Goal: Task Accomplishment & Management: Complete application form

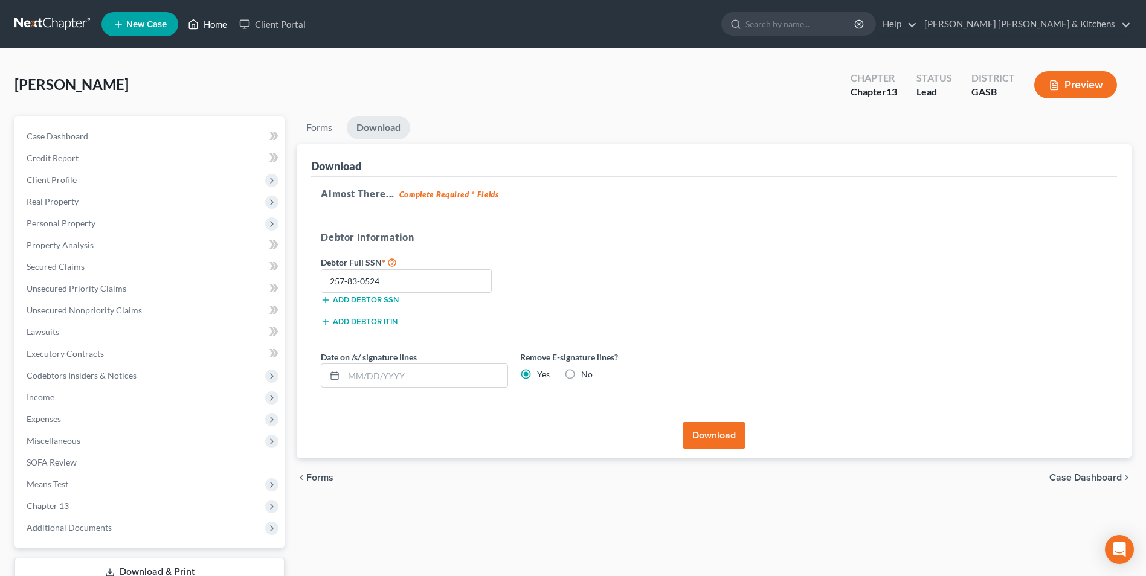
click at [219, 24] on link "Home" at bounding box center [207, 24] width 51 height 22
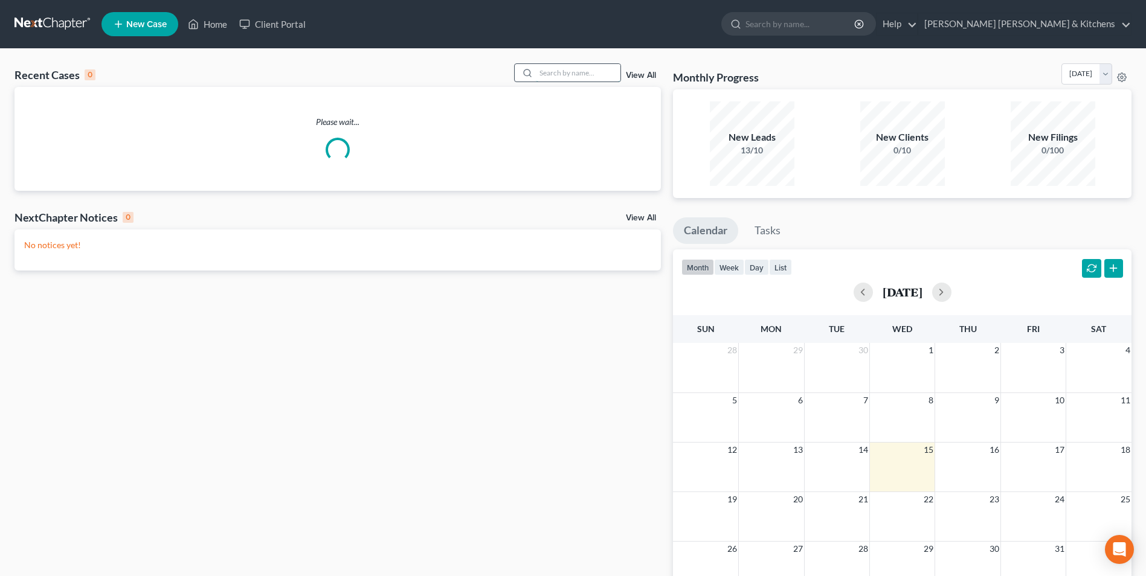
click at [583, 82] on input "search" at bounding box center [578, 73] width 85 height 18
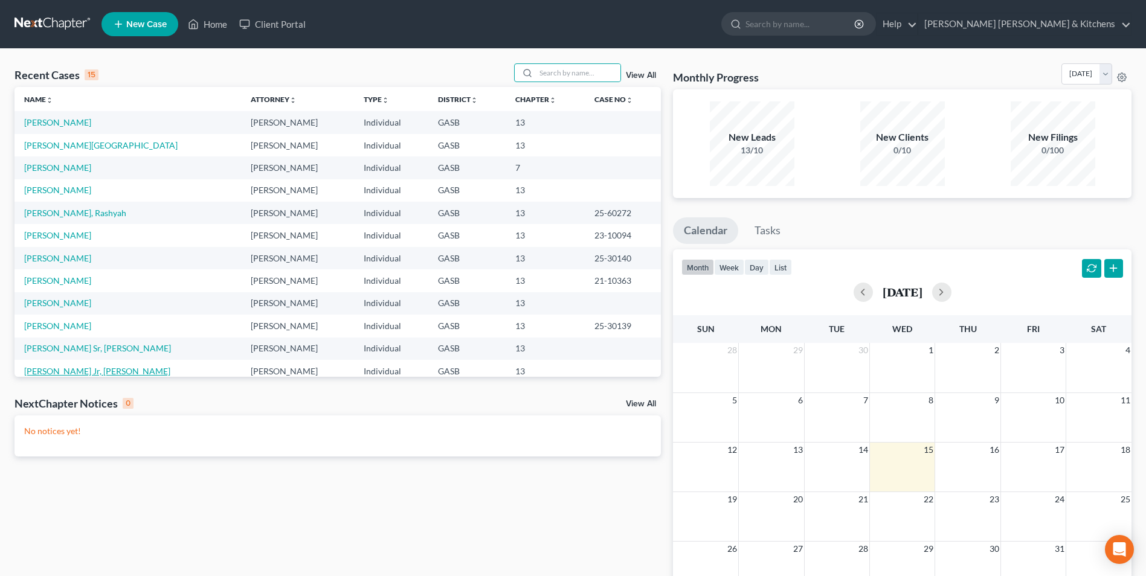
click at [91, 374] on link "[PERSON_NAME] Jr, [PERSON_NAME]" at bounding box center [97, 371] width 146 height 10
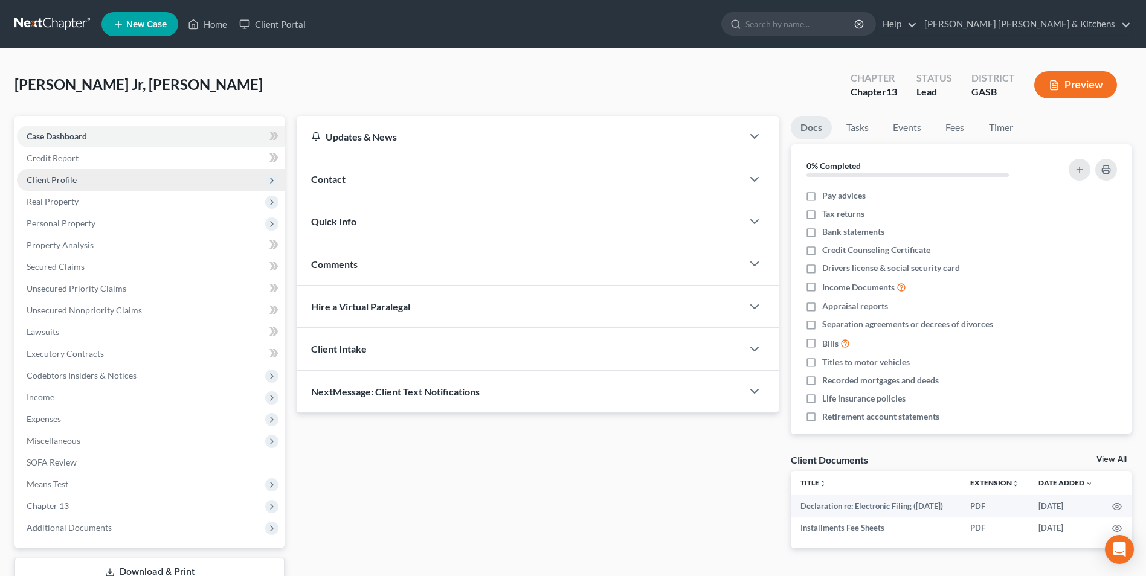
click at [57, 175] on span "Client Profile" at bounding box center [52, 180] width 50 height 10
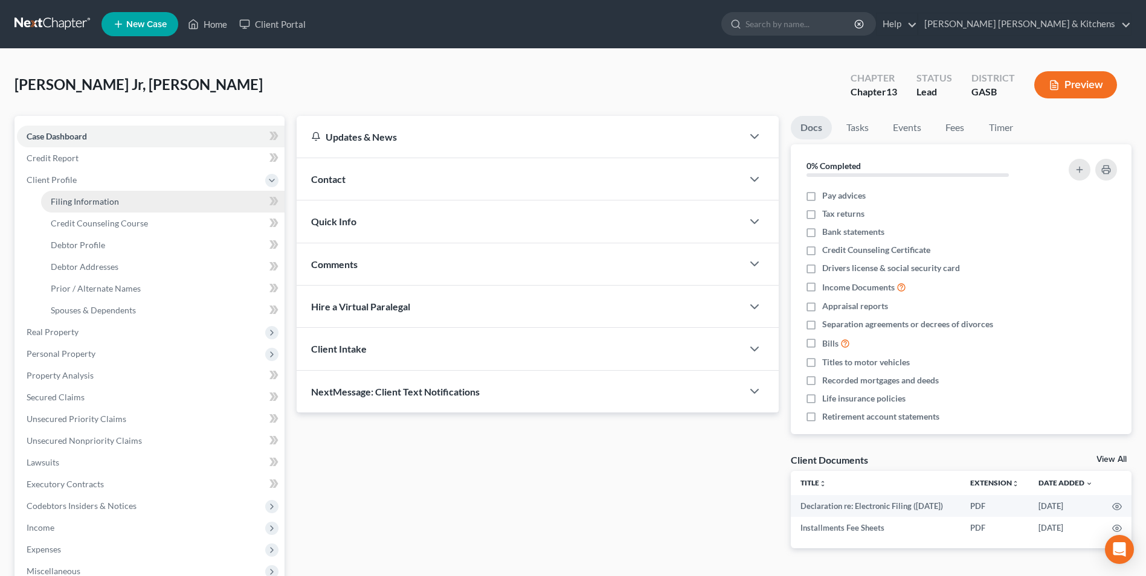
click at [62, 198] on span "Filing Information" at bounding box center [85, 201] width 68 height 10
select select "1"
select select "0"
select select "3"
select select "20"
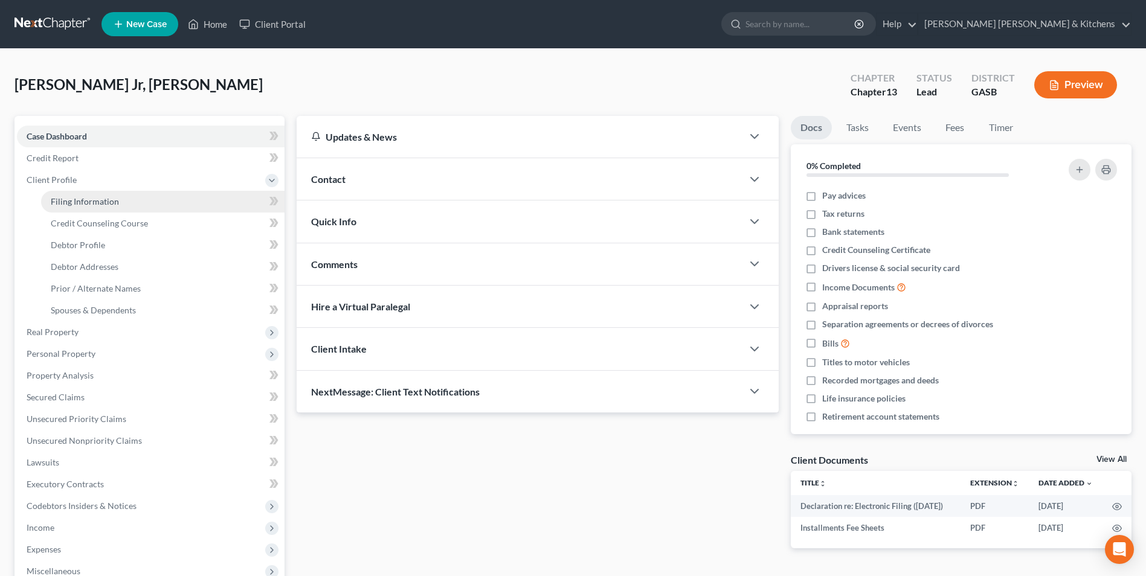
select select "0"
select select "10"
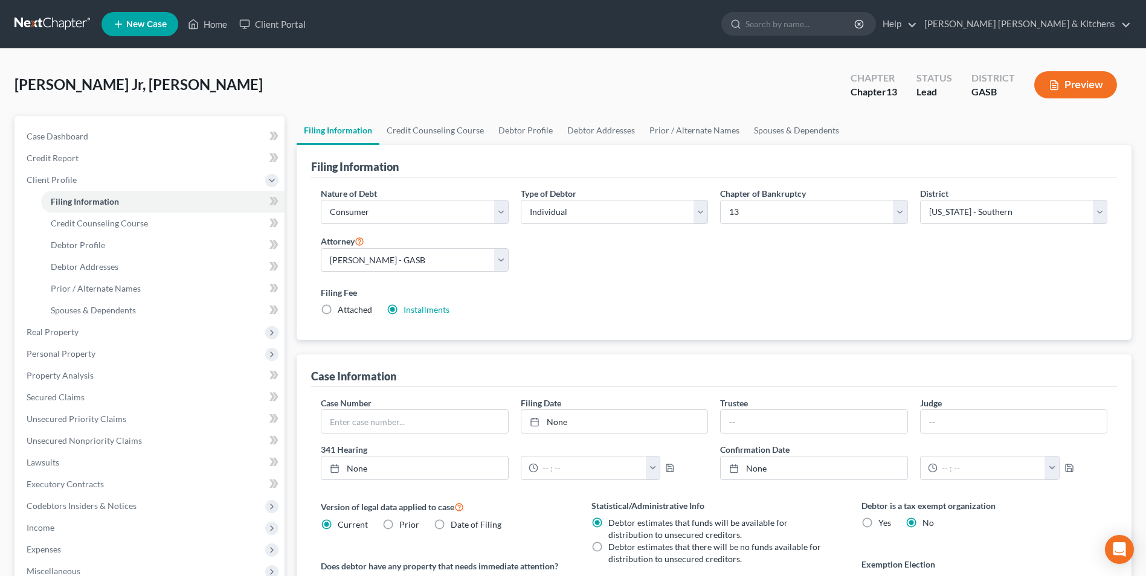
click at [338, 311] on label "Attached" at bounding box center [355, 310] width 34 height 12
click at [342, 311] on input "Attached" at bounding box center [346, 308] width 8 height 8
radio input "true"
click at [403, 313] on label "Installments Installments" at bounding box center [426, 310] width 46 height 12
click at [408, 312] on input "Installments Installments" at bounding box center [412, 308] width 8 height 8
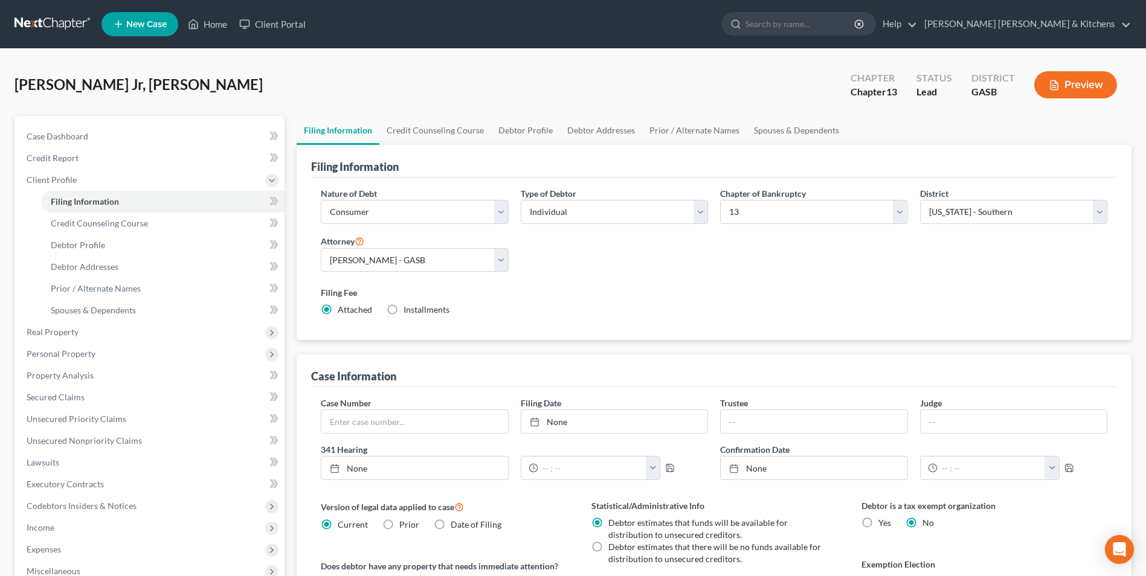
radio input "true"
radio input "false"
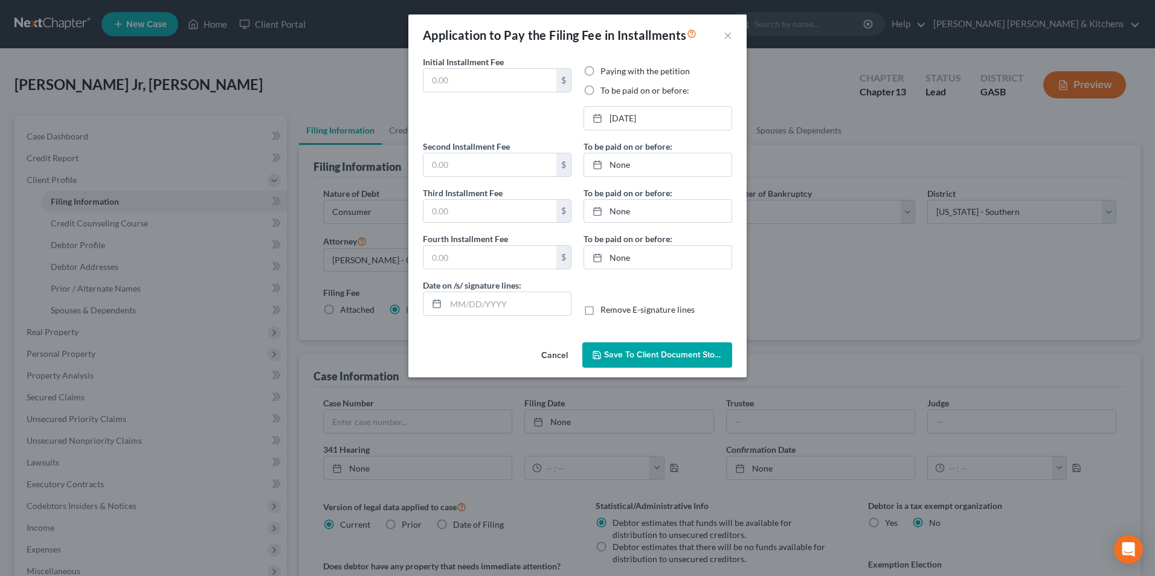
type input "313.00"
radio input "true"
type input "0.00"
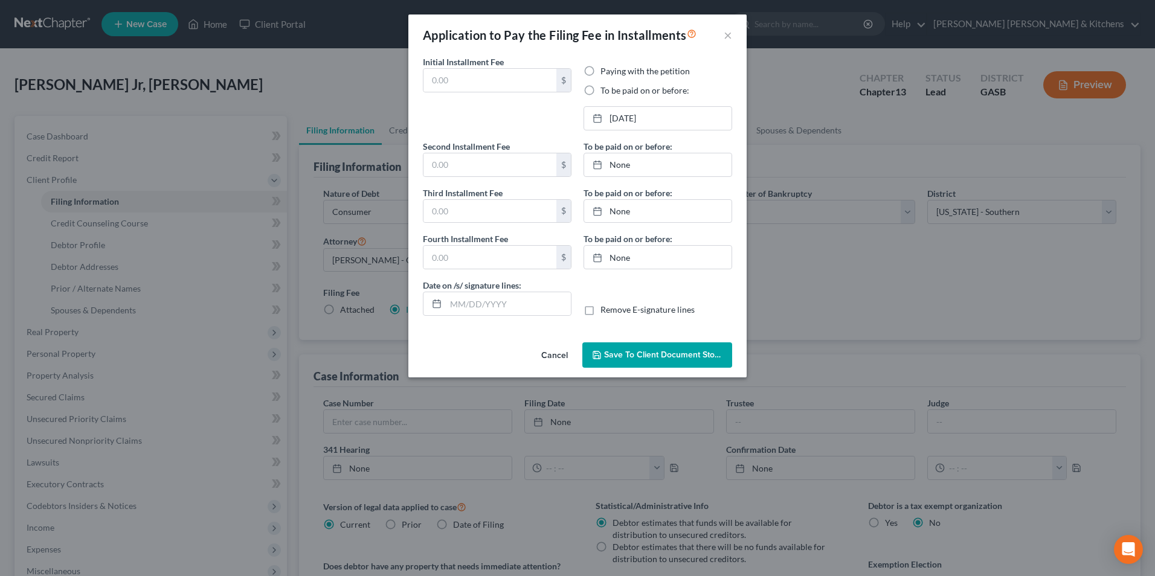
type input "[DATE]"
click at [689, 356] on span "Save to Client Document Storage" at bounding box center [668, 355] width 128 height 10
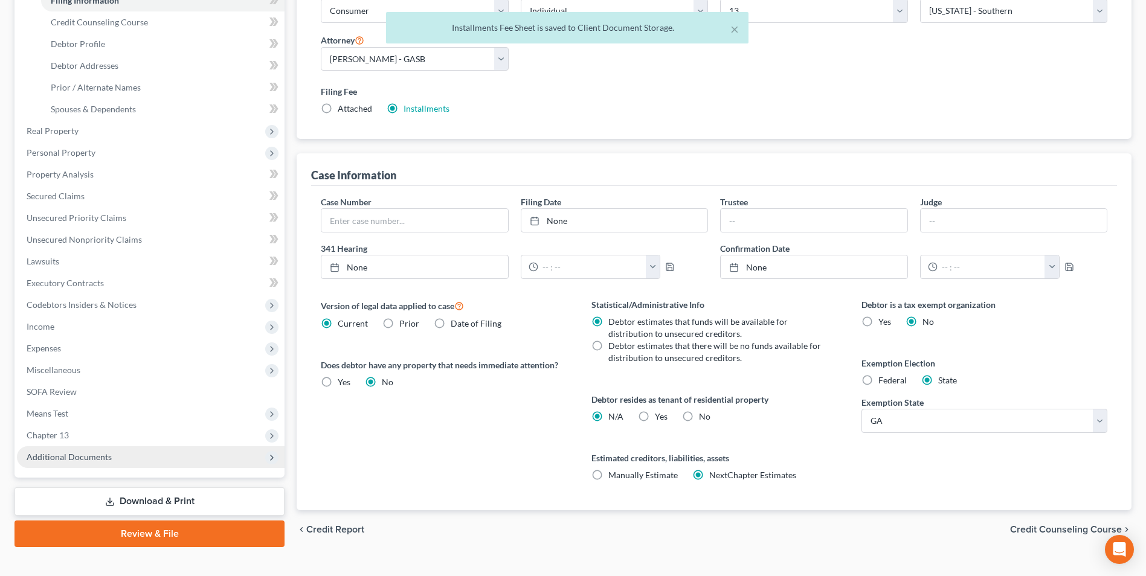
scroll to position [220, 0]
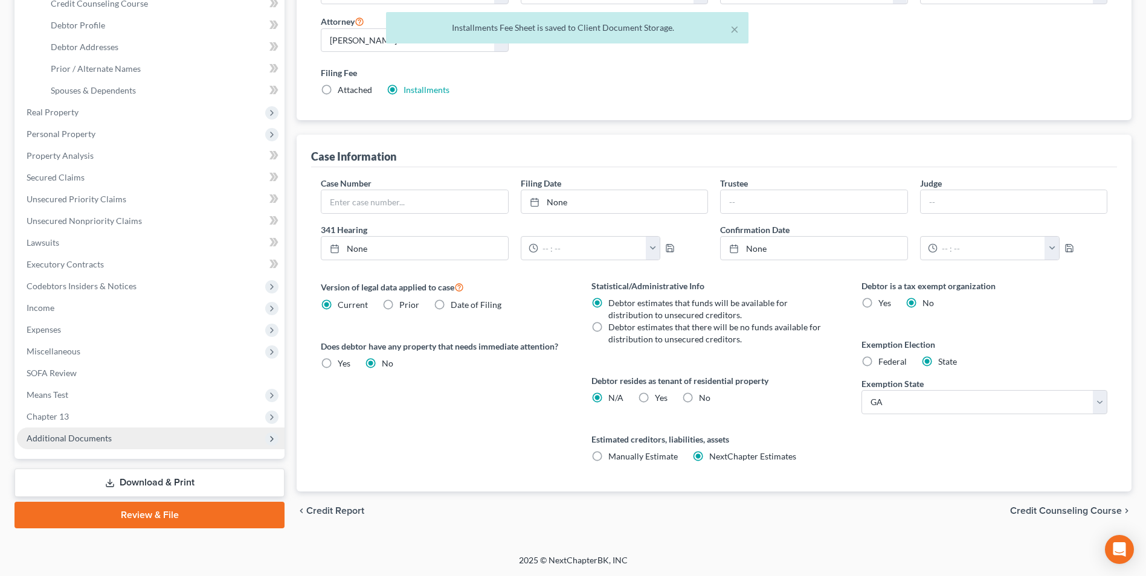
click at [100, 435] on span "Additional Documents" at bounding box center [69, 438] width 85 height 10
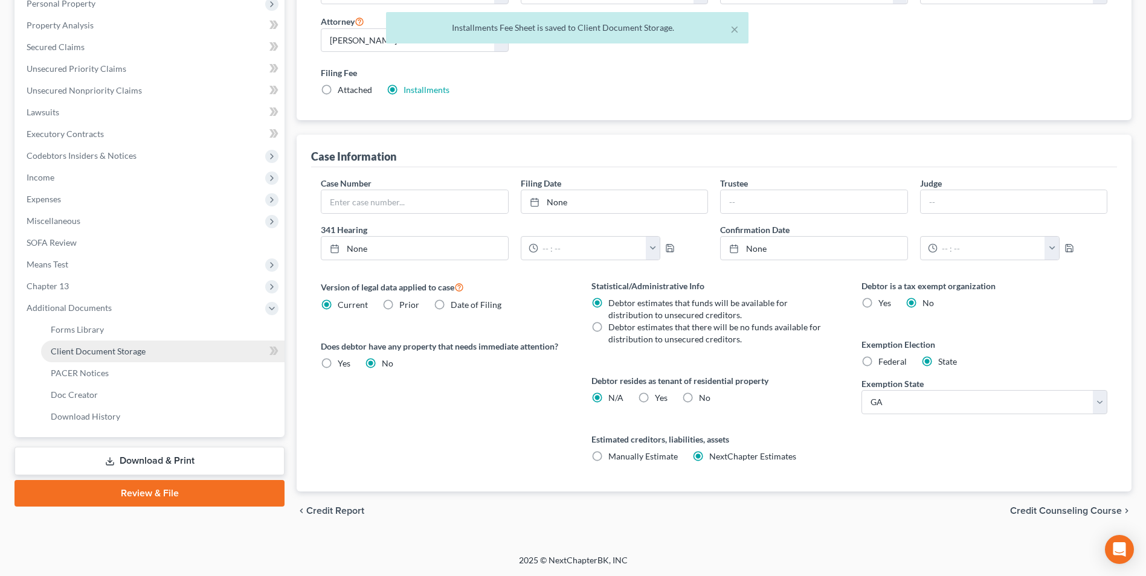
click at [84, 352] on span "Client Document Storage" at bounding box center [98, 351] width 95 height 10
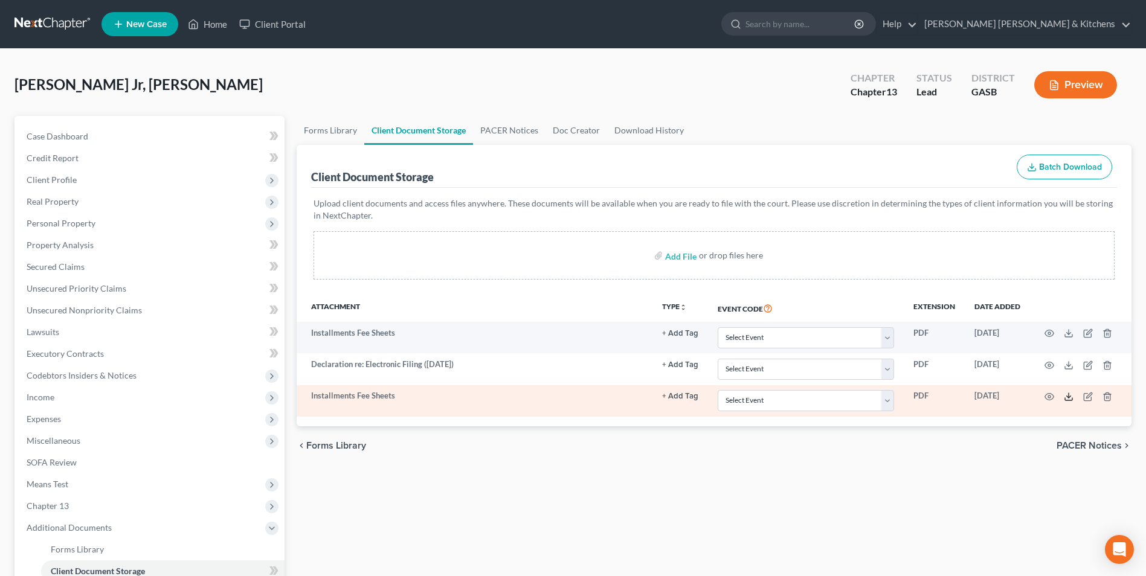
click at [1068, 396] on line at bounding box center [1068, 395] width 0 height 5
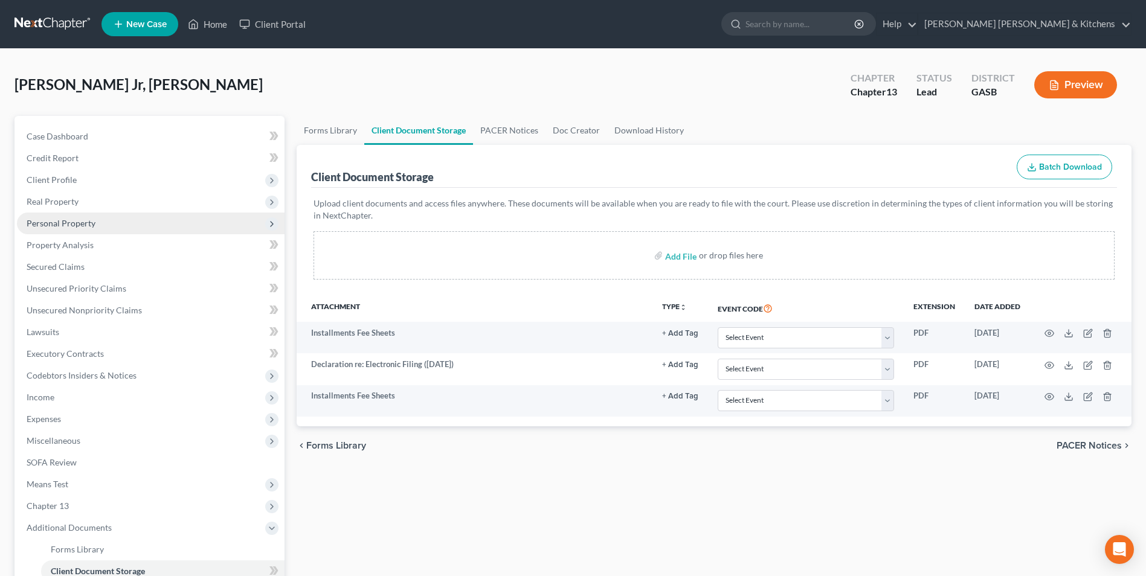
click at [50, 227] on span "Personal Property" at bounding box center [61, 223] width 69 height 10
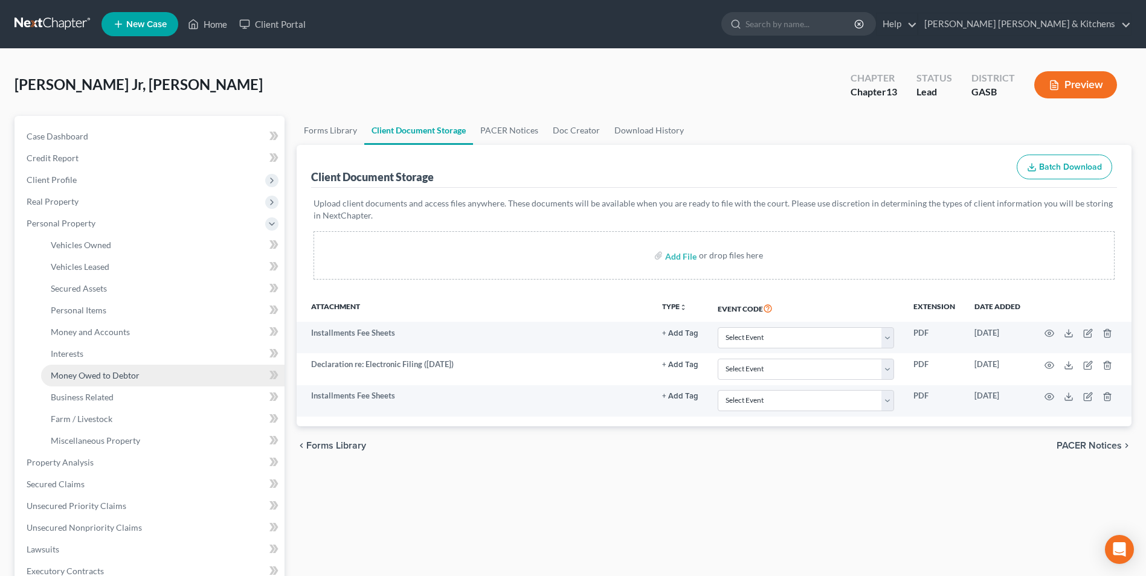
click at [74, 373] on span "Money Owed to Debtor" at bounding box center [95, 375] width 89 height 10
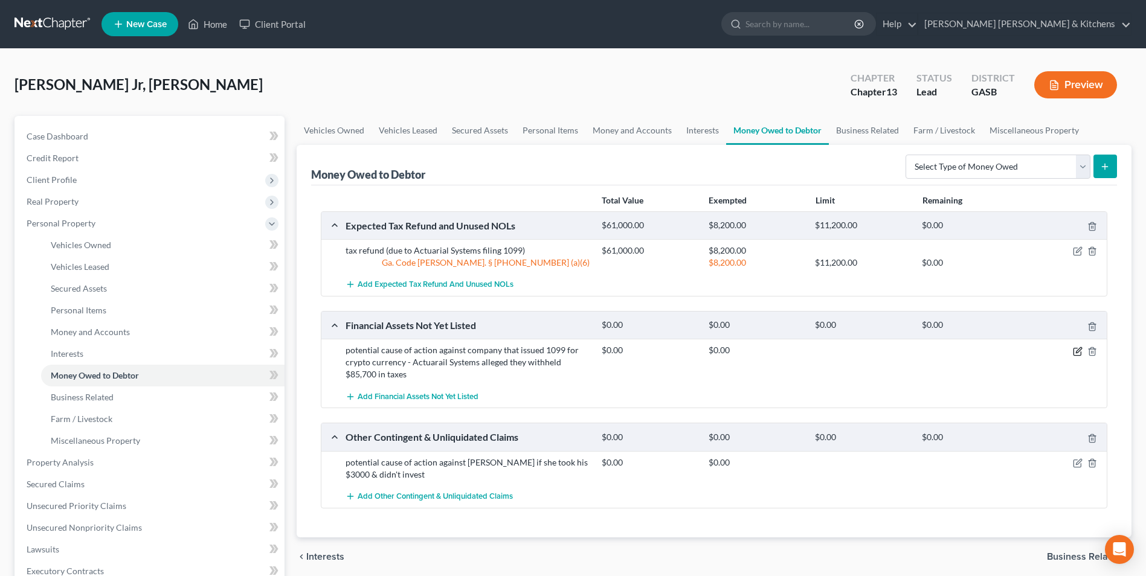
click at [1075, 352] on icon "button" at bounding box center [1077, 349] width 5 height 5
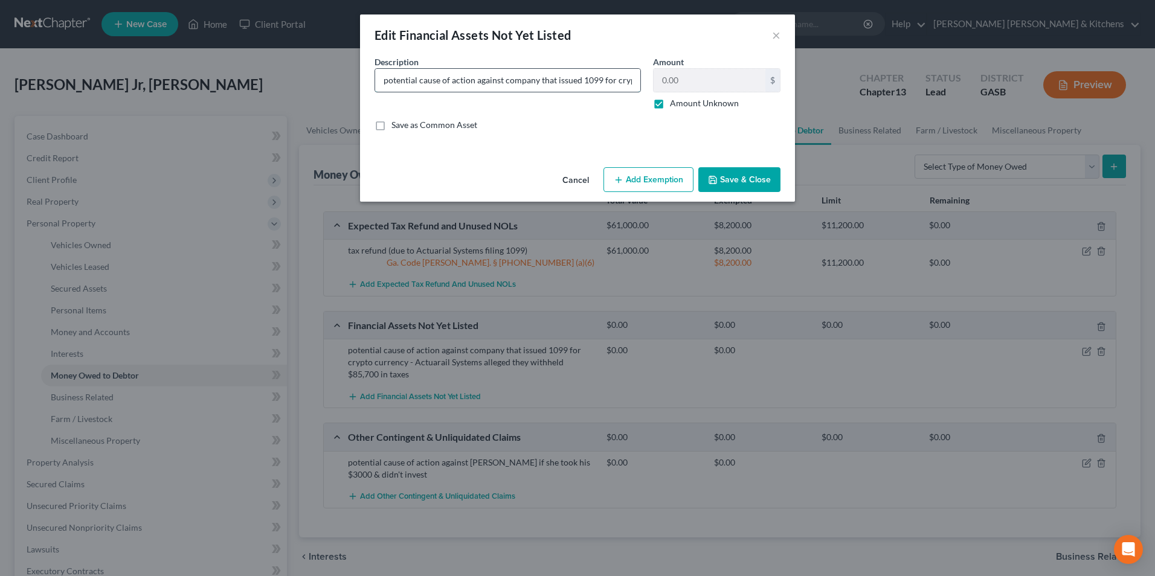
click at [566, 85] on input "potential cause of action against company that issued 1099 for crypto currency …" at bounding box center [507, 80] width 265 height 23
type input "potential cause of action against company that issued 1099 for crypto currency …"
click at [748, 176] on button "Save & Close" at bounding box center [739, 179] width 82 height 25
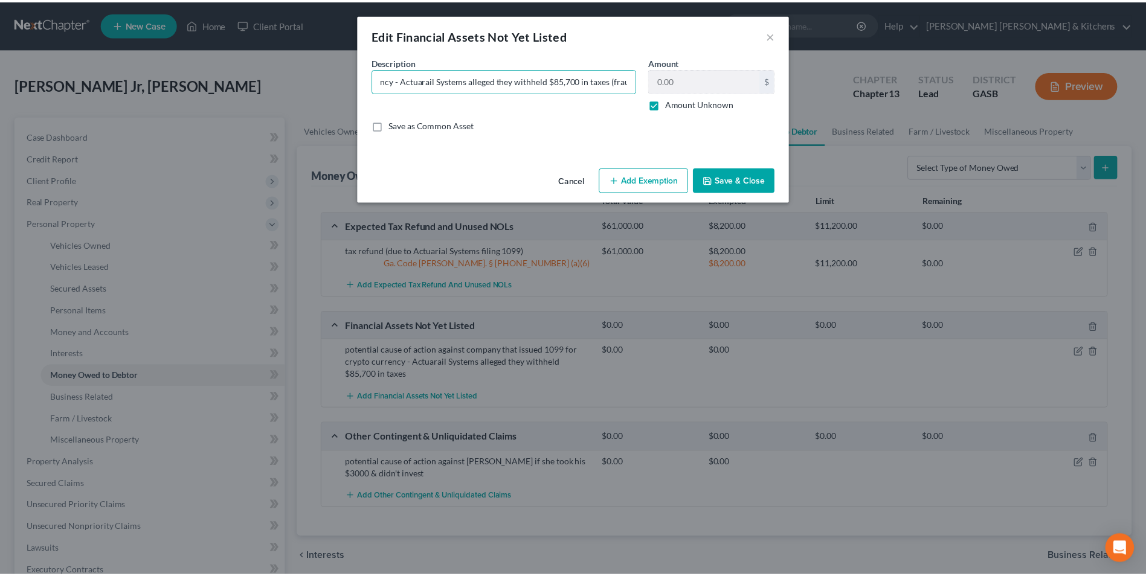
scroll to position [0, 0]
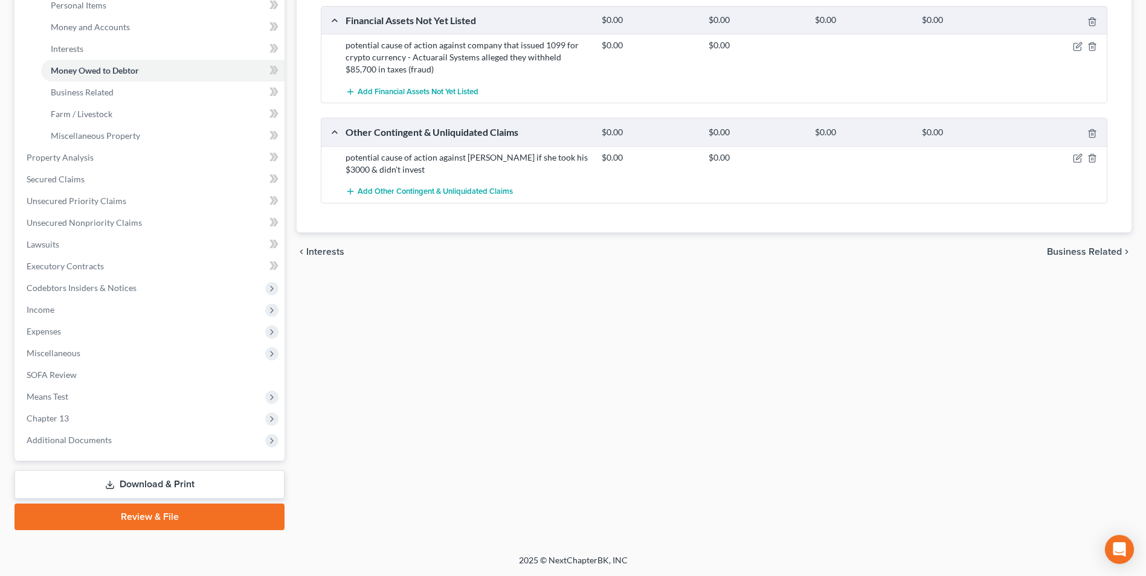
click at [155, 486] on link "Download & Print" at bounding box center [149, 484] width 270 height 28
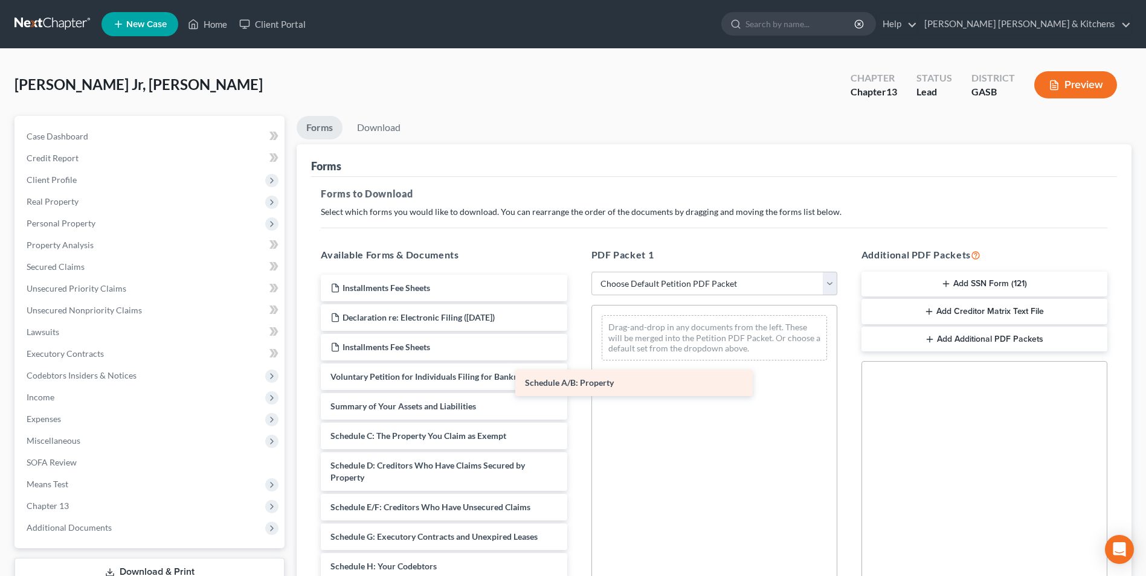
drag, startPoint x: 455, startPoint y: 437, endPoint x: 684, endPoint y: 365, distance: 239.1
click at [576, 365] on div "Schedule A/B: Property Installments Fee Sheets Declaration re: Electronic Filin…" at bounding box center [443, 572] width 265 height 595
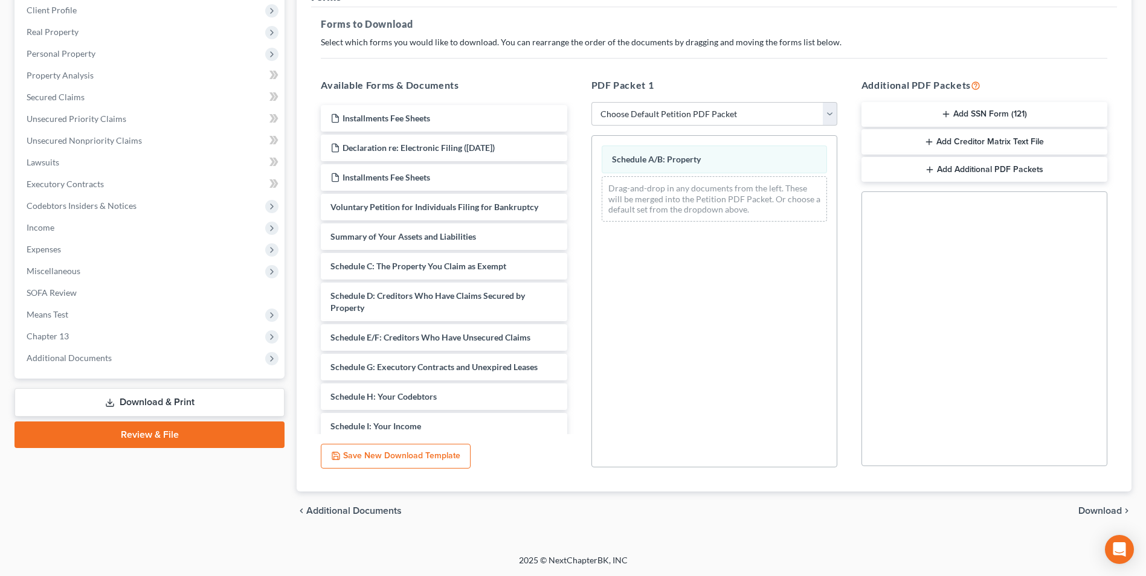
click at [1085, 506] on span "Download" at bounding box center [1099, 511] width 43 height 10
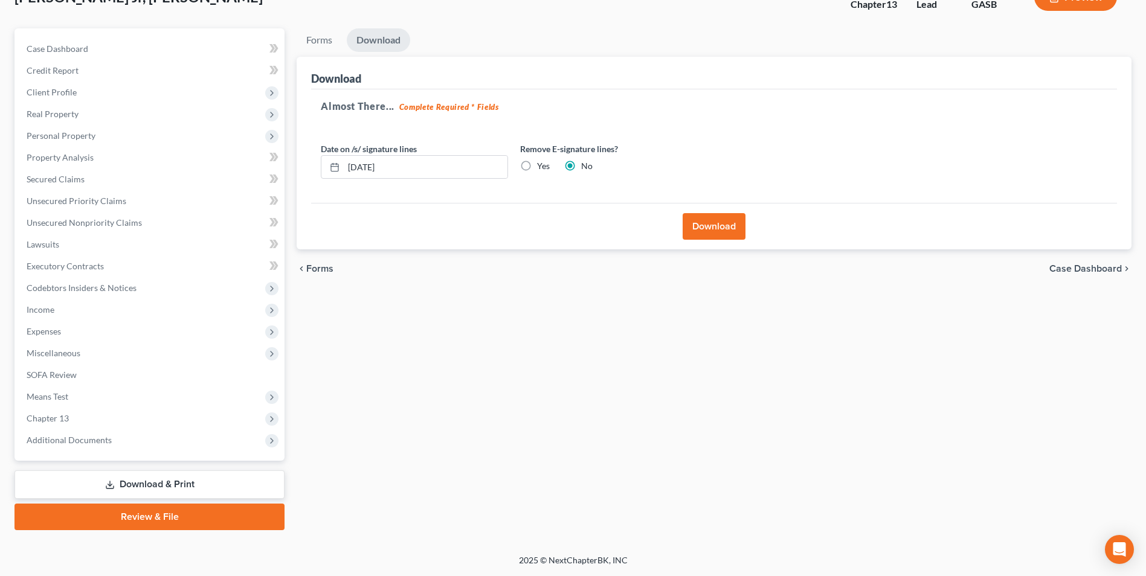
scroll to position [88, 0]
drag, startPoint x: 696, startPoint y: 232, endPoint x: 719, endPoint y: 335, distance: 105.7
click at [699, 232] on button "Download" at bounding box center [713, 226] width 63 height 27
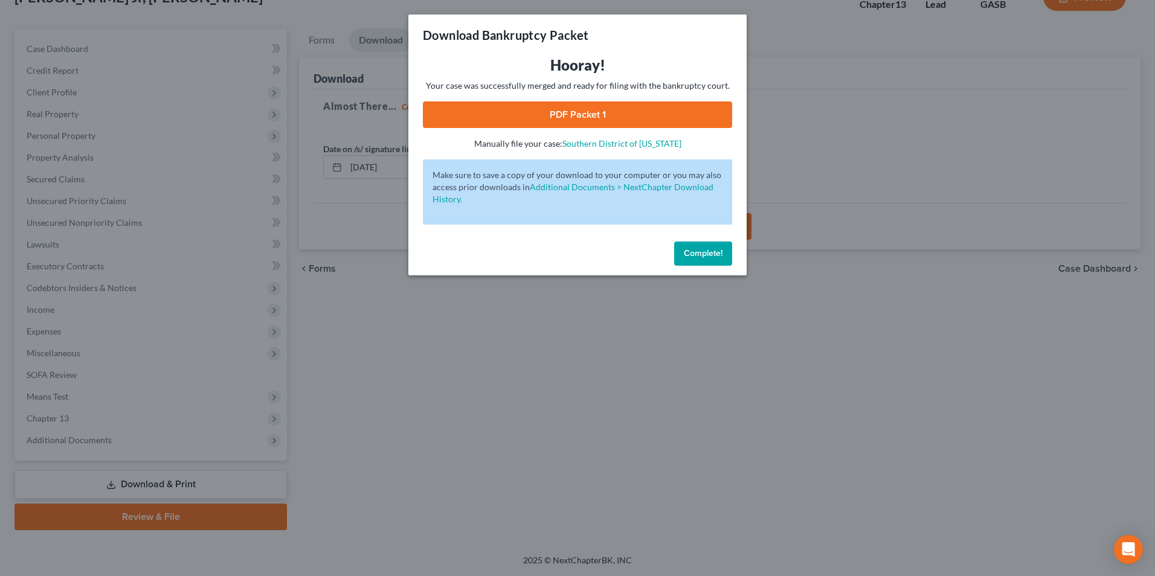
drag, startPoint x: 588, startPoint y: 123, endPoint x: 876, endPoint y: 241, distance: 311.4
click at [588, 123] on link "PDF Packet 1" at bounding box center [577, 114] width 309 height 27
click at [401, 417] on div "Download Bankruptcy Packet Hooray! Your case was successfully merged and ready …" at bounding box center [577, 288] width 1155 height 576
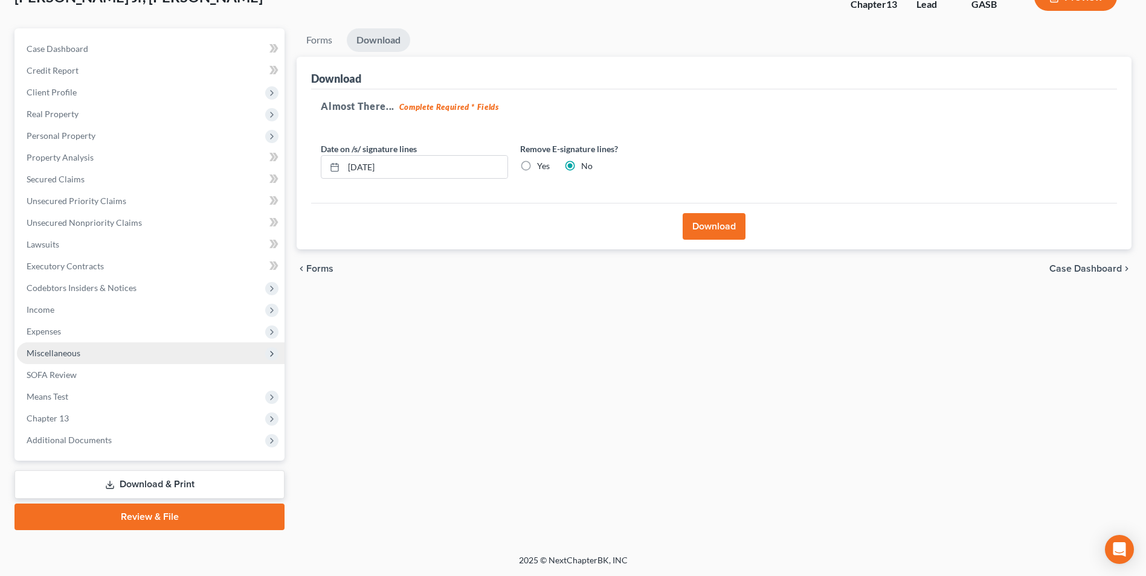
click at [45, 356] on span "Miscellaneous" at bounding box center [54, 353] width 54 height 10
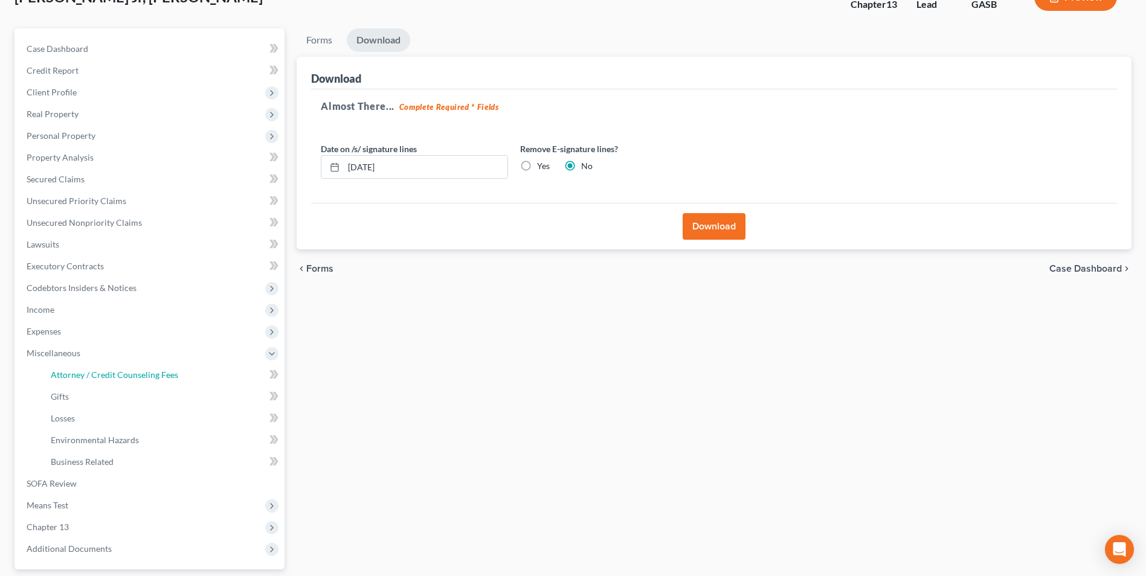
click at [151, 377] on span "Attorney / Credit Counseling Fees" at bounding box center [114, 375] width 127 height 10
select select "0"
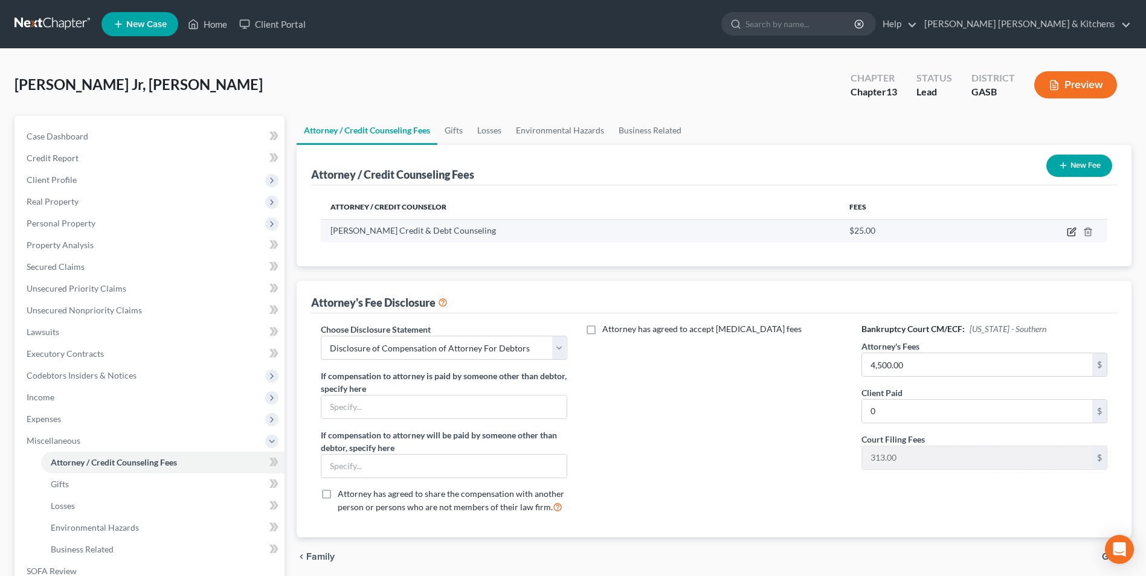
click at [1073, 229] on icon "button" at bounding box center [1071, 230] width 5 height 5
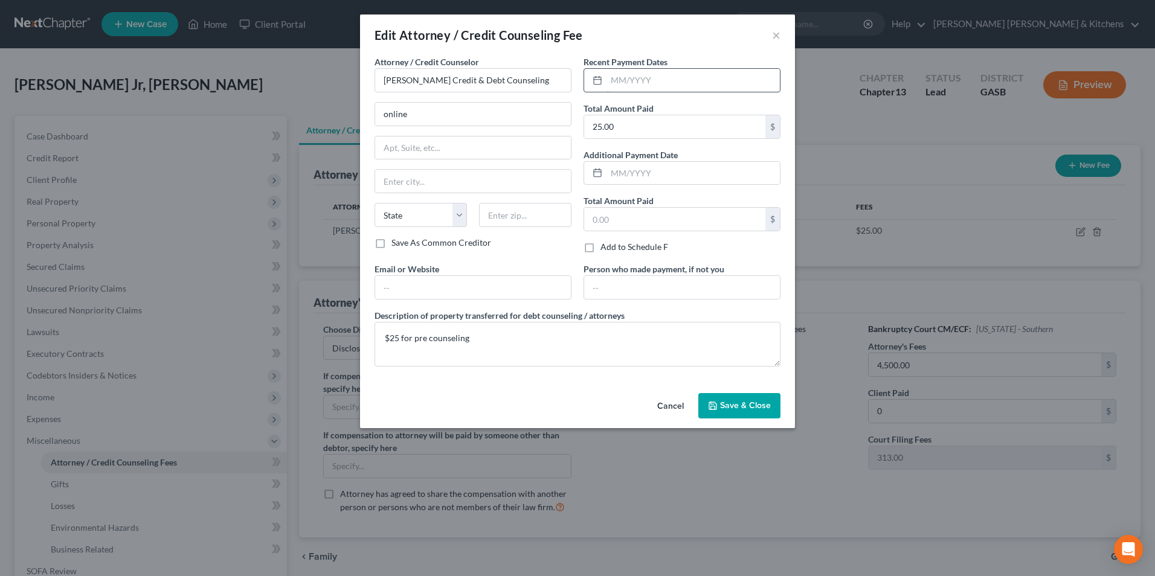
click at [679, 88] on input "text" at bounding box center [692, 80] width 173 height 23
type input "[DATE]"
click at [737, 405] on span "Save & Close" at bounding box center [745, 405] width 51 height 10
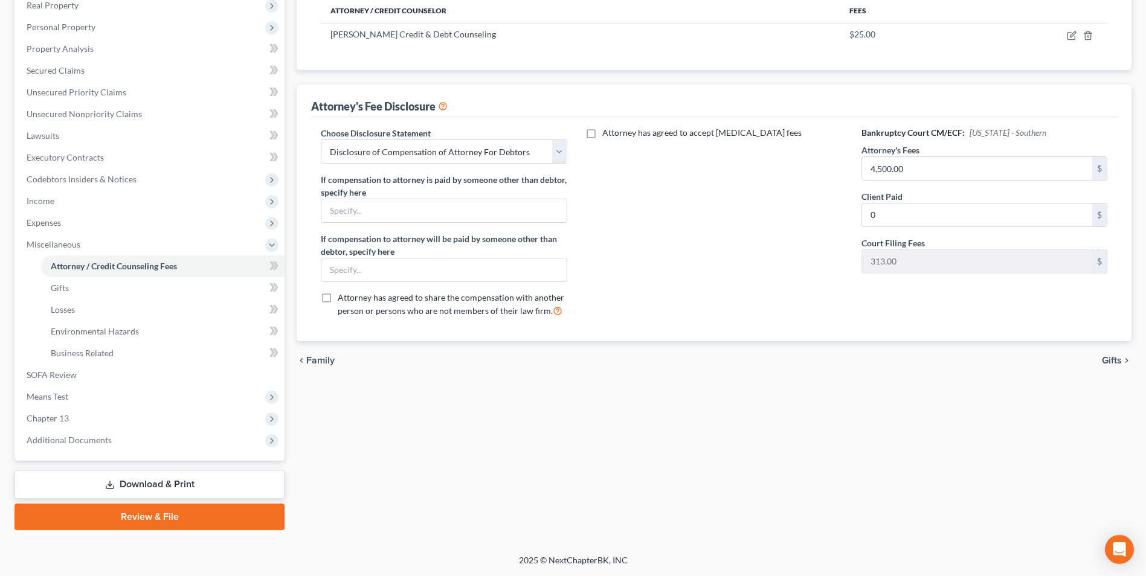
click at [185, 486] on link "Download & Print" at bounding box center [149, 484] width 270 height 28
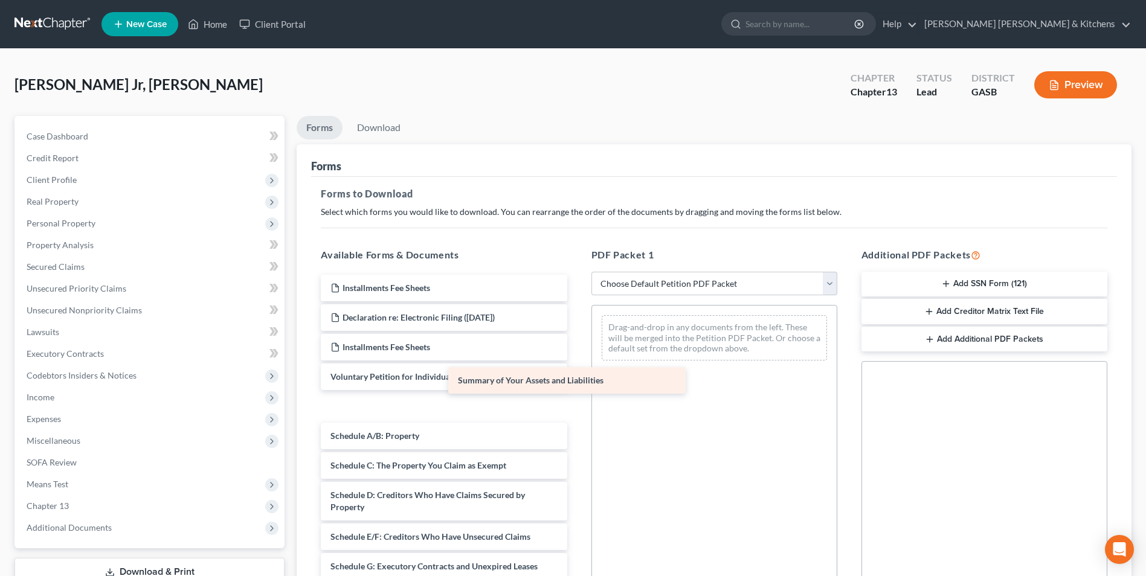
drag, startPoint x: 435, startPoint y: 403, endPoint x: 638, endPoint y: 365, distance: 206.5
click at [576, 354] on div "Summary of Your Assets and Liabilities Installments Fee Sheets Declaration re: …" at bounding box center [443, 587] width 265 height 625
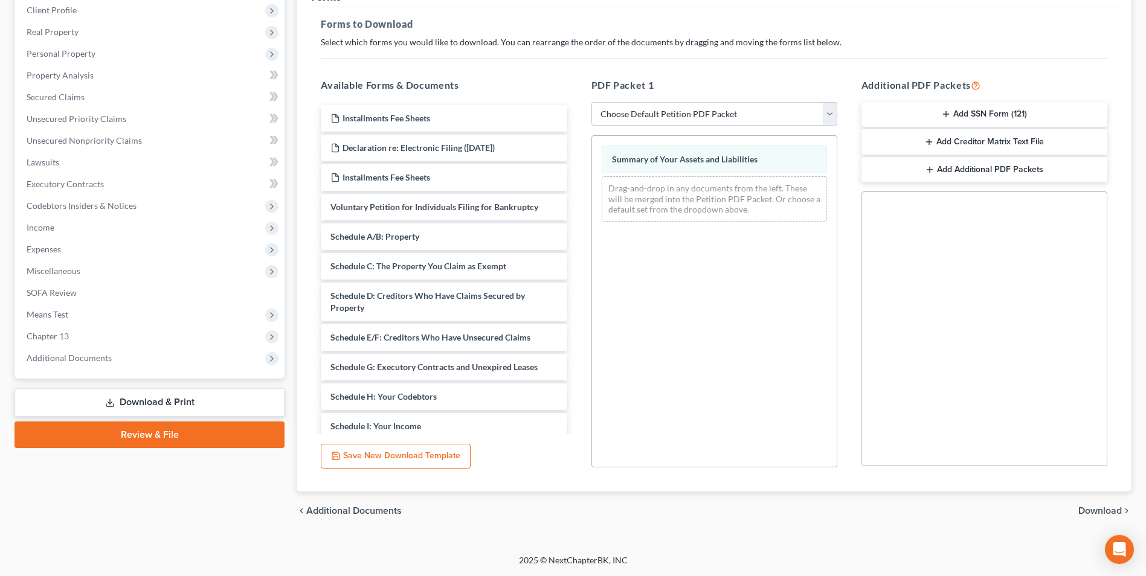
click at [1085, 507] on span "Download" at bounding box center [1099, 511] width 43 height 10
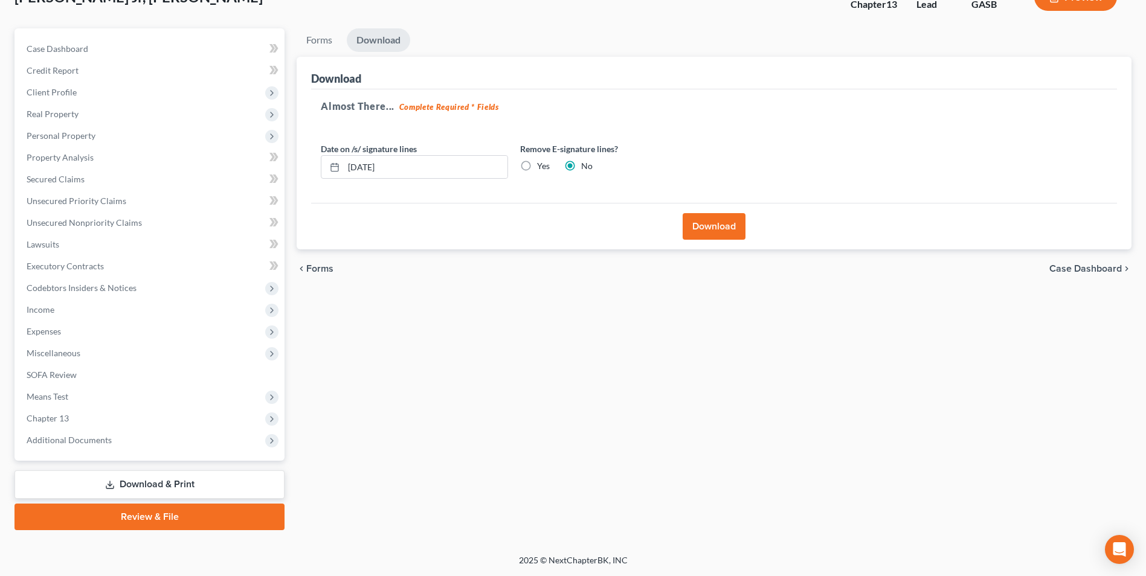
scroll to position [88, 0]
click at [721, 228] on button "Download" at bounding box center [713, 226] width 63 height 27
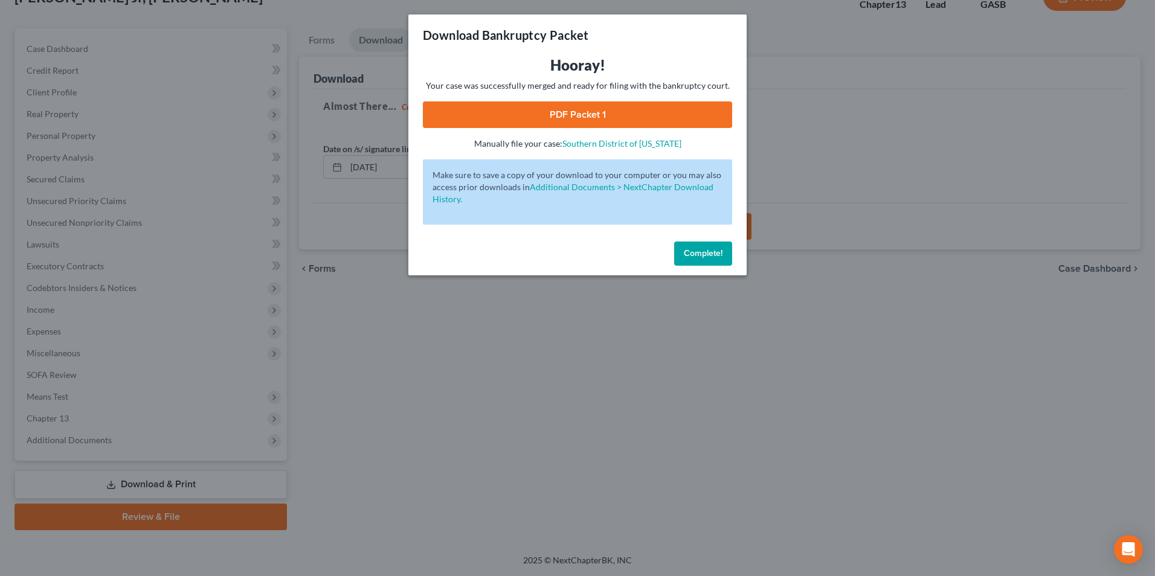
click at [574, 111] on link "PDF Packet 1" at bounding box center [577, 114] width 309 height 27
click at [483, 426] on div "Download Bankruptcy Packet Hooray! Your case was successfully merged and ready …" at bounding box center [577, 288] width 1155 height 576
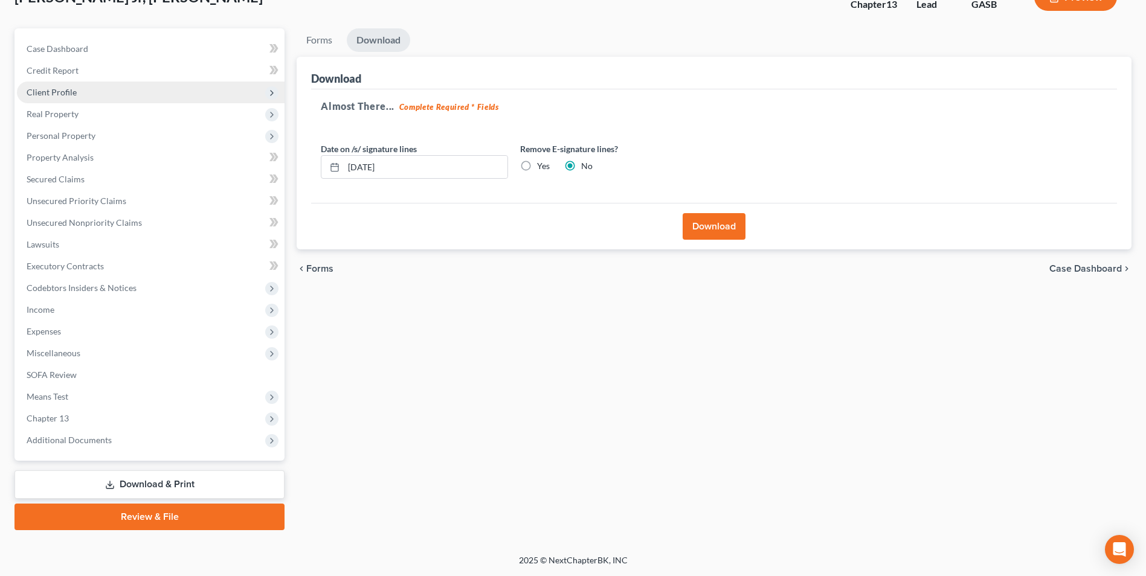
click at [59, 89] on span "Client Profile" at bounding box center [52, 92] width 50 height 10
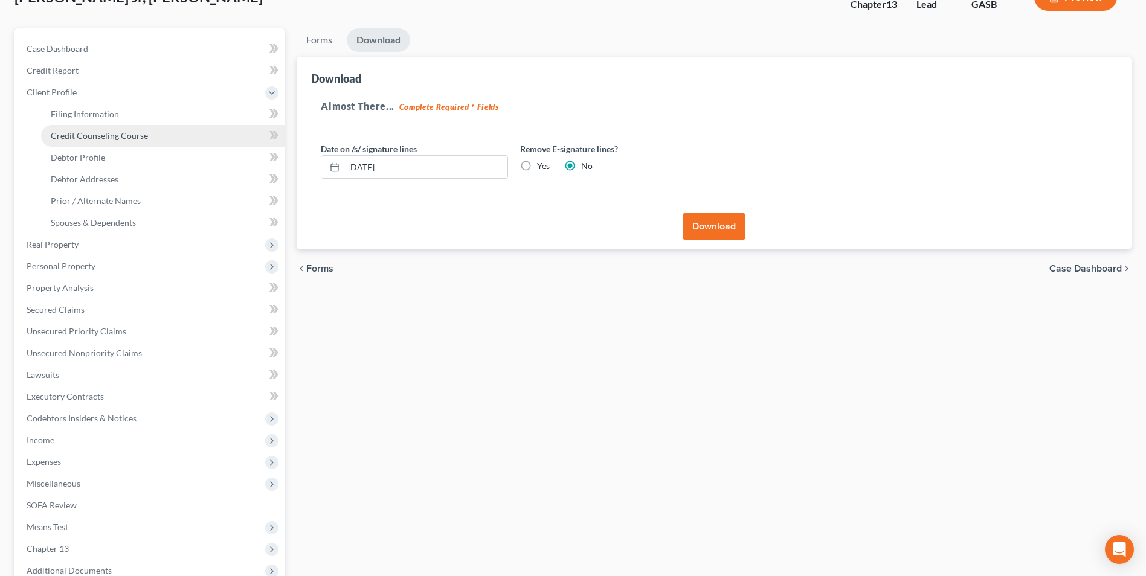
click at [66, 141] on link "Credit Counseling Course" at bounding box center [162, 136] width 243 height 22
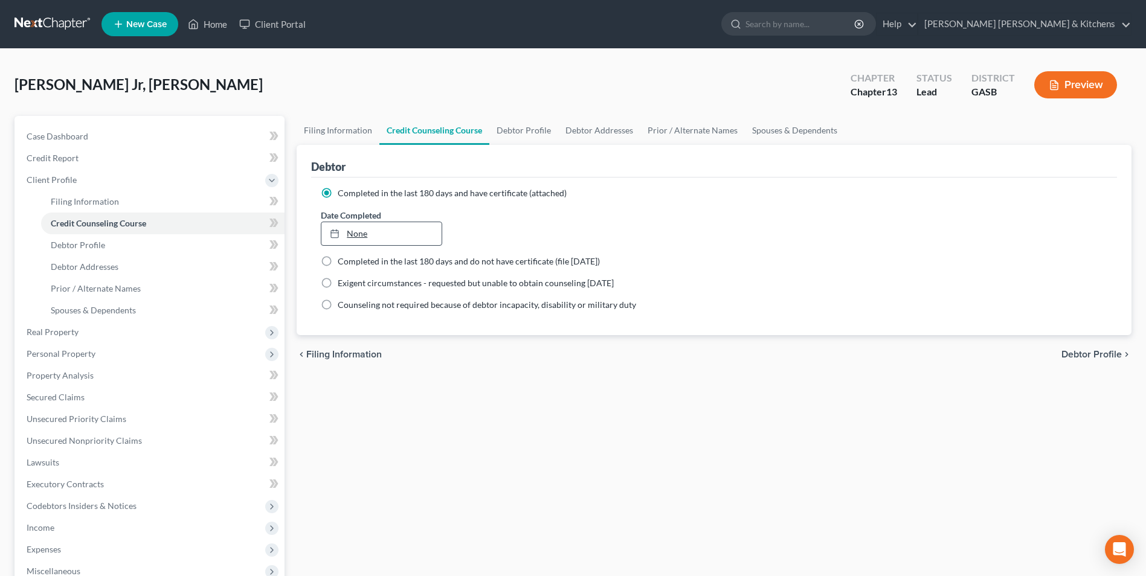
type input "[DATE]"
click at [351, 234] on link "[DATE]" at bounding box center [381, 233] width 120 height 23
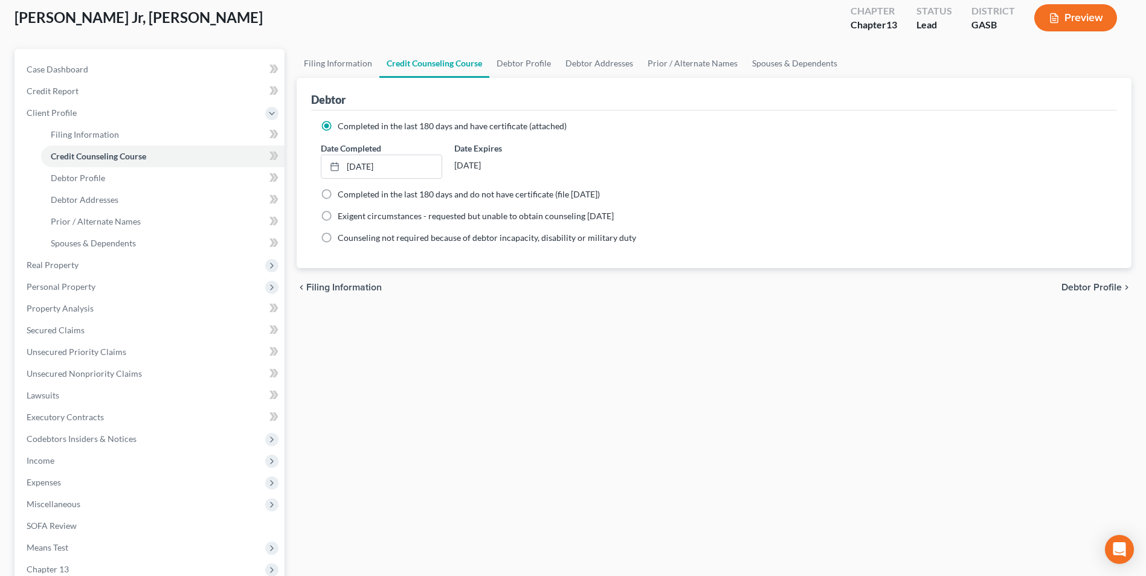
scroll to position [218, 0]
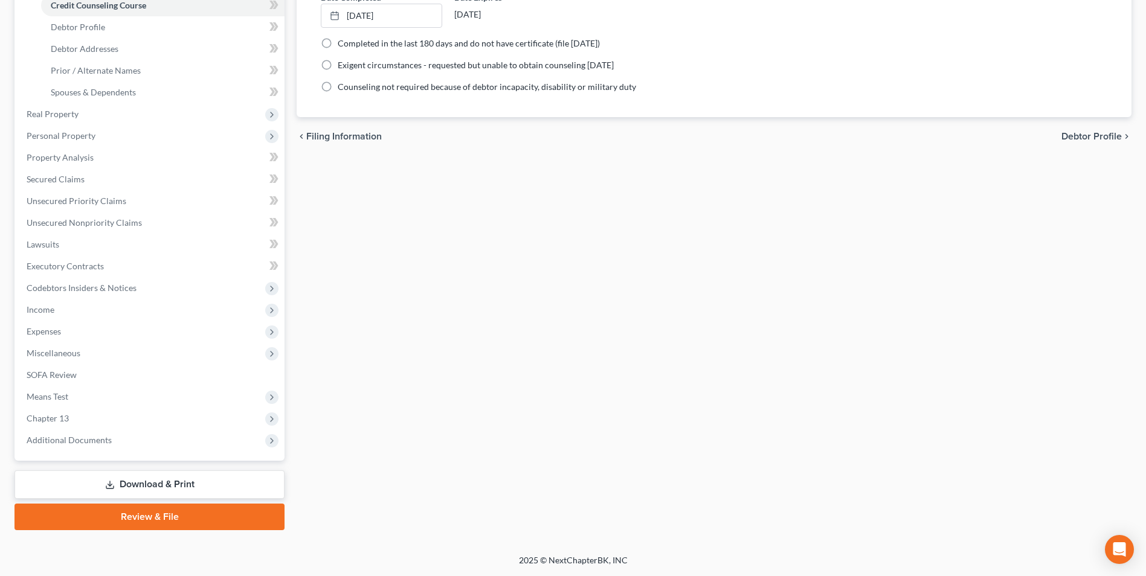
click at [171, 487] on link "Download & Print" at bounding box center [149, 484] width 270 height 28
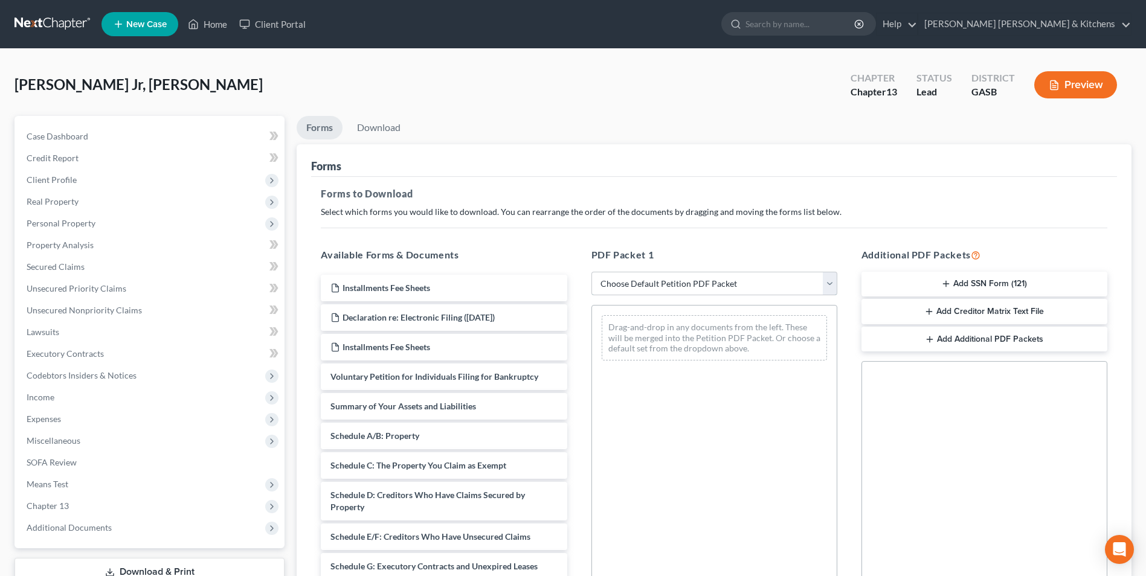
drag, startPoint x: 643, startPoint y: 283, endPoint x: 644, endPoint y: 293, distance: 10.4
click at [643, 283] on select "Choose Default Petition PDF Packet Complete Bankruptcy Petition (all forms and …" at bounding box center [714, 284] width 246 height 24
select select "0"
click at [591, 272] on select "Choose Default Petition PDF Packet Complete Bankruptcy Petition (all forms and …" at bounding box center [714, 284] width 246 height 24
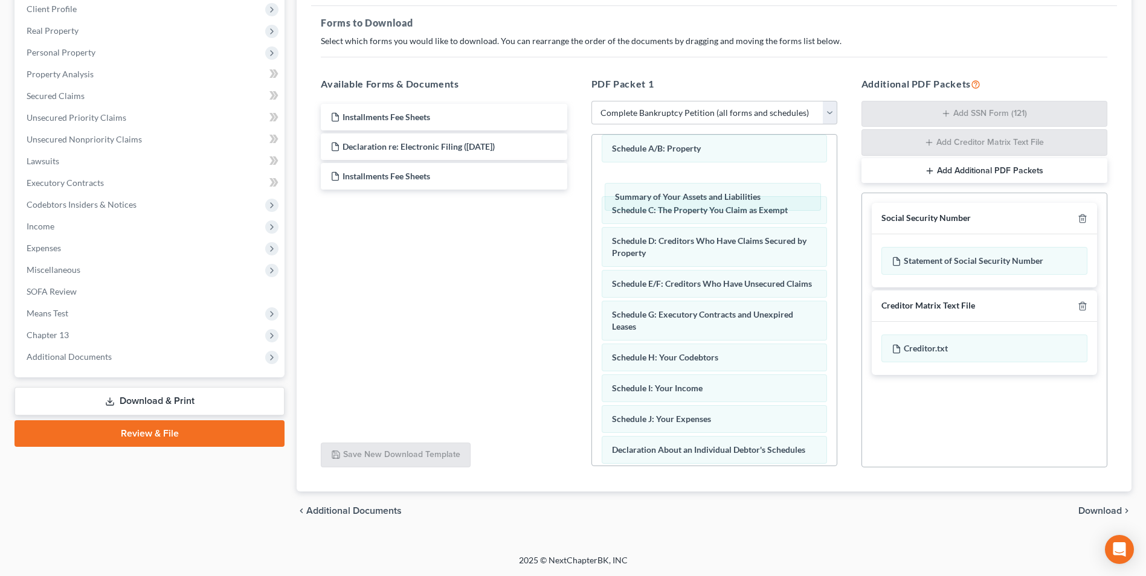
scroll to position [22, 0]
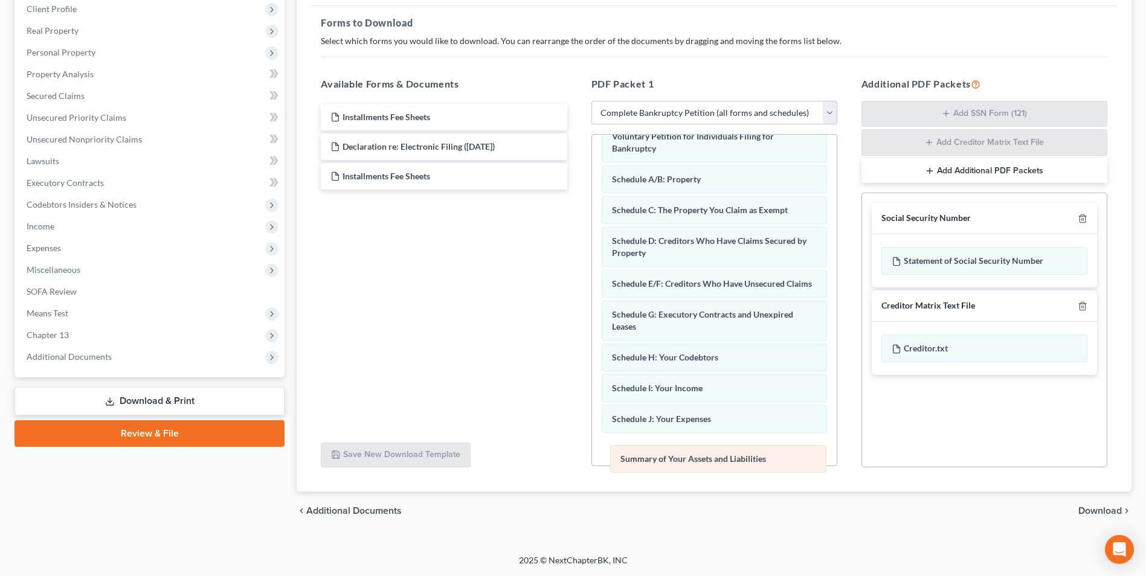
drag, startPoint x: 739, startPoint y: 156, endPoint x: 747, endPoint y: 468, distance: 311.7
click at [747, 468] on div "Summary of Your Assets and Liabilities Voluntary Petition for Individuals Filin…" at bounding box center [714, 443] width 245 height 661
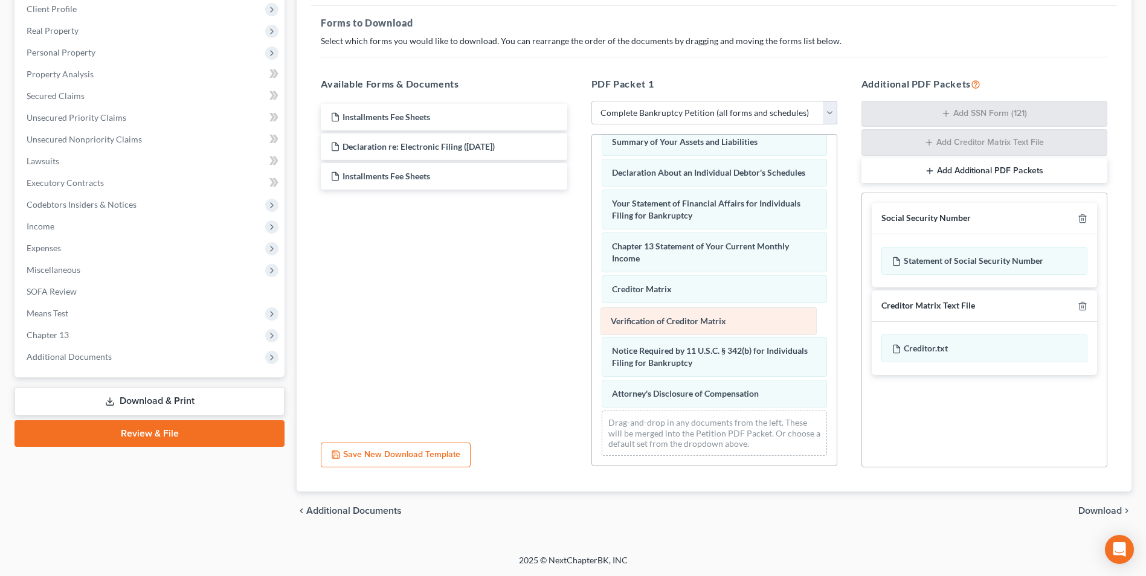
scroll to position [311, 0]
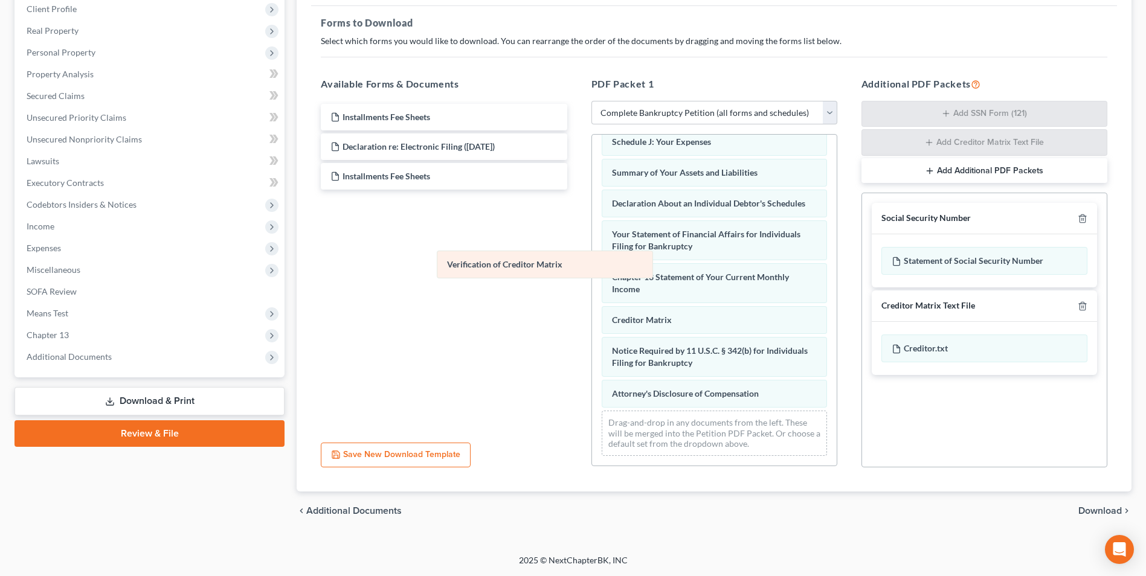
drag, startPoint x: 668, startPoint y: 332, endPoint x: 489, endPoint y: 271, distance: 190.0
click at [592, 271] on div "Verification of Creditor Matrix Voluntary Petition for Individuals Filing for B…" at bounding box center [714, 151] width 245 height 630
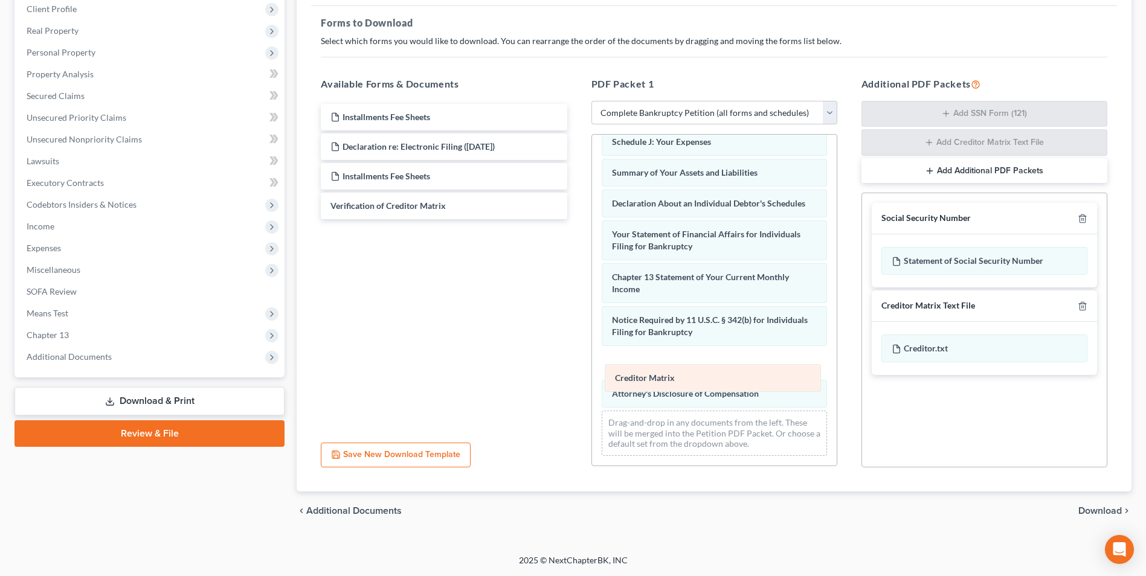
drag, startPoint x: 617, startPoint y: 321, endPoint x: 620, endPoint y: 400, distance: 79.2
click at [620, 386] on div "Creditor Matrix Voluntary Petition for Individuals Filing for Bankruptcy Schedu…" at bounding box center [714, 151] width 245 height 630
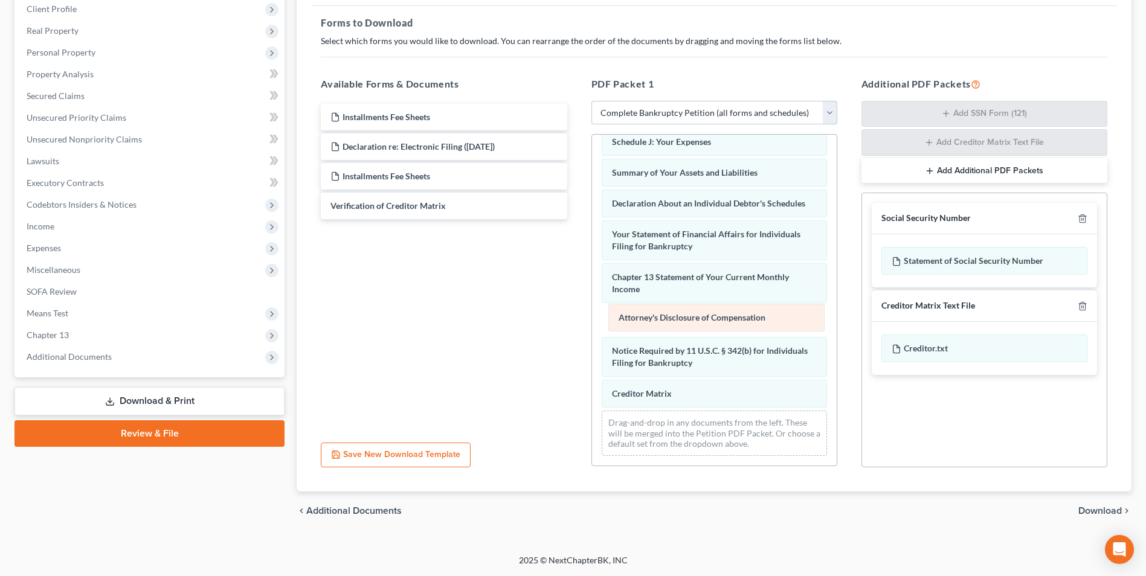
drag, startPoint x: 622, startPoint y: 395, endPoint x: 629, endPoint y: 293, distance: 101.7
click at [629, 293] on div "Attorney's Disclosure of Compensation Voluntary Petition for Individuals Filing…" at bounding box center [714, 151] width 245 height 630
click at [1108, 508] on span "Download" at bounding box center [1099, 511] width 43 height 10
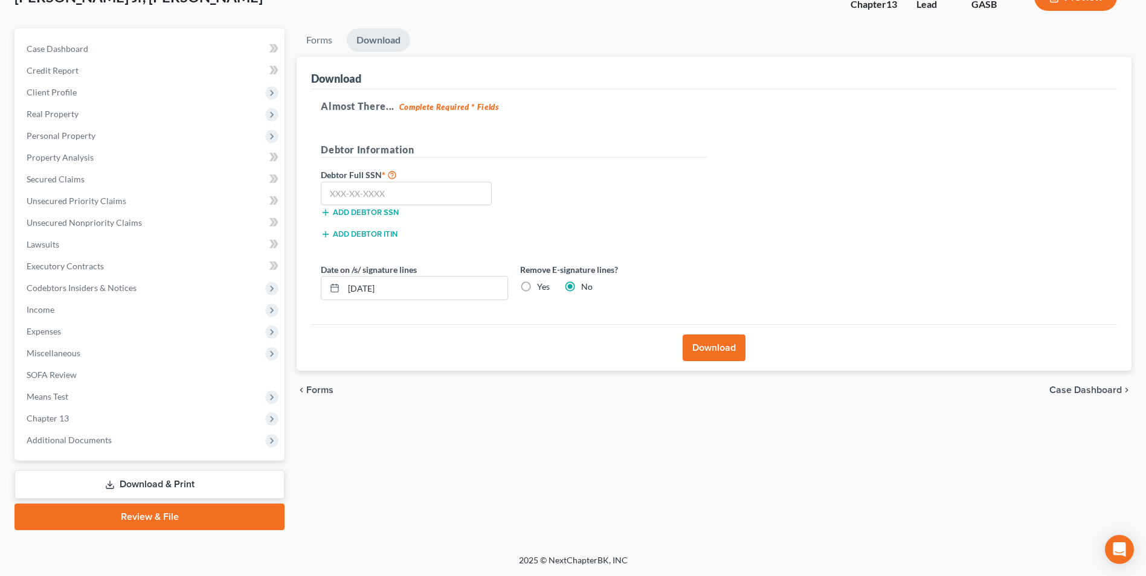
scroll to position [88, 0]
click at [423, 195] on input "text" at bounding box center [406, 194] width 171 height 24
type input "251-95-2441"
click at [701, 353] on button "Download" at bounding box center [713, 348] width 63 height 27
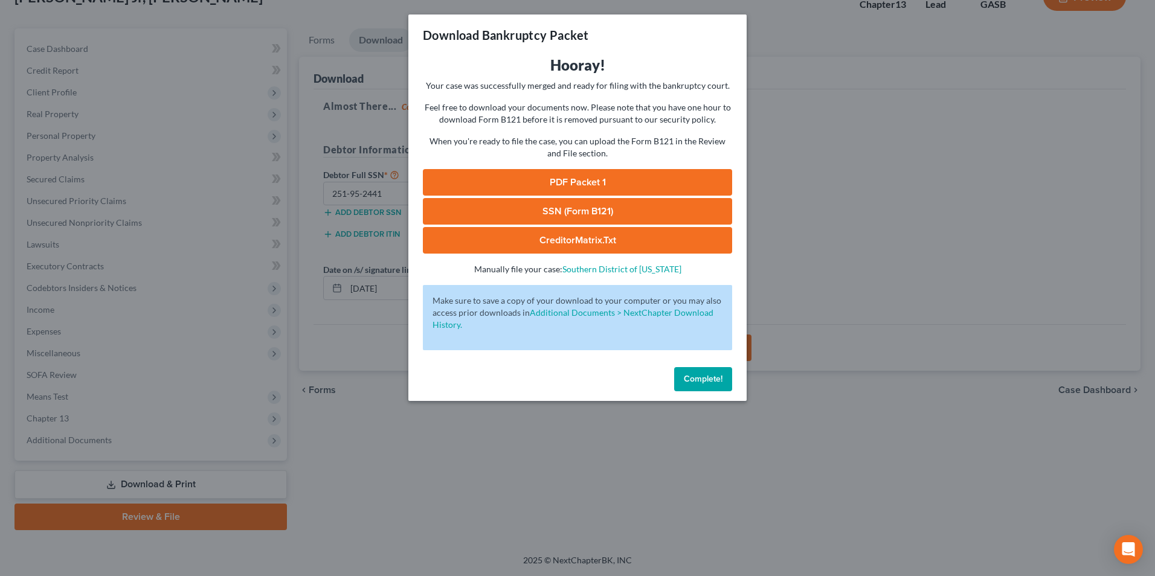
click at [580, 216] on link "SSN (Form B121)" at bounding box center [577, 211] width 309 height 27
click at [579, 187] on link "PDF Packet 1" at bounding box center [577, 182] width 309 height 27
click at [529, 242] on link "CreditorMatrix.txt" at bounding box center [577, 240] width 309 height 27
click at [519, 482] on div "Download Bankruptcy Packet Hooray! Your case was successfully merged and ready …" at bounding box center [577, 288] width 1155 height 576
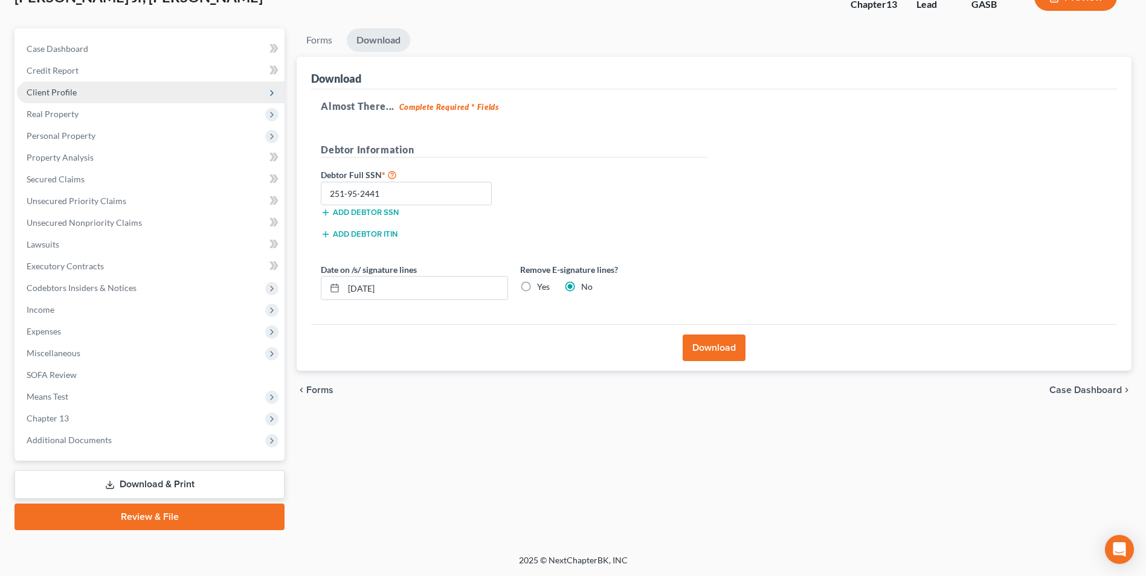
click at [60, 93] on span "Client Profile" at bounding box center [52, 92] width 50 height 10
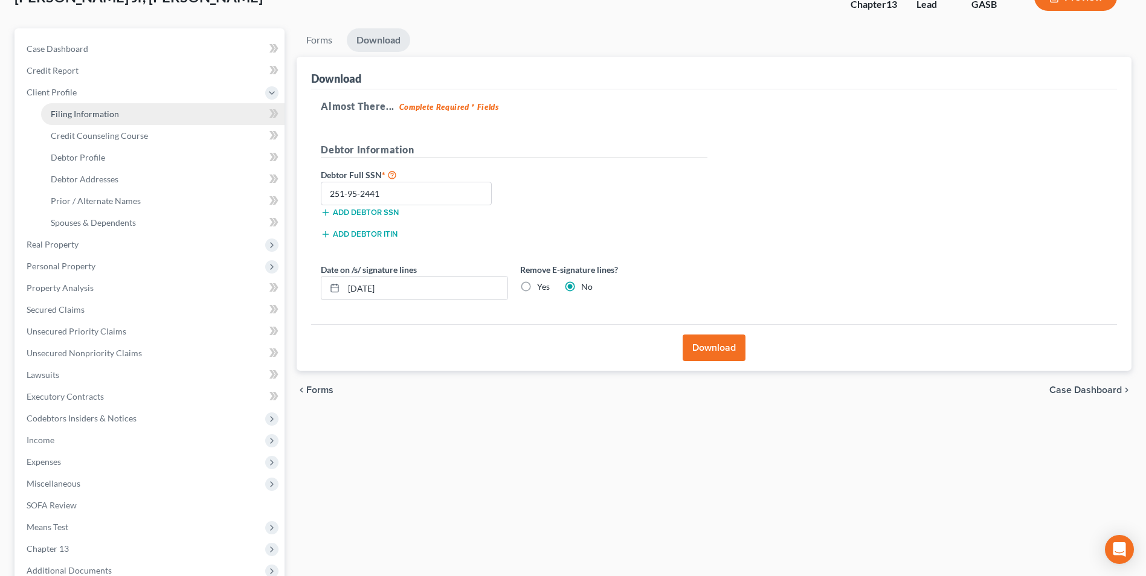
click at [62, 115] on span "Filing Information" at bounding box center [85, 114] width 68 height 10
select select "1"
select select "0"
select select "3"
select select "20"
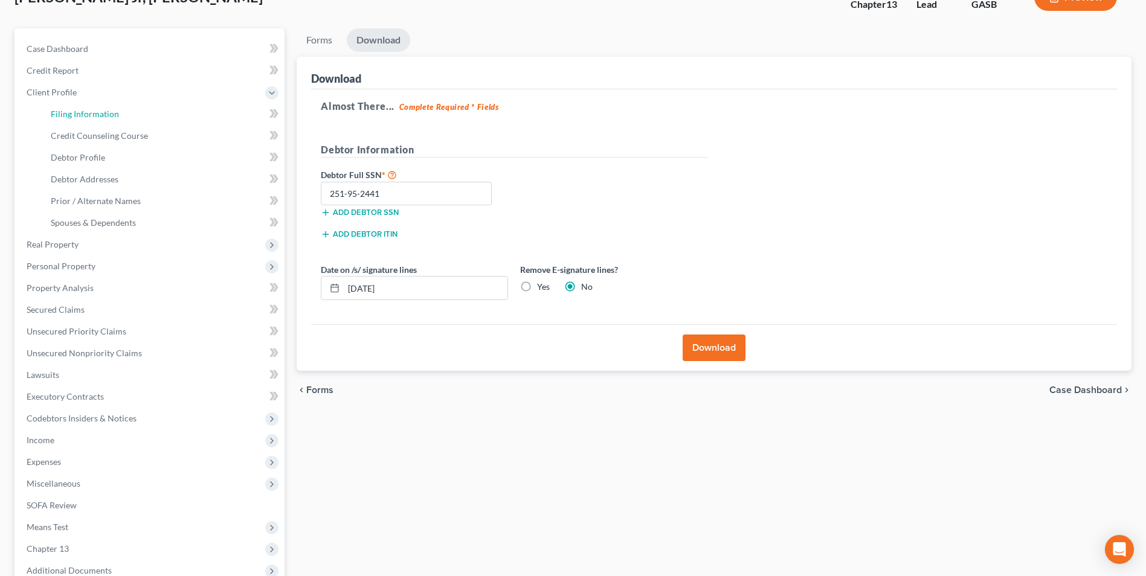
select select "0"
select select "10"
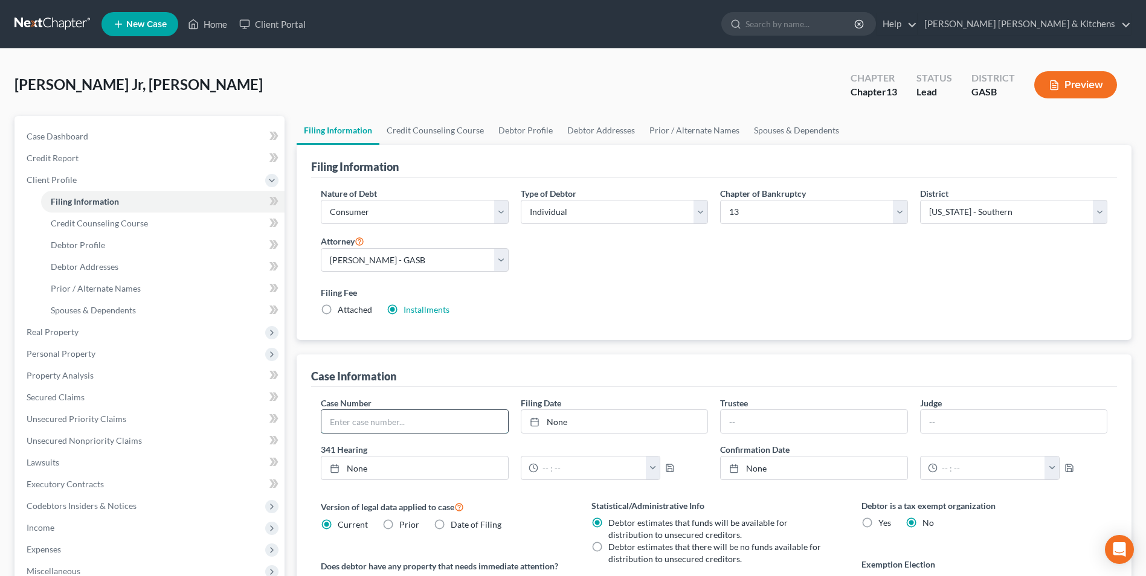
click at [358, 421] on input "text" at bounding box center [414, 421] width 186 height 23
type input "25-60273"
click at [213, 28] on link "Home" at bounding box center [207, 24] width 51 height 22
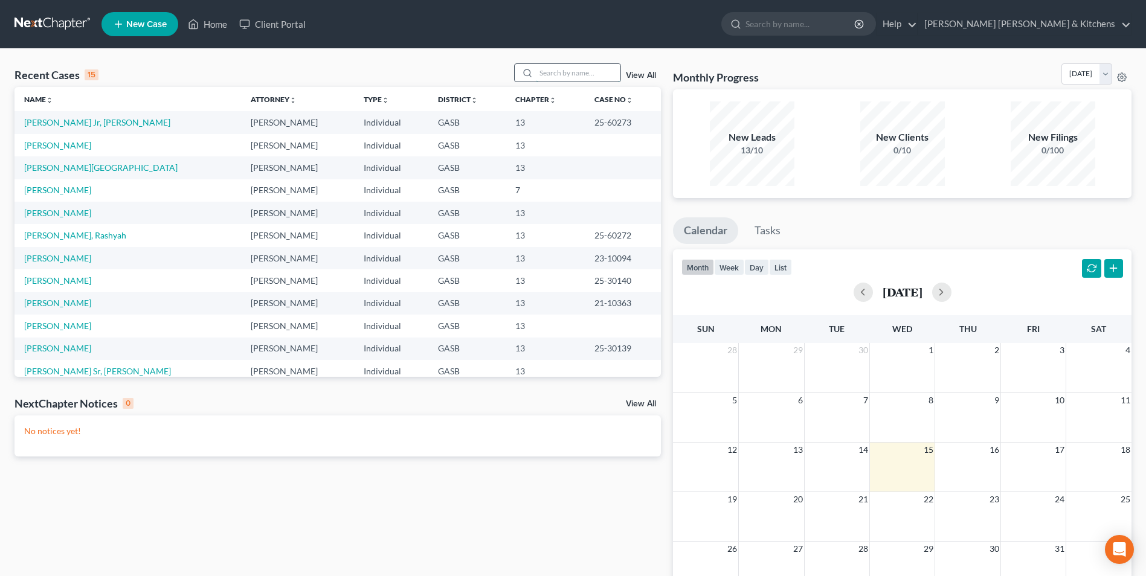
click at [549, 74] on input "search" at bounding box center [578, 73] width 85 height 18
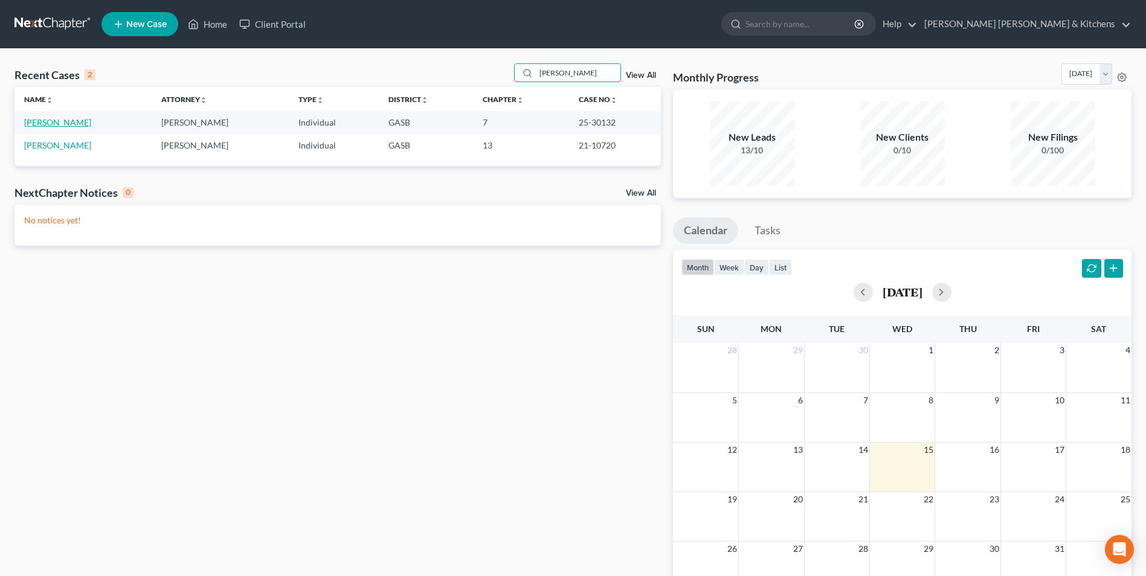
type input "[PERSON_NAME]"
click at [56, 127] on link "[PERSON_NAME]" at bounding box center [57, 122] width 67 height 10
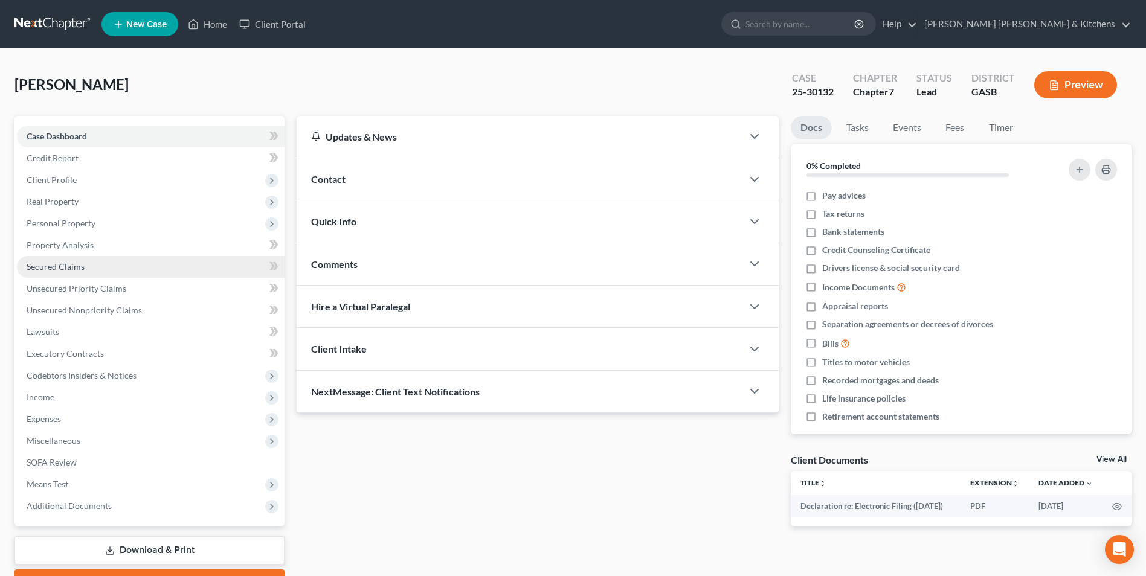
click at [43, 260] on link "Secured Claims" at bounding box center [151, 267] width 268 height 22
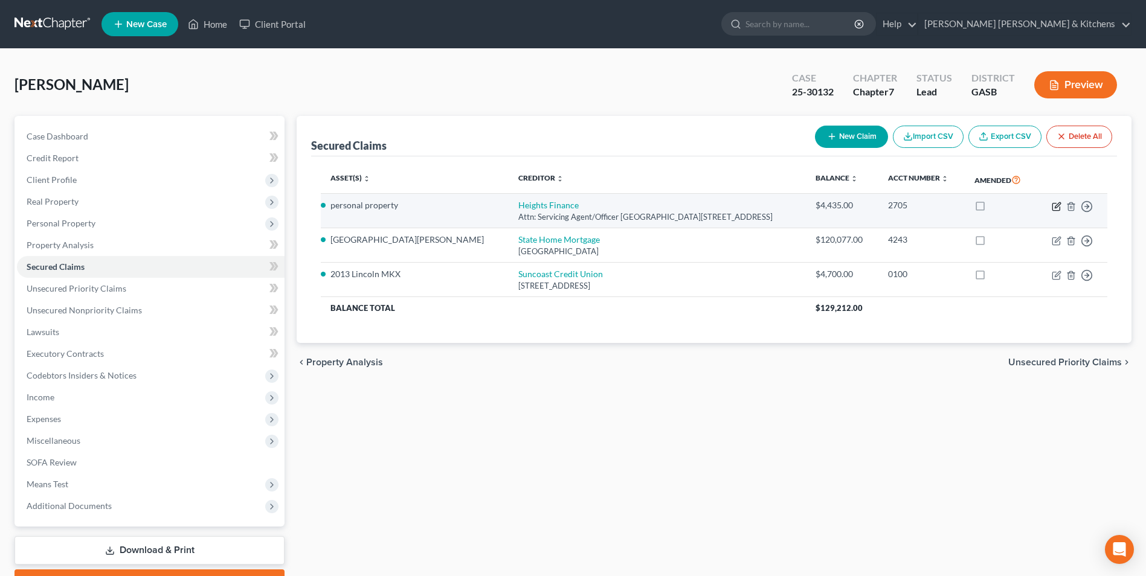
click at [1057, 206] on icon "button" at bounding box center [1056, 207] width 10 height 10
select select "42"
select select "3"
select select "0"
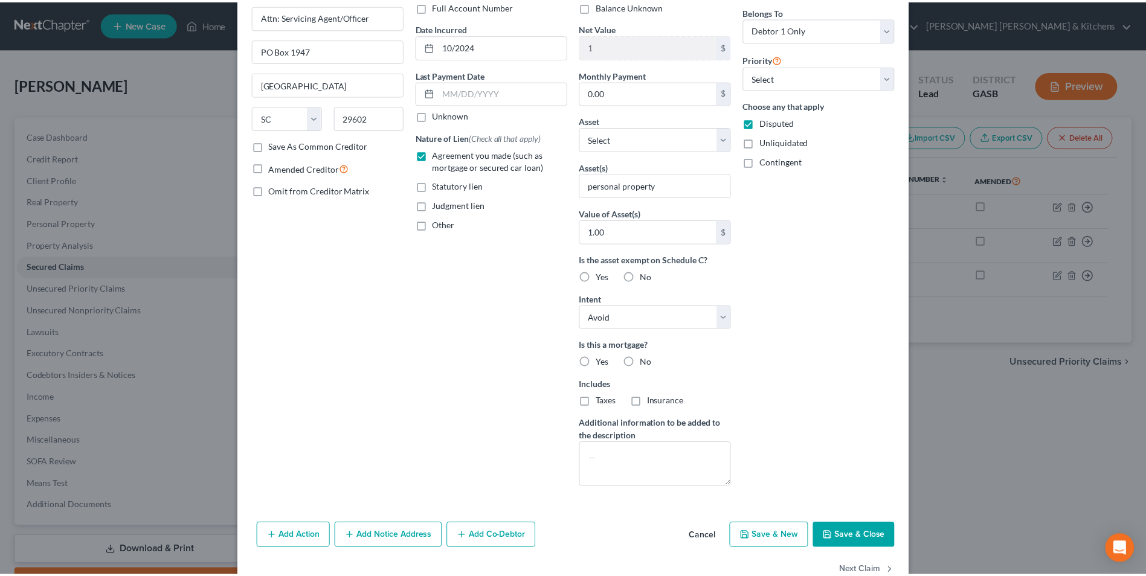
scroll to position [69, 0]
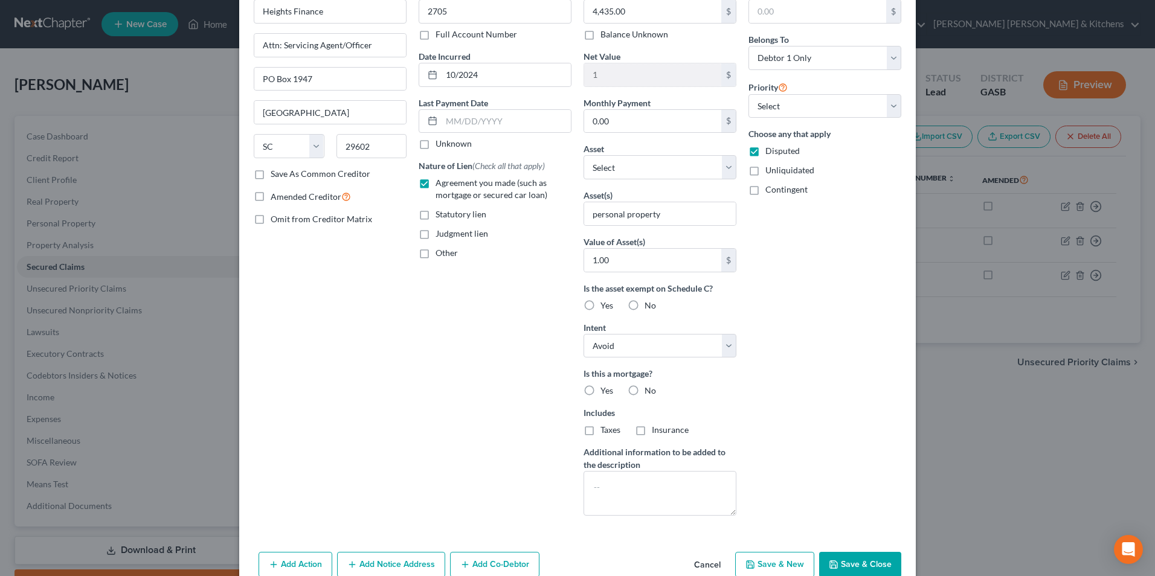
click at [708, 569] on button "Cancel" at bounding box center [707, 565] width 46 height 24
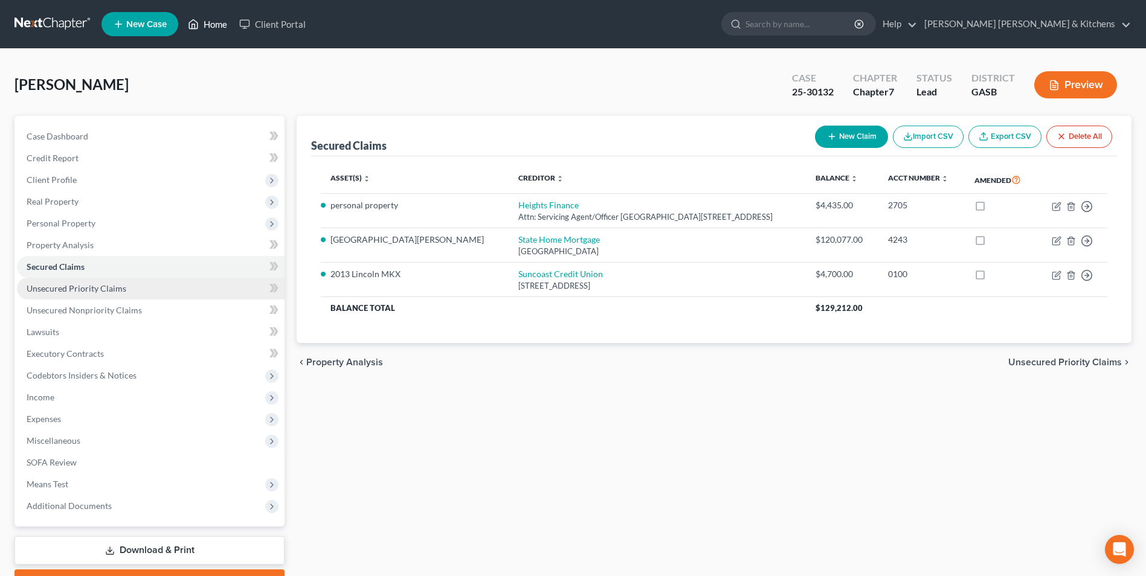
click at [211, 29] on link "Home" at bounding box center [207, 24] width 51 height 22
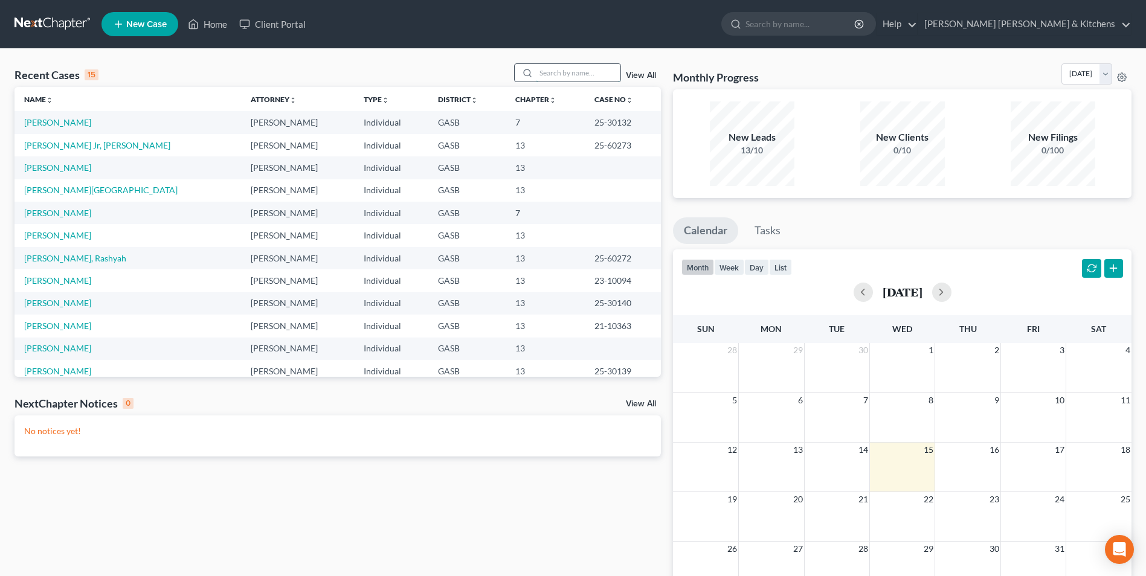
click at [572, 66] on input "search" at bounding box center [578, 73] width 85 height 18
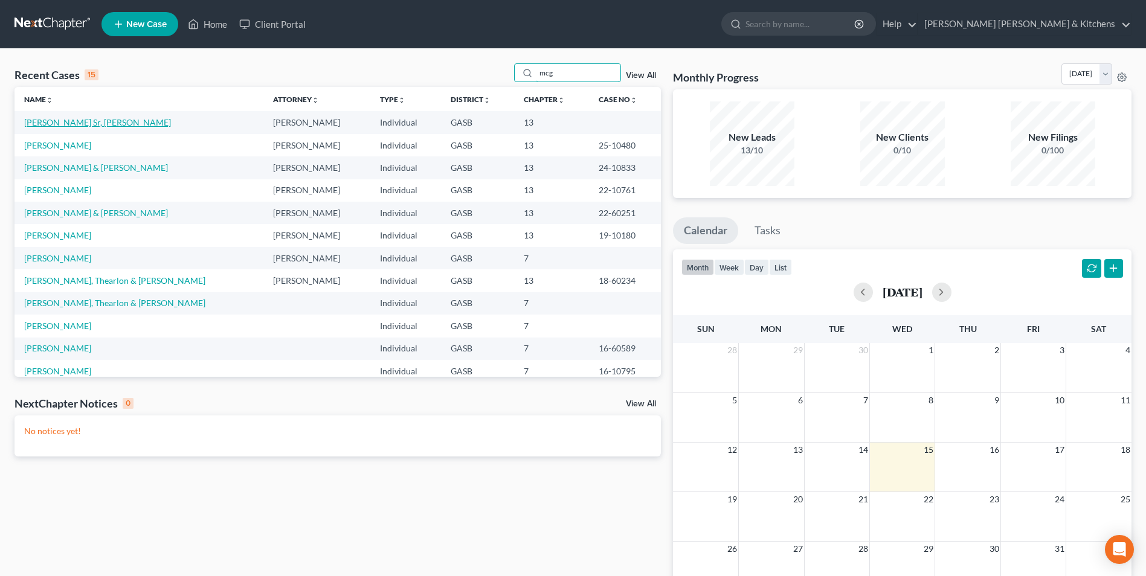
type input "mcg"
click at [40, 121] on link "[PERSON_NAME] Sr, [PERSON_NAME]" at bounding box center [97, 122] width 147 height 10
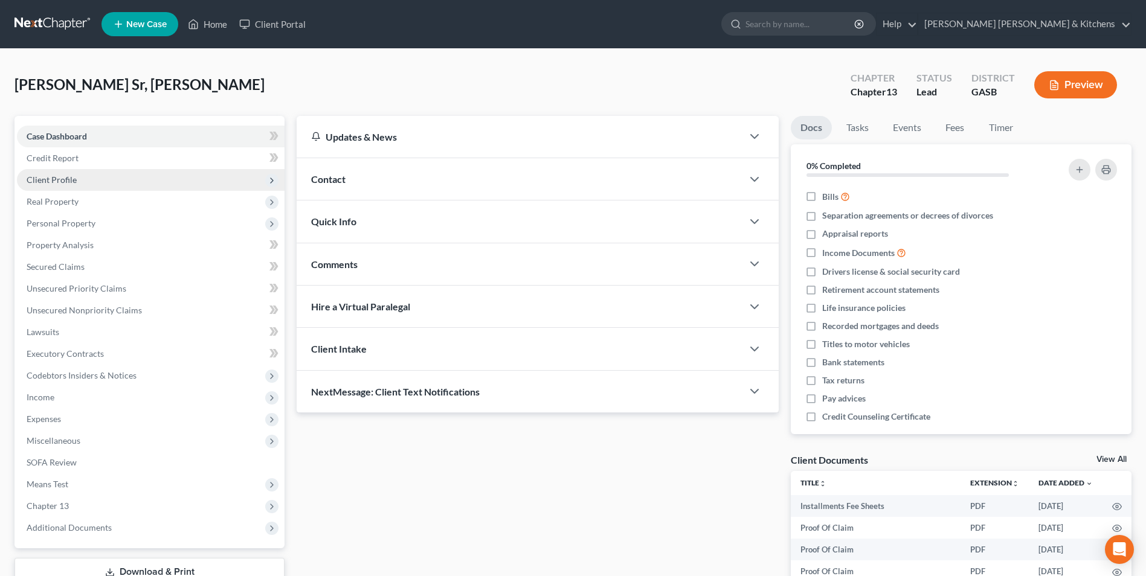
click at [34, 182] on span "Client Profile" at bounding box center [52, 180] width 50 height 10
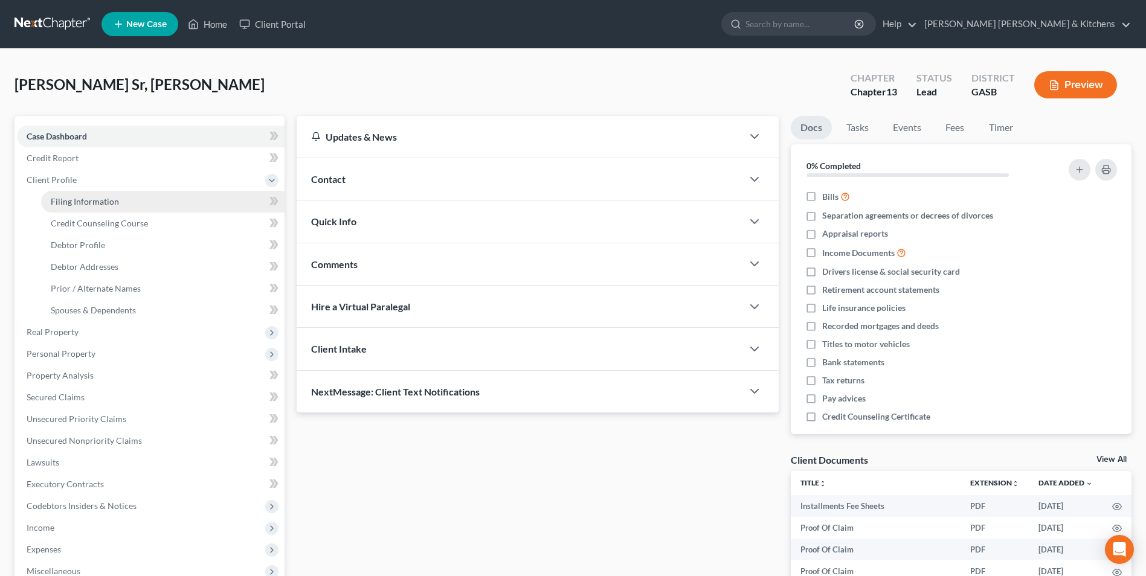
click at [74, 204] on span "Filing Information" at bounding box center [85, 201] width 68 height 10
select select "1"
select select "0"
select select "3"
select select "20"
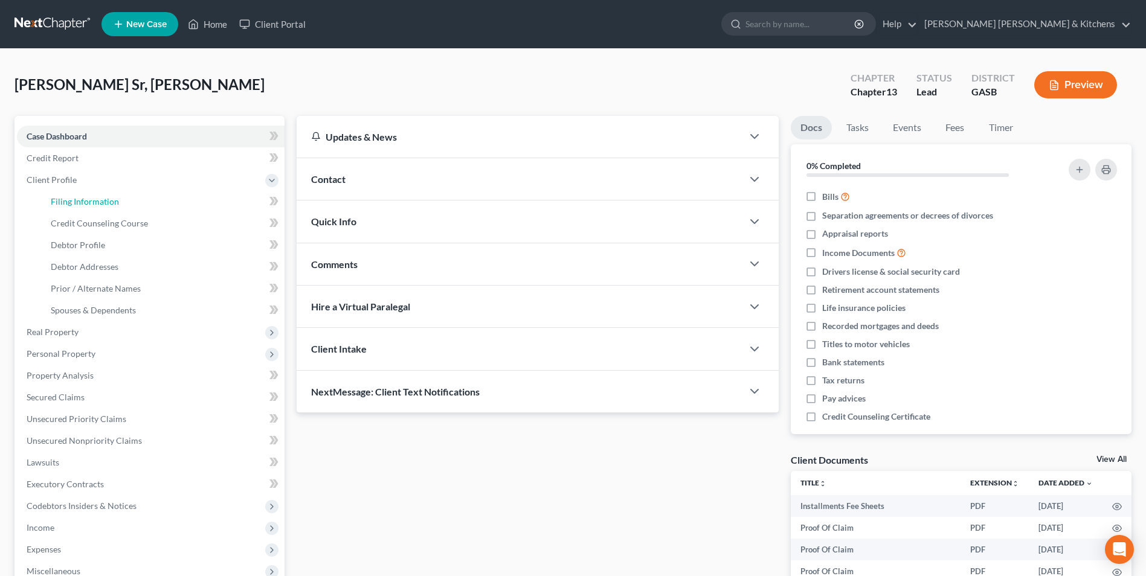
select select "0"
select select "10"
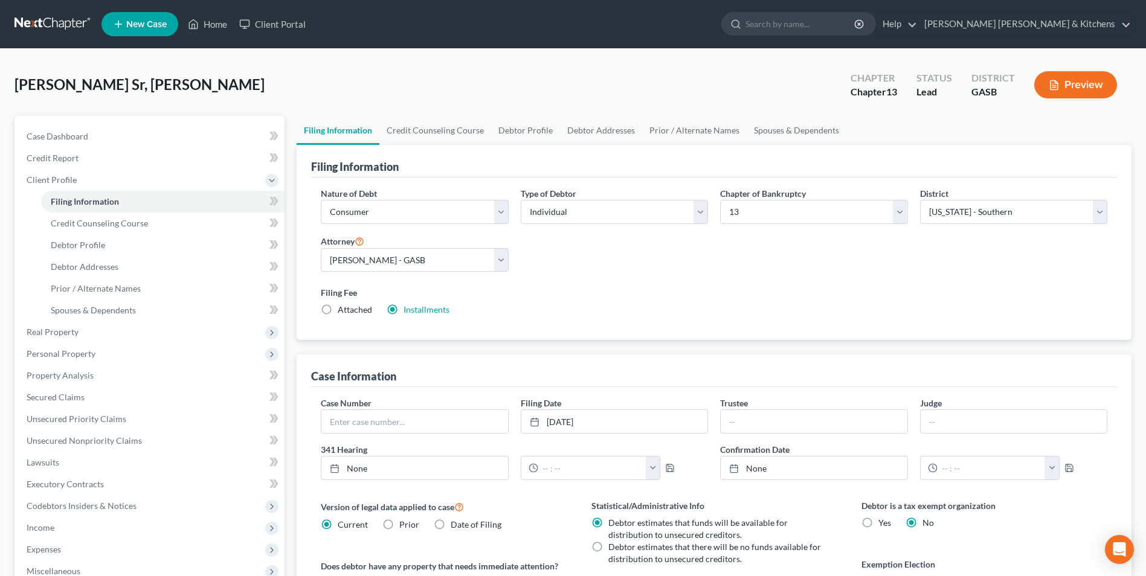
click at [338, 308] on label "Attached" at bounding box center [355, 310] width 34 height 12
click at [342, 308] on input "Attached" at bounding box center [346, 308] width 8 height 8
radio input "true"
radio input "false"
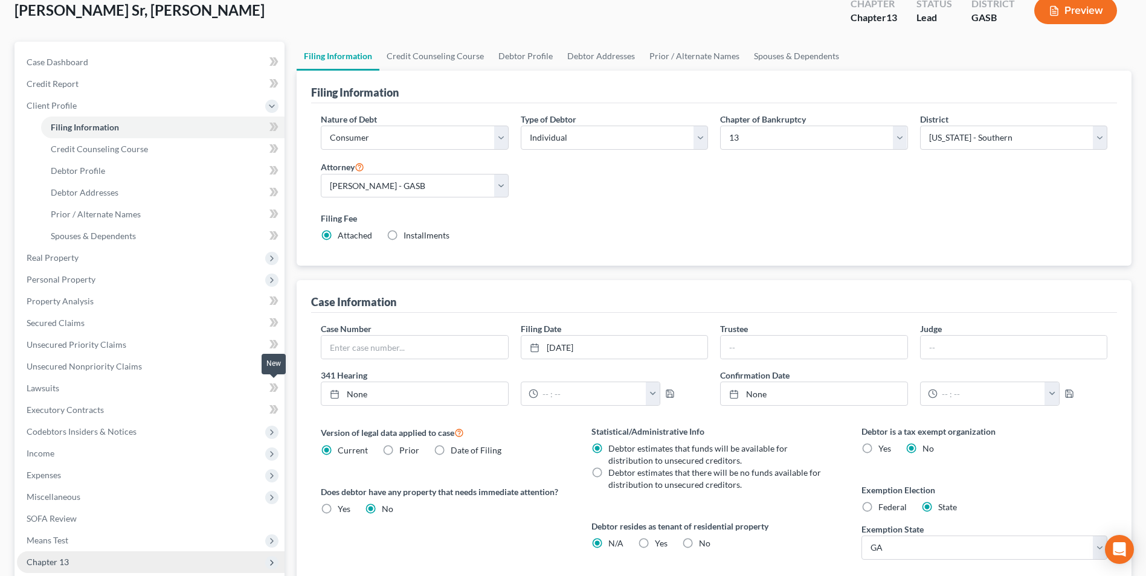
scroll to position [220, 0]
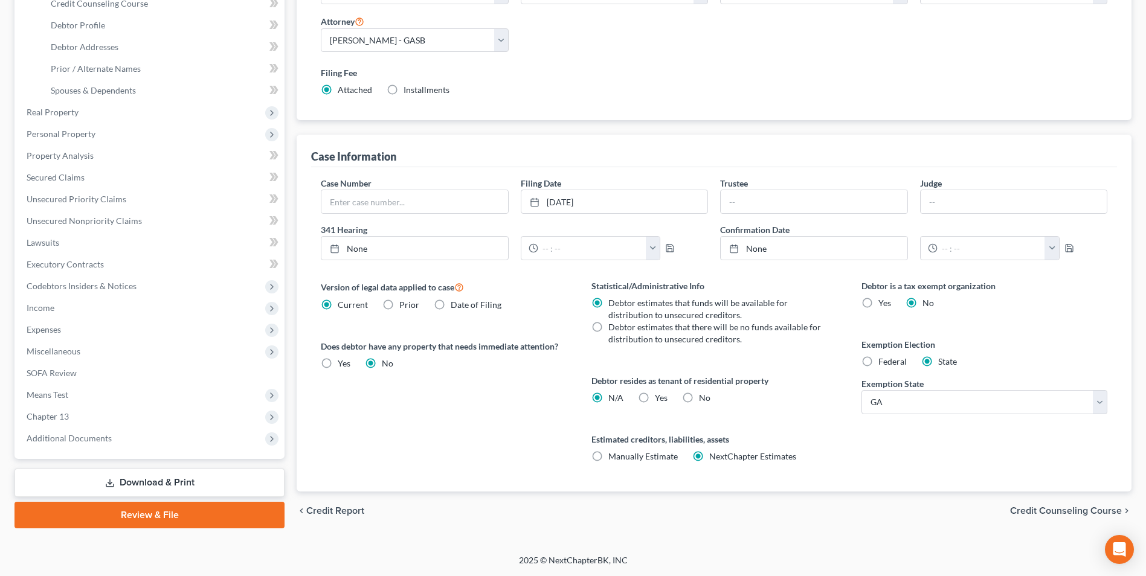
click at [155, 482] on link "Download & Print" at bounding box center [149, 483] width 270 height 28
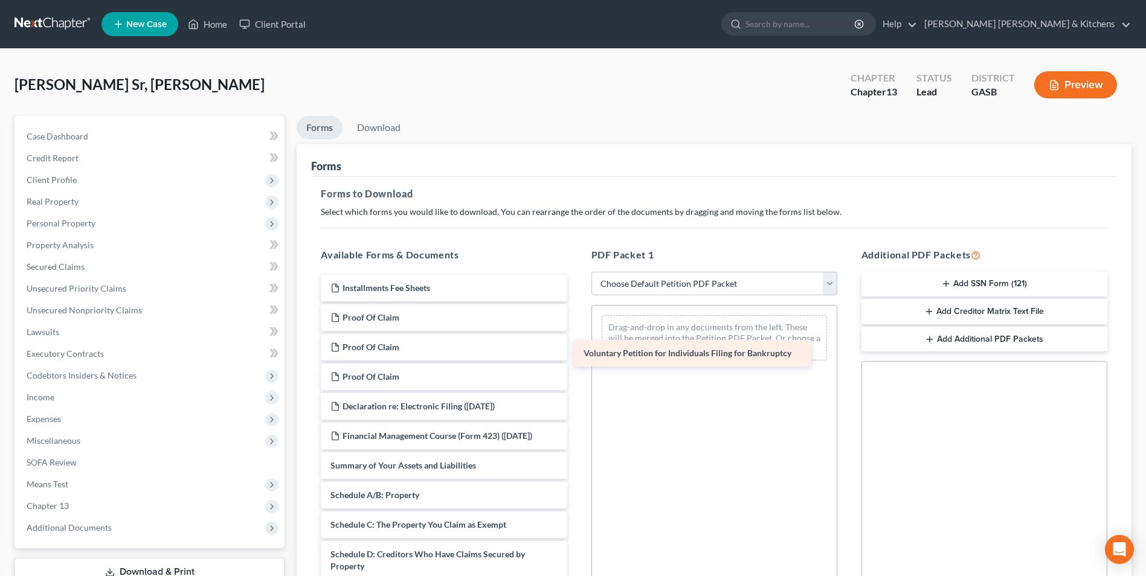
drag, startPoint x: 501, startPoint y: 479, endPoint x: 759, endPoint y: 345, distance: 290.9
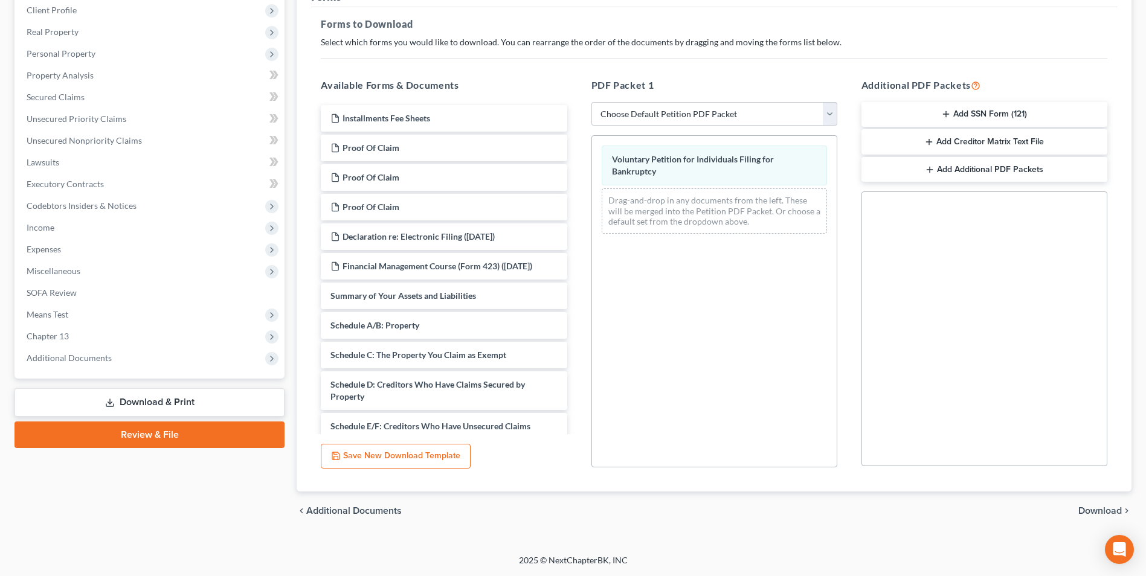
click at [1108, 510] on span "Download" at bounding box center [1099, 511] width 43 height 10
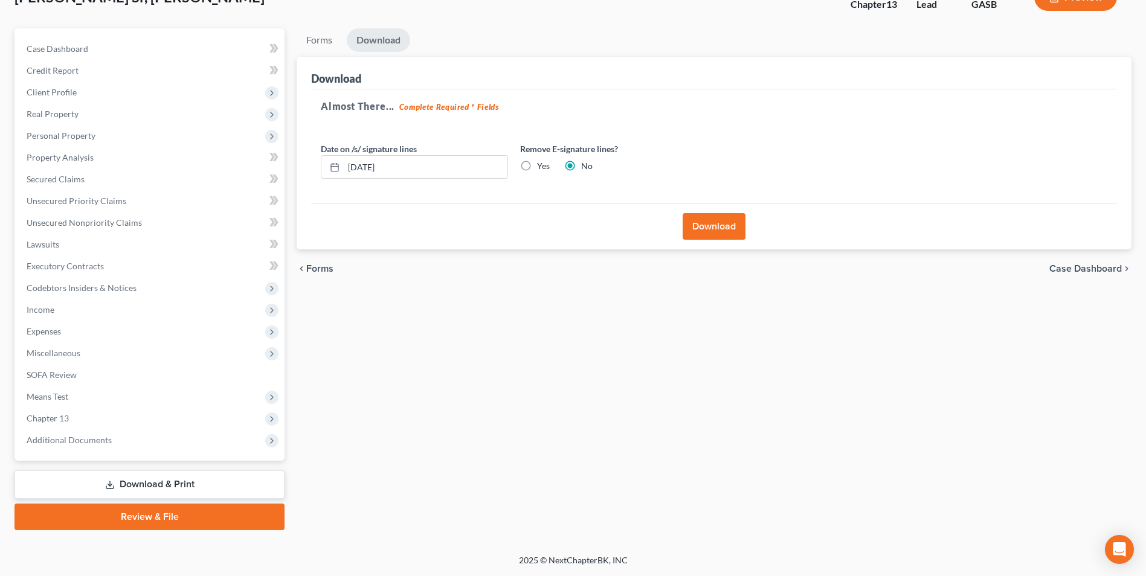
click at [707, 234] on button "Download" at bounding box center [713, 226] width 63 height 27
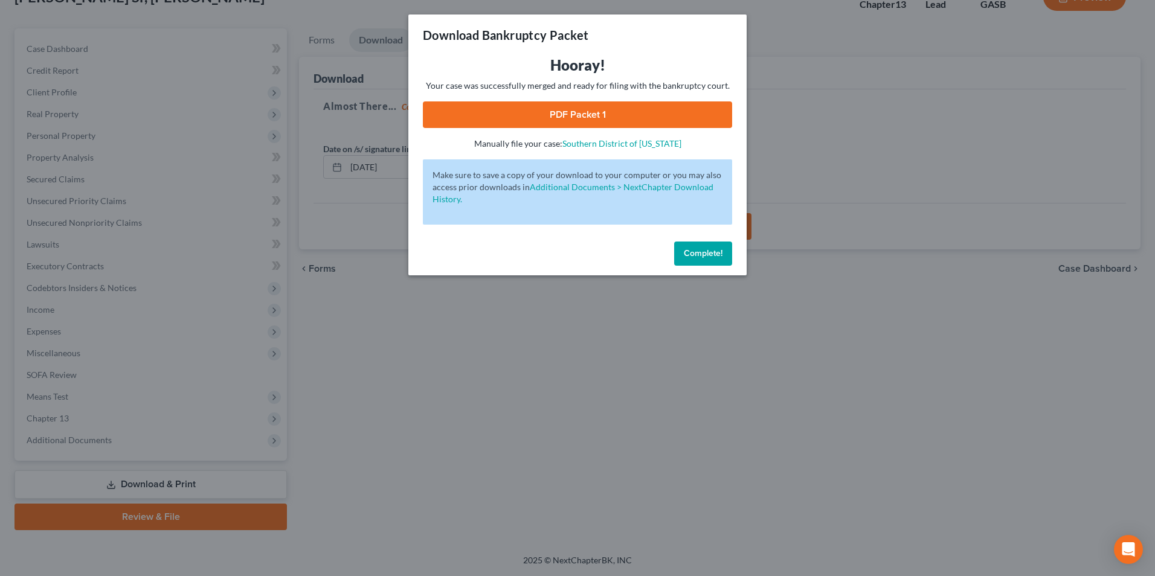
click at [570, 118] on link "PDF Packet 1" at bounding box center [577, 114] width 309 height 27
click at [457, 447] on div "Download Bankruptcy Packet Hooray! Your case was successfully merged and ready …" at bounding box center [577, 288] width 1155 height 576
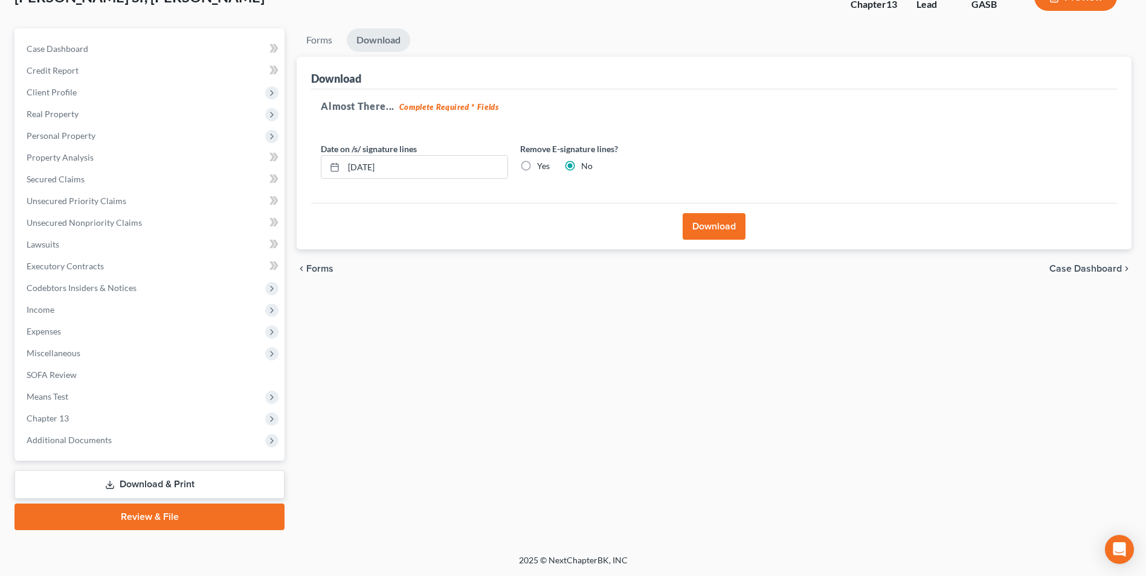
click at [74, 133] on span "Personal Property" at bounding box center [61, 135] width 69 height 10
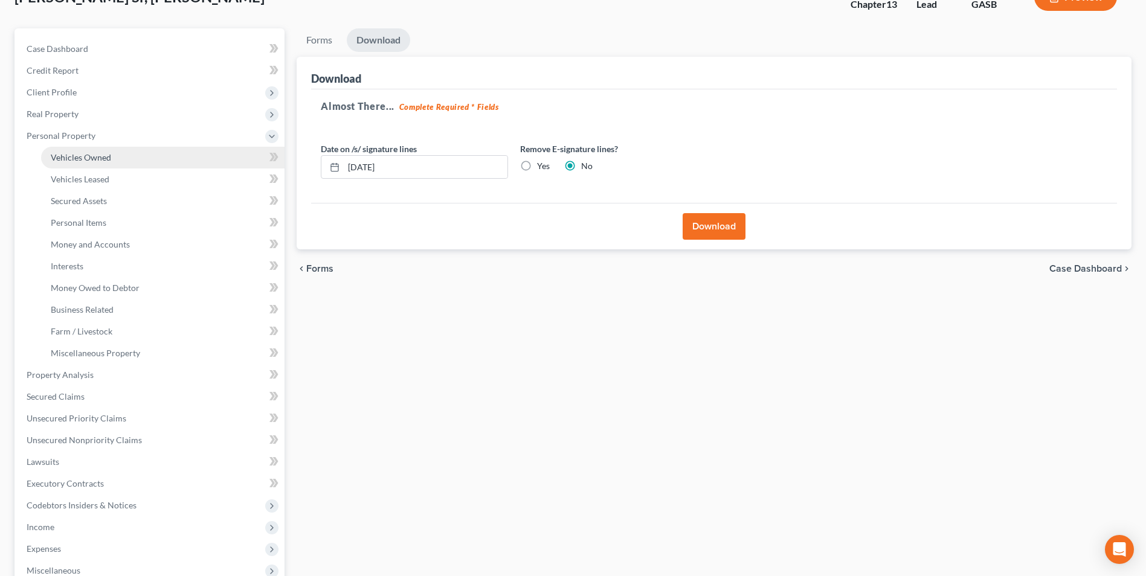
click at [85, 156] on span "Vehicles Owned" at bounding box center [81, 157] width 60 height 10
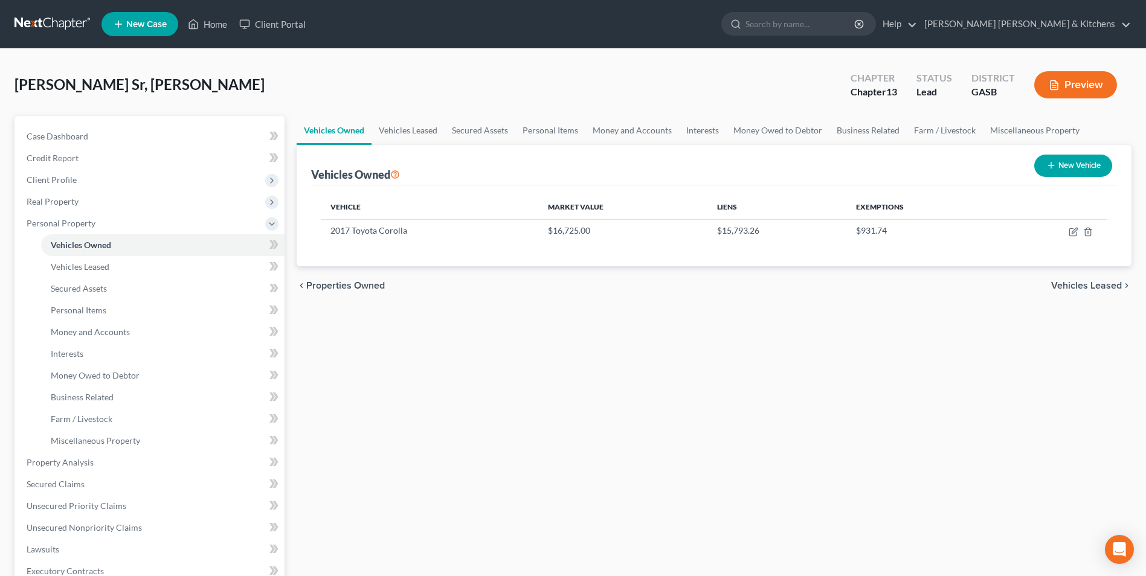
click at [1051, 172] on button "New Vehicle" at bounding box center [1073, 166] width 78 height 22
select select "0"
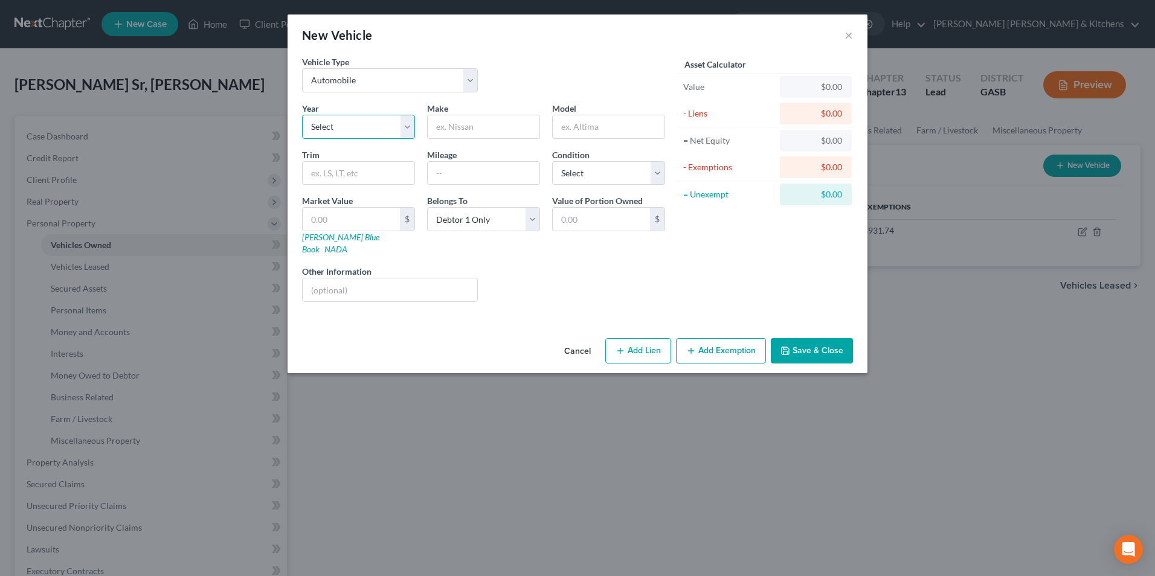
click at [332, 124] on select "Select 2026 2025 2024 2023 2022 2021 2020 2019 2018 2017 2016 2015 2014 2013 20…" at bounding box center [358, 127] width 113 height 24
select select "7"
click at [302, 115] on select "Select 2026 2025 2024 2023 2022 2021 2020 2019 2018 2017 2016 2015 2014 2013 20…" at bounding box center [358, 127] width 113 height 24
drag, startPoint x: 440, startPoint y: 136, endPoint x: 419, endPoint y: 131, distance: 21.1
click at [440, 136] on input "text" at bounding box center [484, 126] width 112 height 23
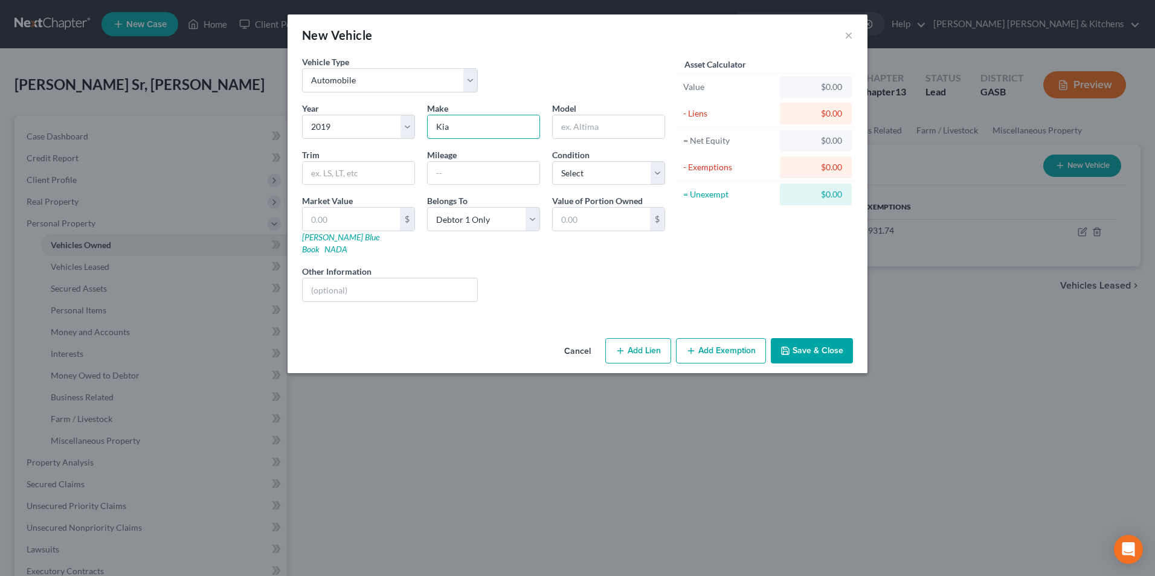
type input "Kia"
type input "Forte"
type input "2"
type input "2.00"
type input "21"
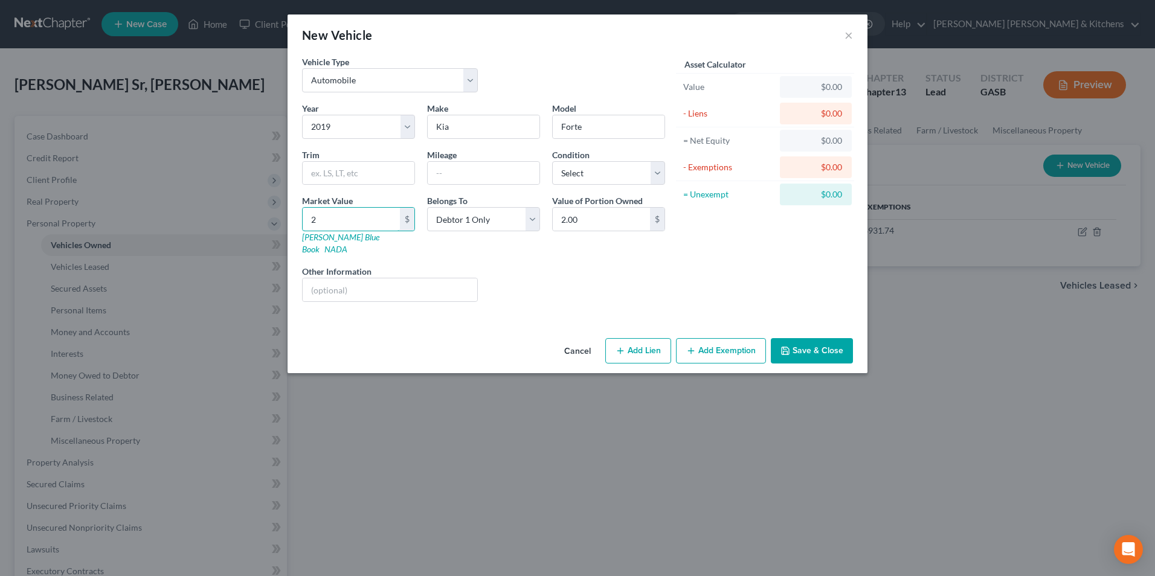
type input "21.00"
type input "210"
type input "210.00"
type input "2100"
type input "2,100.00"
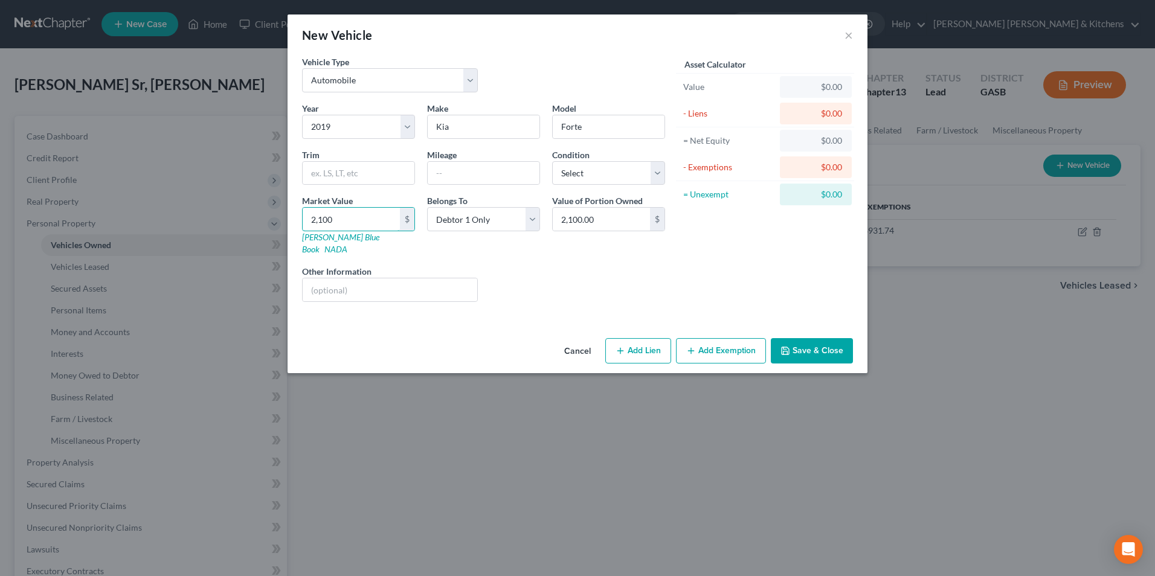
type input "2,1000"
type input "21,000.00"
type input "21,000"
click at [365, 278] on input "text" at bounding box center [390, 289] width 175 height 23
type input "surrender"
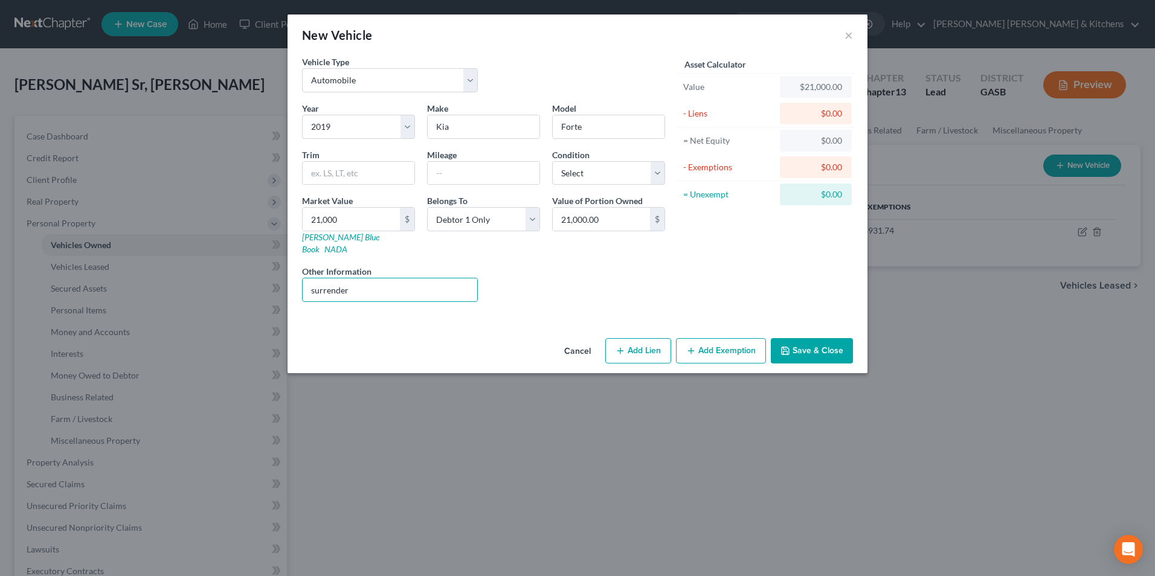
click at [656, 345] on button "Add Lien" at bounding box center [638, 350] width 66 height 25
select select "0"
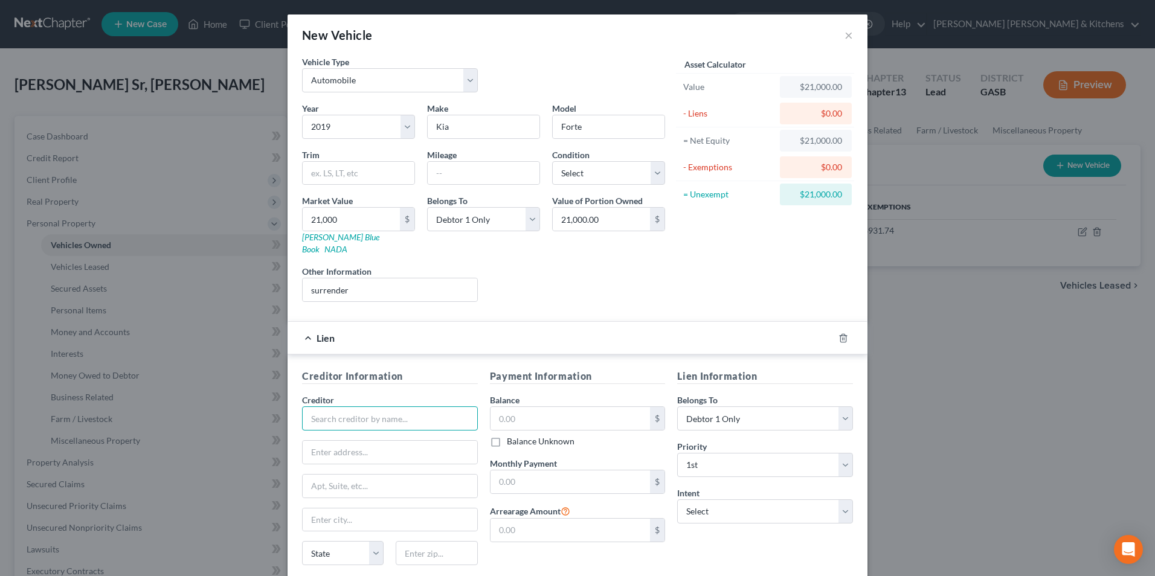
click at [402, 406] on input "text" at bounding box center [390, 418] width 176 height 24
click at [353, 434] on div "Arivo Acceptance" at bounding box center [375, 440] width 126 height 12
type input "Arivo Acceptance"
type input "[STREET_ADDRESS]"
type input "[GEOGRAPHIC_DATA]"
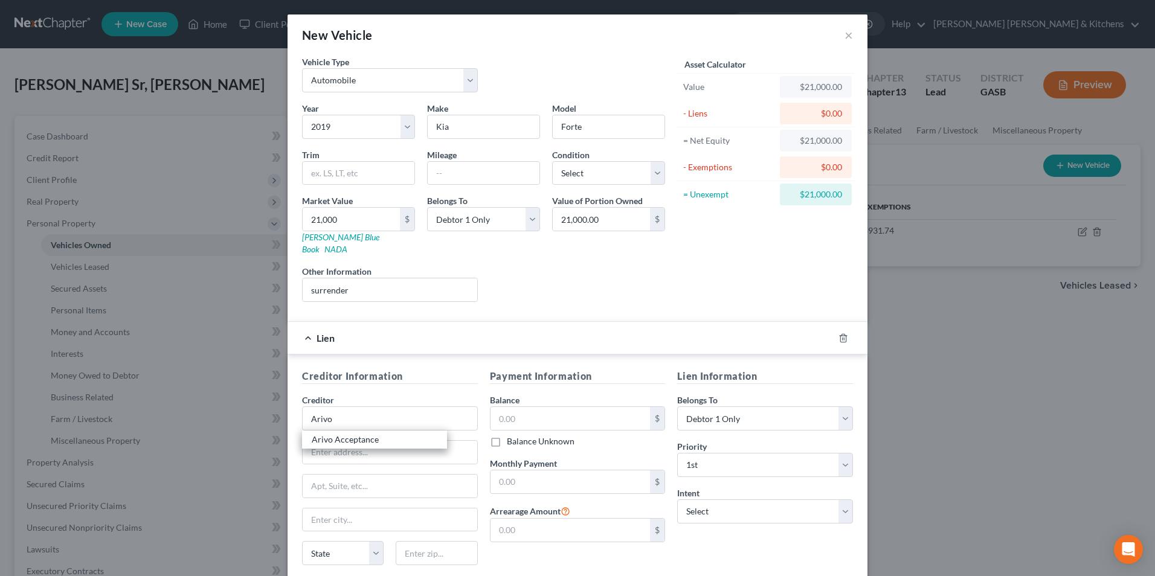
select select "46"
type input "84118"
click at [522, 407] on input "text" at bounding box center [570, 418] width 160 height 23
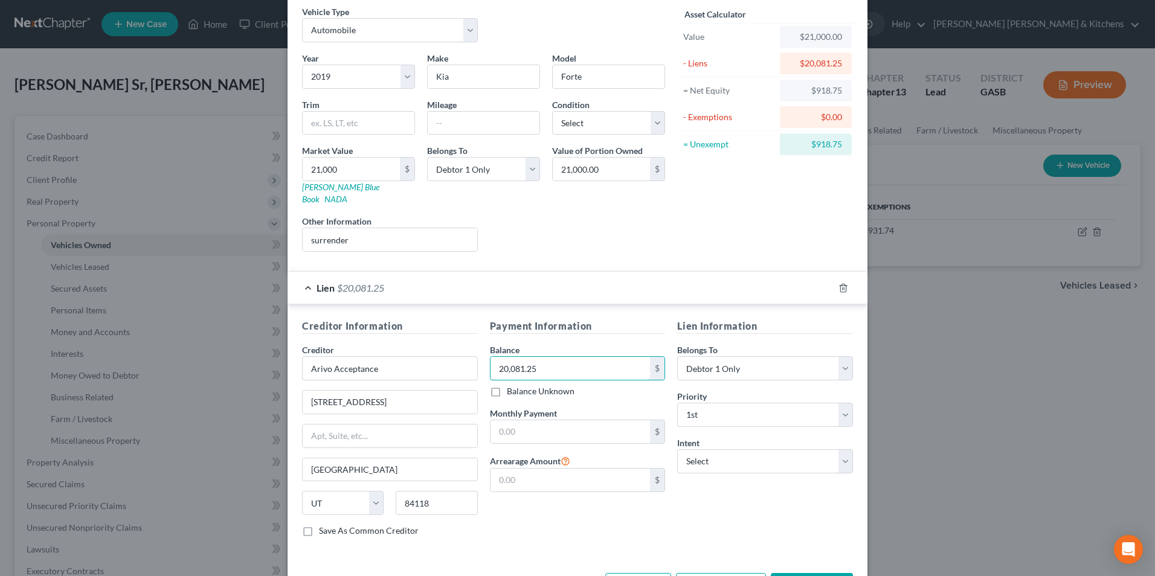
scroll to position [85, 0]
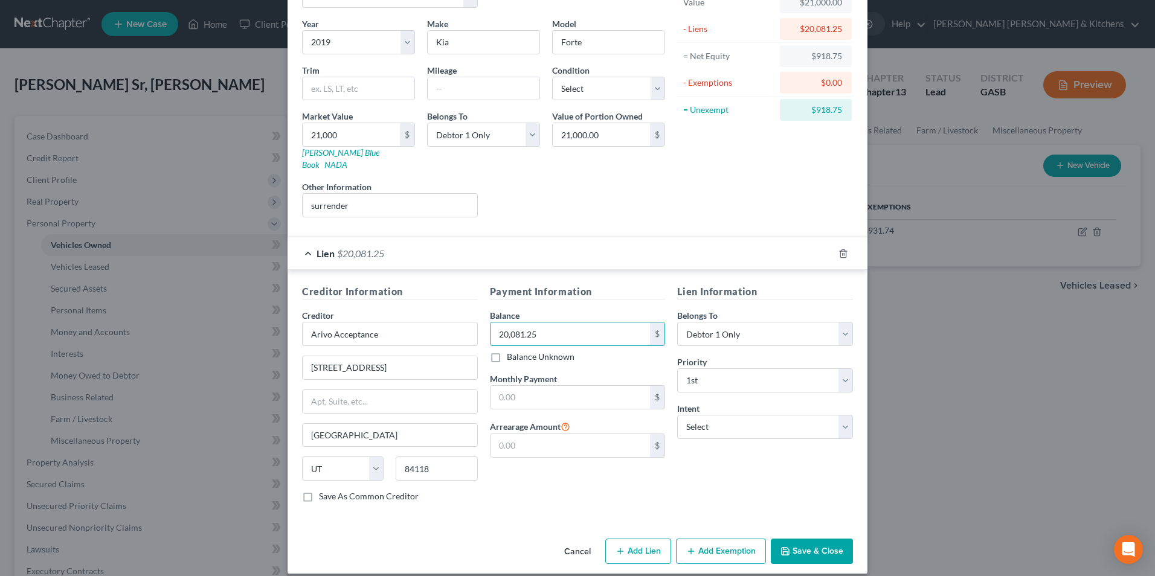
type input "20,081.25"
click at [795, 543] on button "Save & Close" at bounding box center [812, 551] width 82 height 25
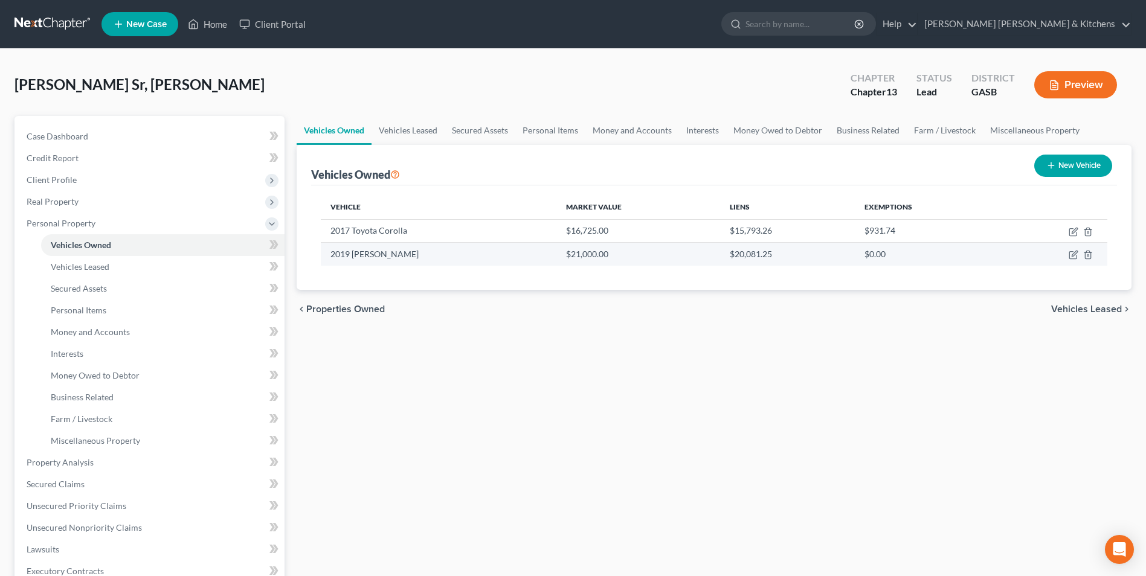
click at [1068, 253] on td at bounding box center [1054, 254] width 106 height 23
click at [1071, 251] on icon "button" at bounding box center [1073, 255] width 10 height 10
select select "0"
select select "7"
select select "0"
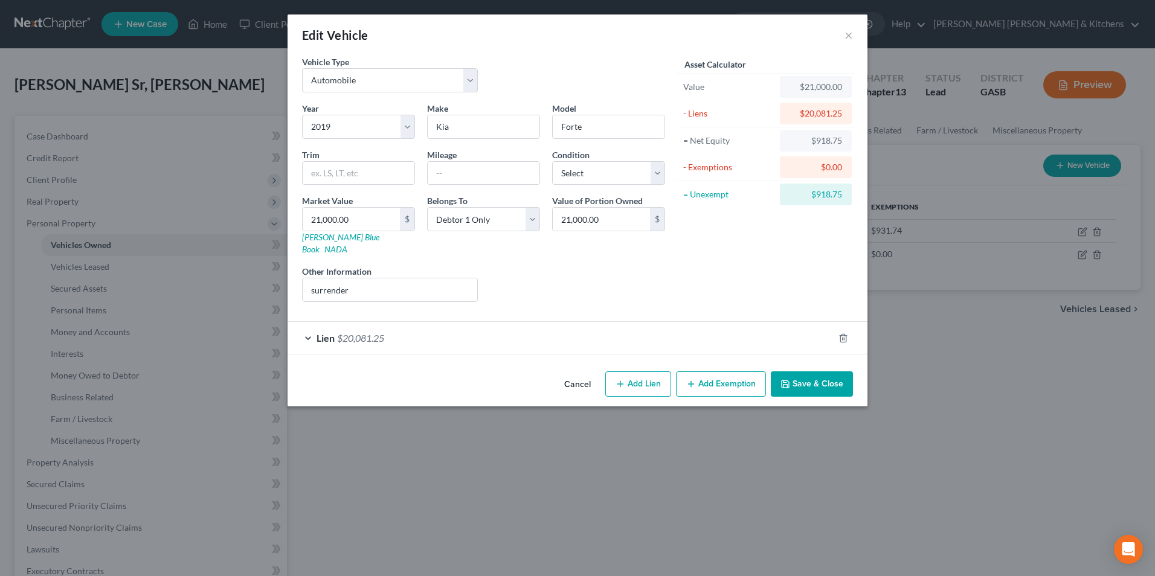
click at [737, 371] on button "Add Exemption" at bounding box center [721, 383] width 90 height 25
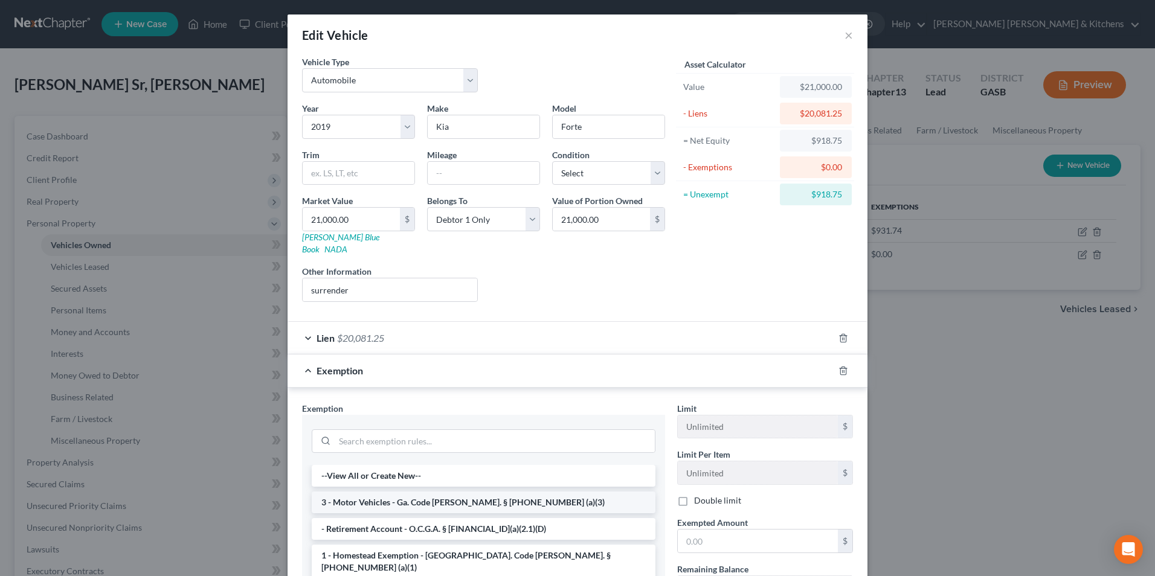
click at [404, 492] on li "3 - Motor Vehicles - Ga. Code [PERSON_NAME]. § [PHONE_NUMBER] (a)(3)" at bounding box center [484, 503] width 344 height 22
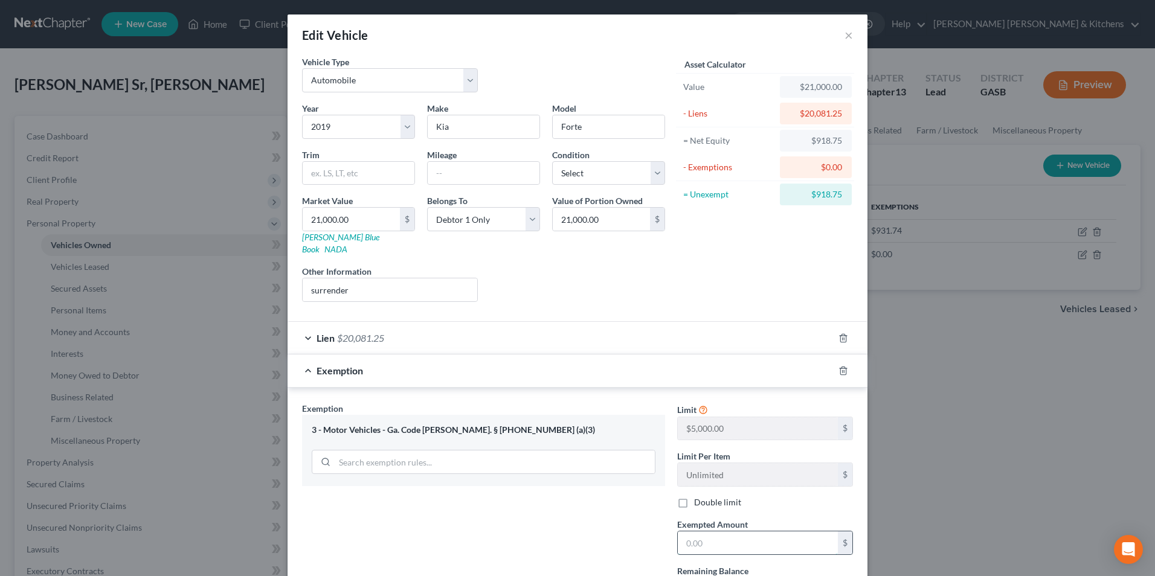
click at [697, 531] on input "text" at bounding box center [758, 542] width 160 height 23
type input "918.75"
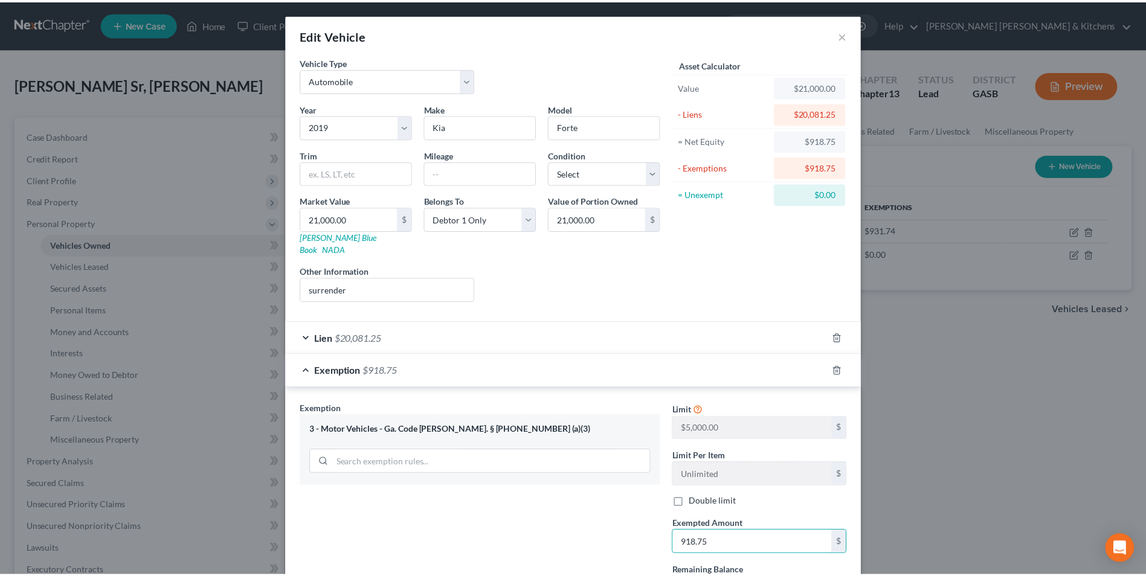
scroll to position [99, 0]
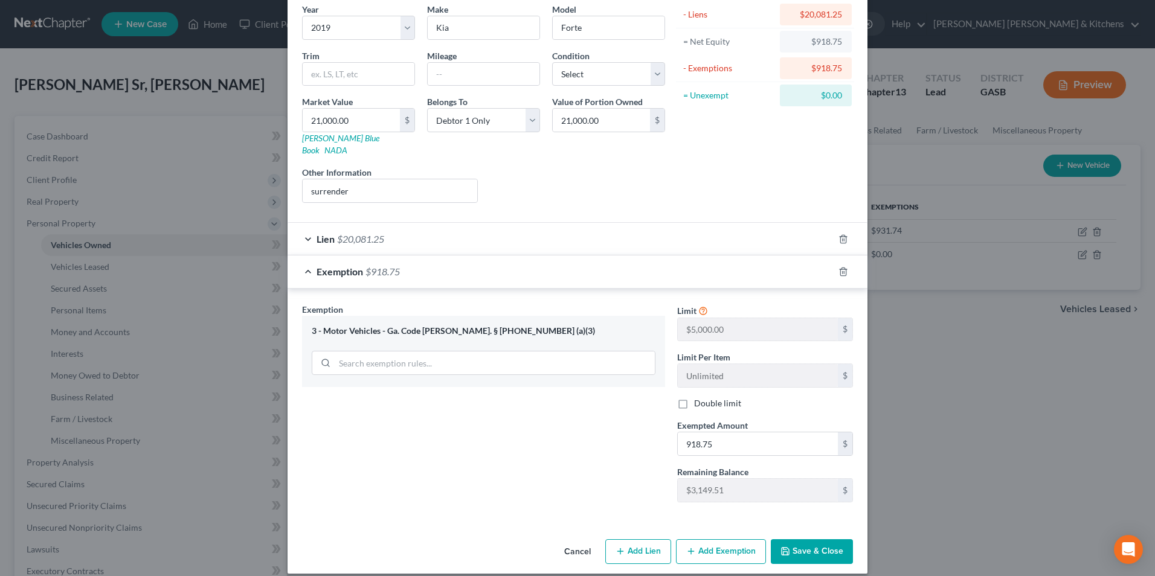
click at [797, 539] on button "Save & Close" at bounding box center [812, 551] width 82 height 25
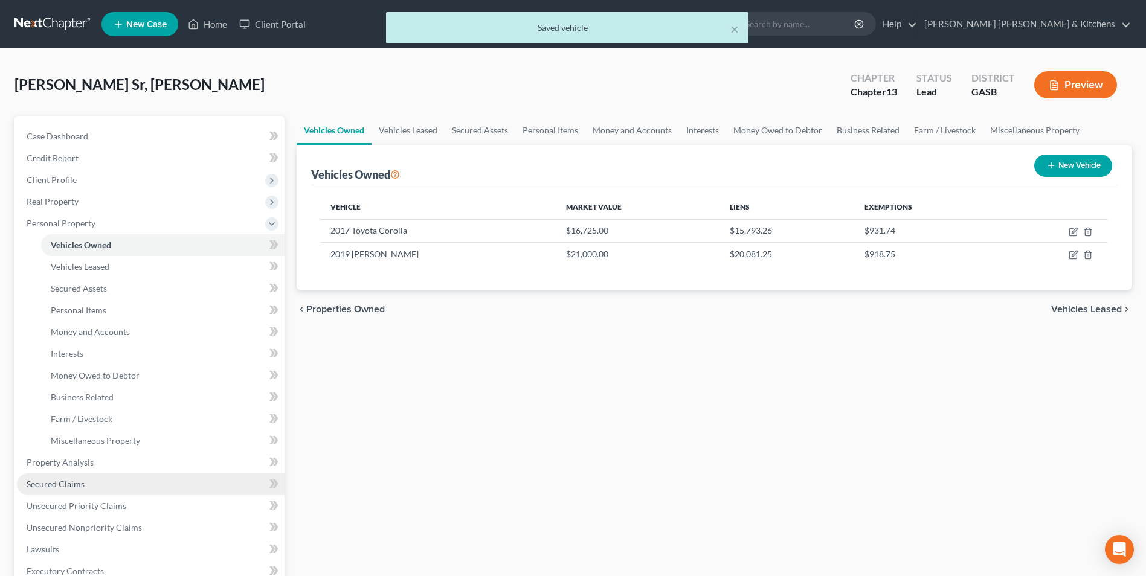
click at [56, 483] on span "Secured Claims" at bounding box center [56, 484] width 58 height 10
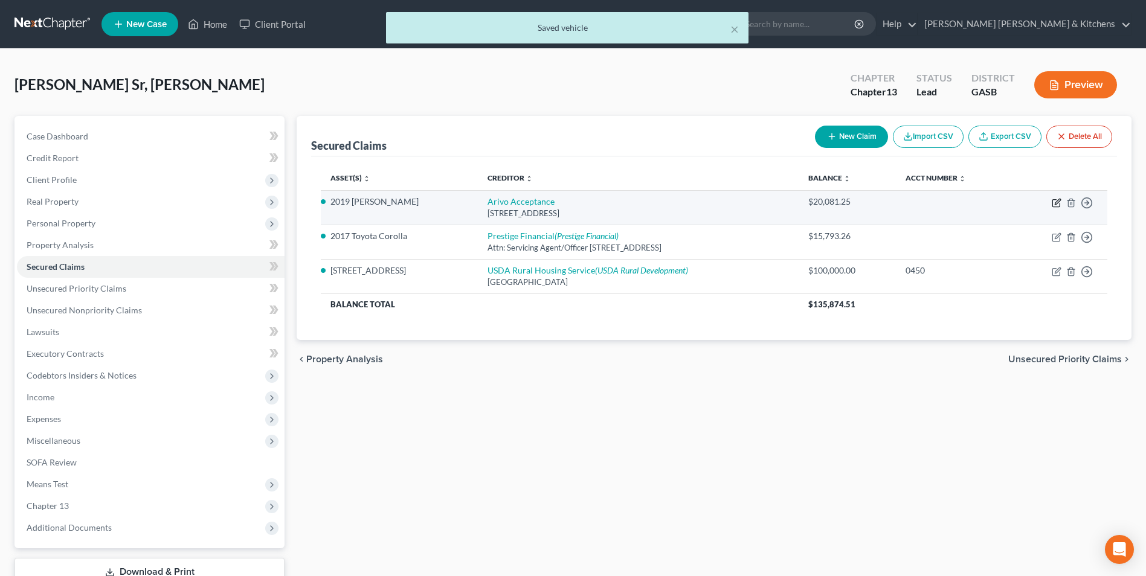
click at [1053, 204] on icon "button" at bounding box center [1056, 203] width 10 height 10
select select "46"
select select "0"
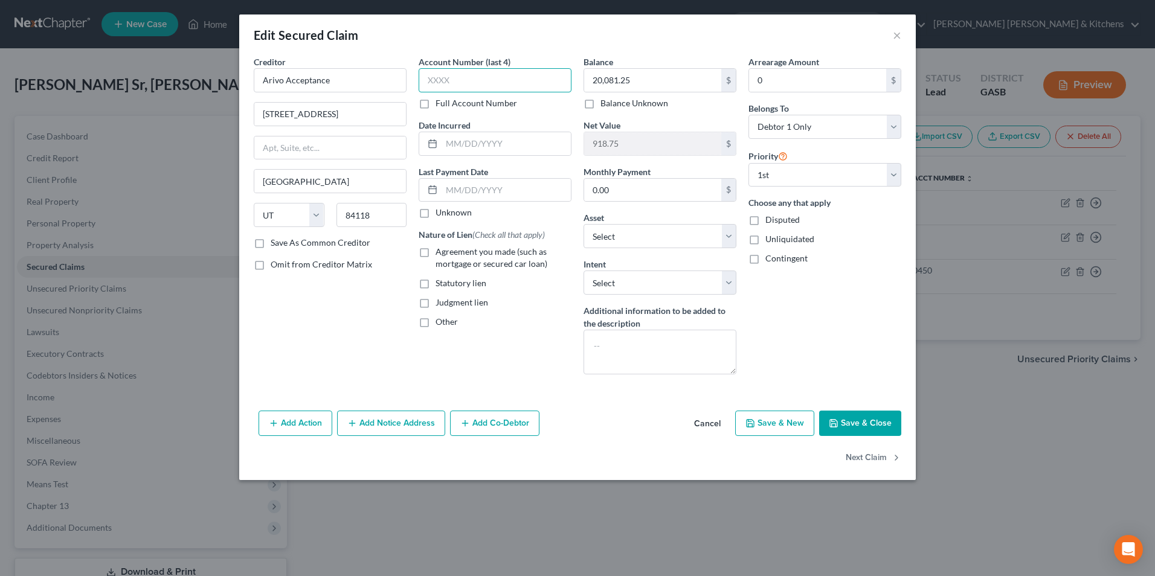
click at [472, 91] on input "text" at bounding box center [494, 80] width 153 height 24
type input "1087"
click at [481, 135] on input "text" at bounding box center [505, 143] width 129 height 23
type input "2023"
click at [435, 252] on label "Agreement you made (such as mortgage or secured car loan)" at bounding box center [503, 258] width 136 height 24
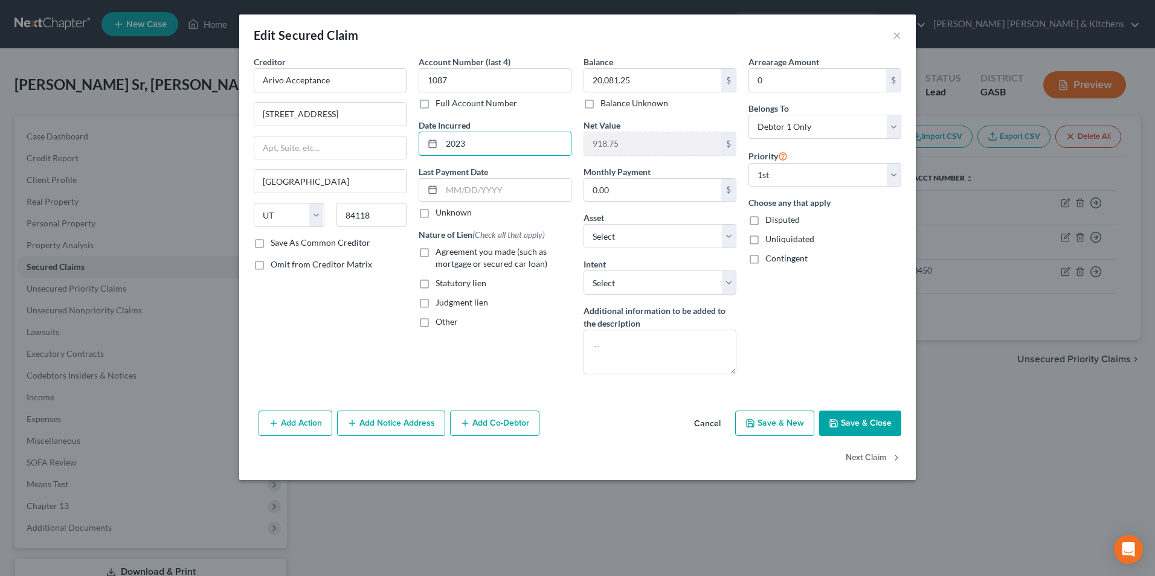
click at [440, 252] on input "Agreement you made (such as mortgage or secured car loan)" at bounding box center [444, 250] width 8 height 8
checkbox input "true"
click at [888, 428] on button "Save & Close" at bounding box center [860, 423] width 82 height 25
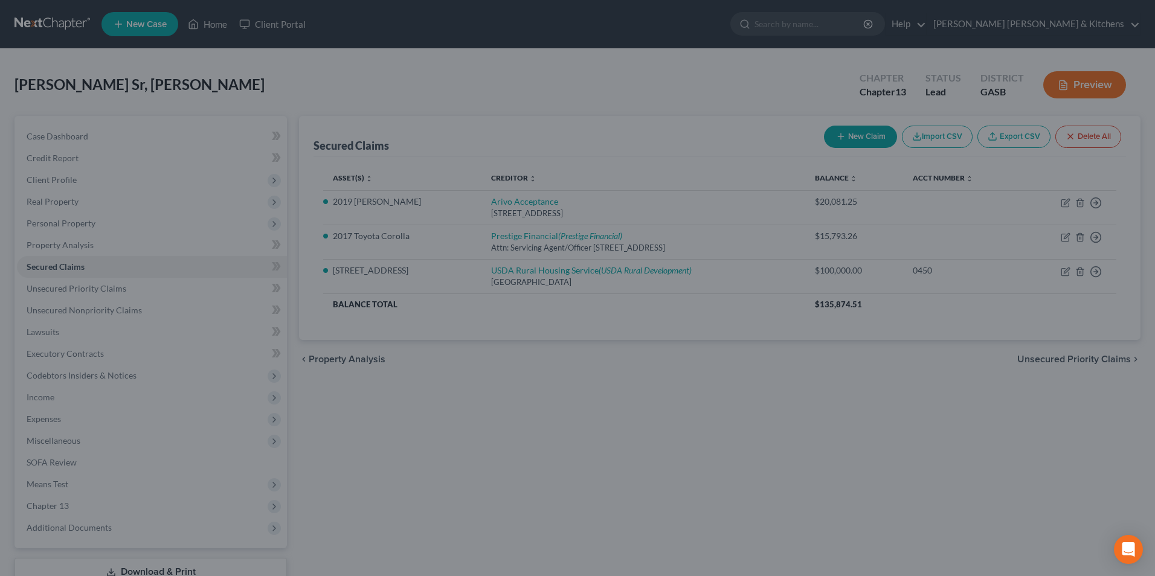
select select "6"
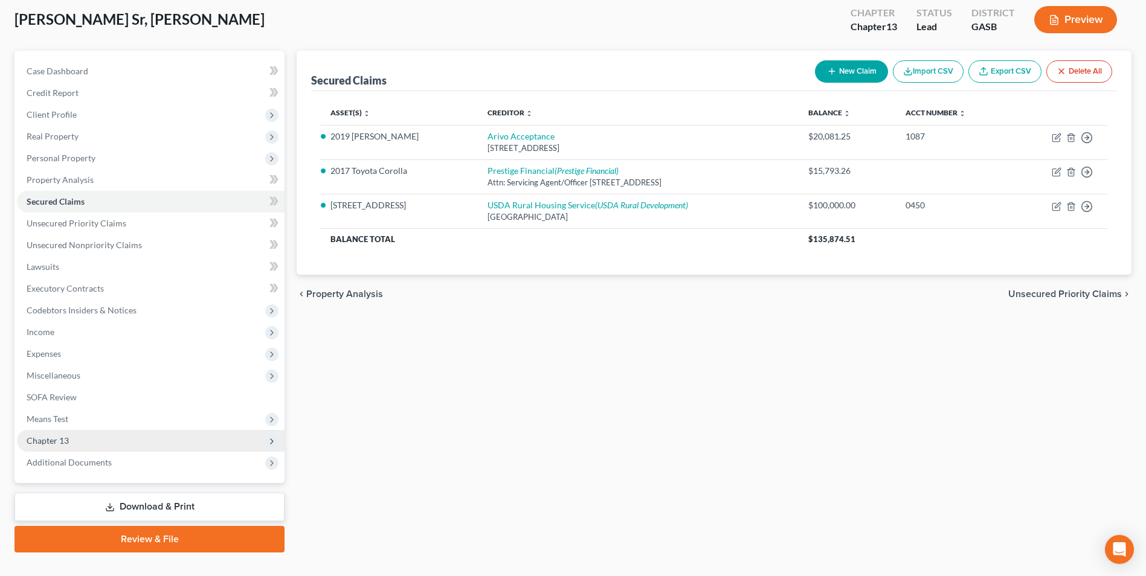
scroll to position [88, 0]
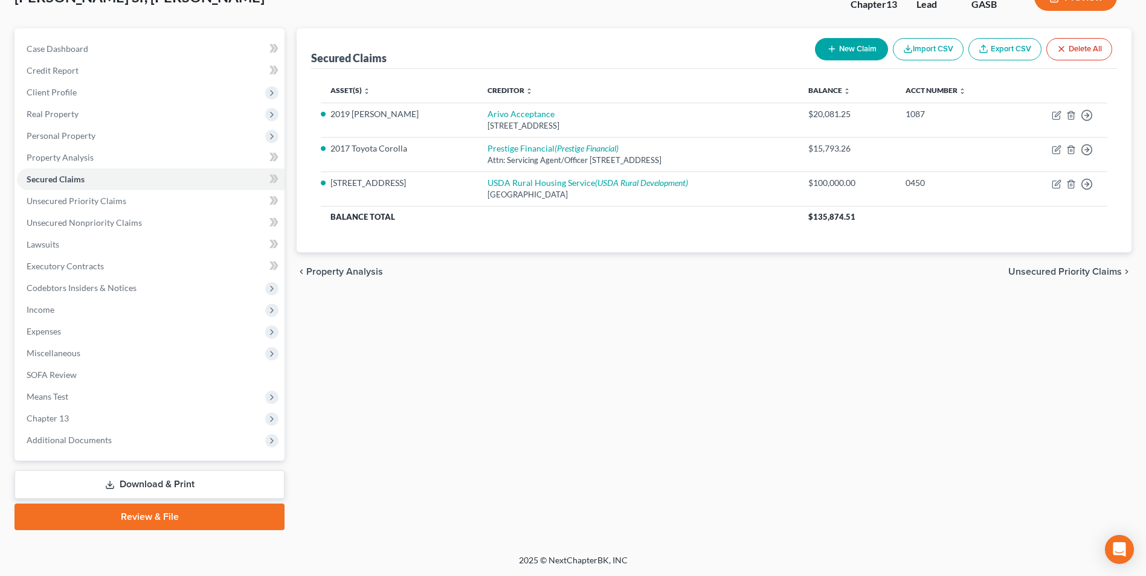
click at [146, 487] on link "Download & Print" at bounding box center [149, 484] width 270 height 28
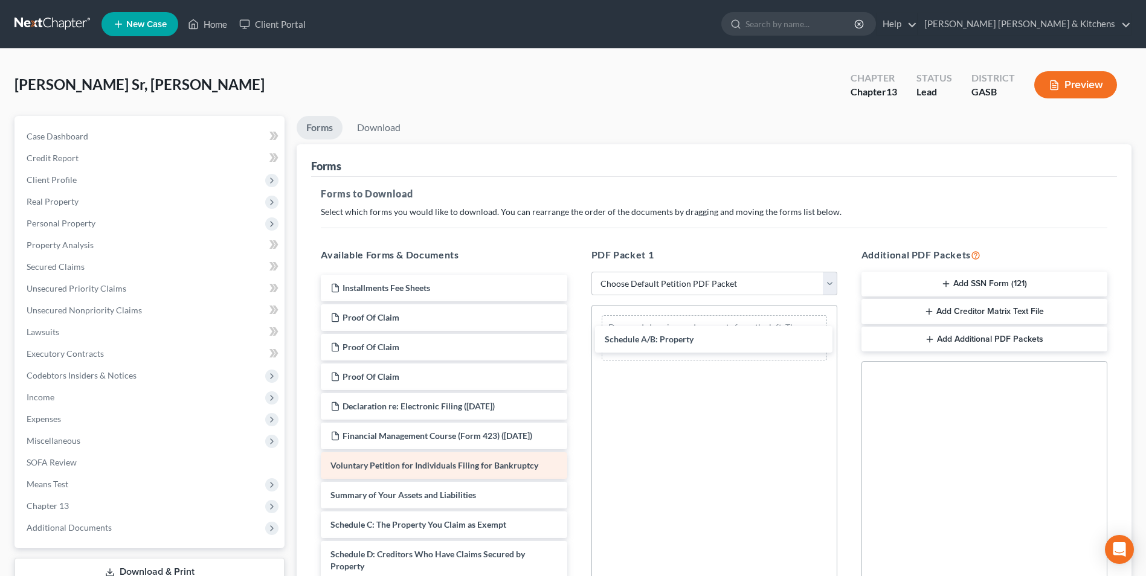
drag, startPoint x: 390, startPoint y: 531, endPoint x: 516, endPoint y: 478, distance: 136.4
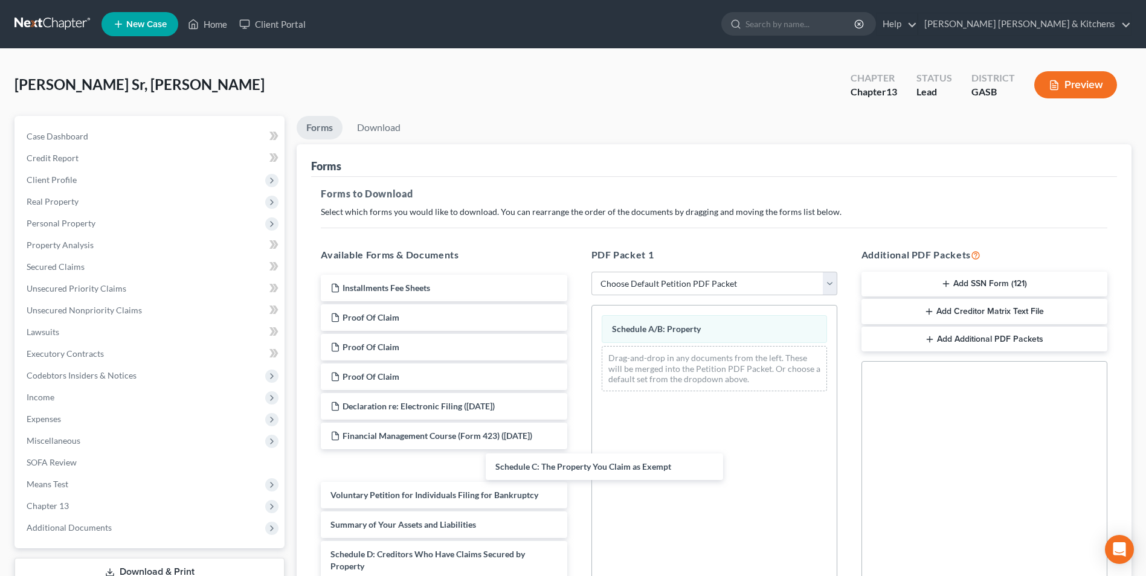
drag, startPoint x: 413, startPoint y: 541, endPoint x: 568, endPoint y: 472, distance: 169.2
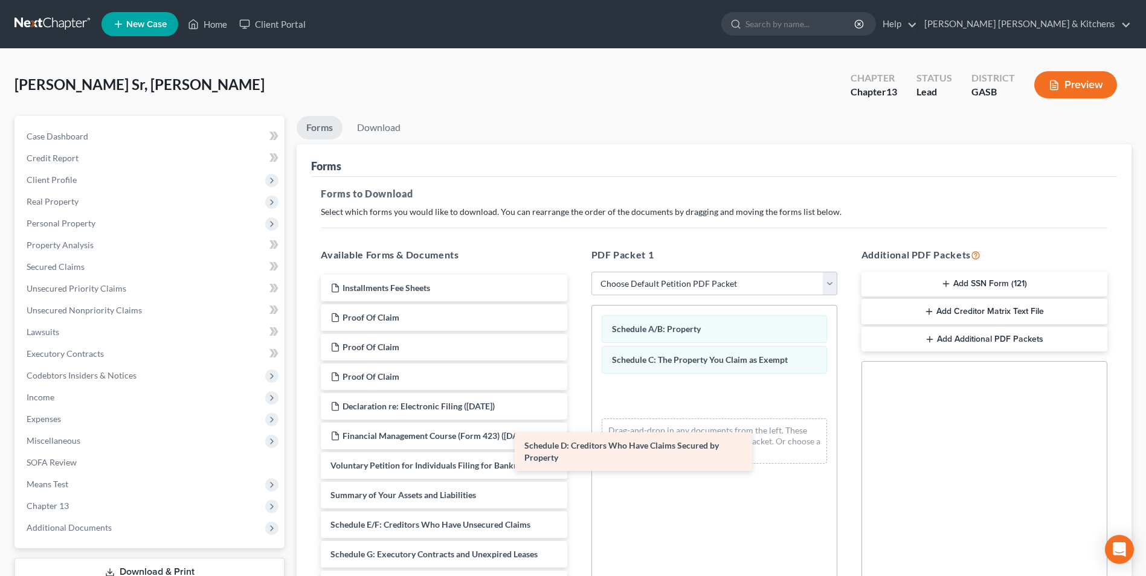
drag, startPoint x: 486, startPoint y: 538, endPoint x: 649, endPoint y: 420, distance: 200.6
click at [576, 417] on div "Schedule D: Creditors Who Have Claims Secured by Property Installments Fee Shee…" at bounding box center [443, 581] width 265 height 613
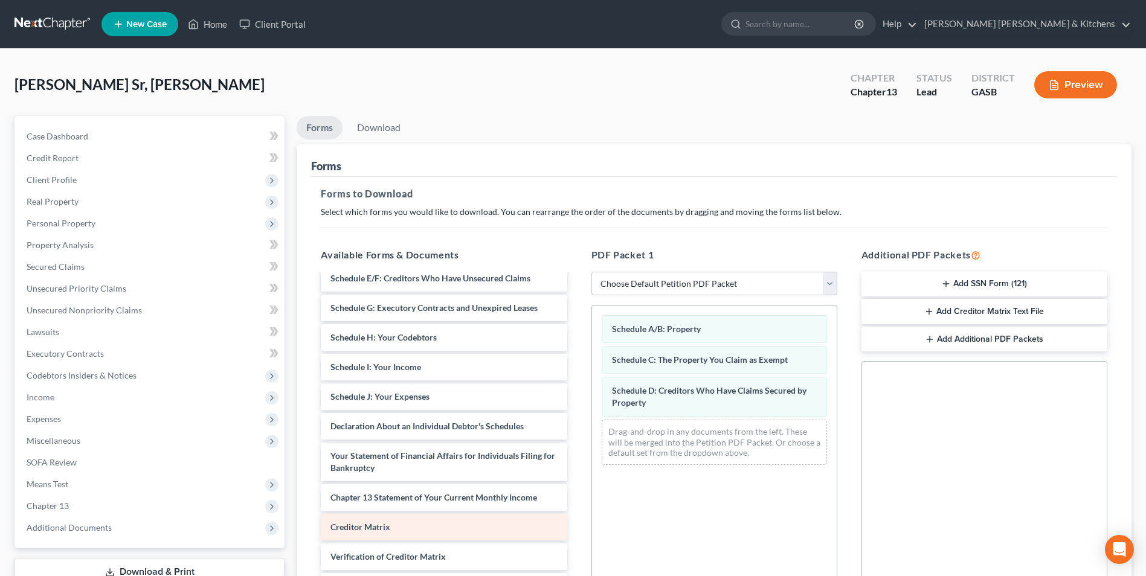
scroll to position [269, 0]
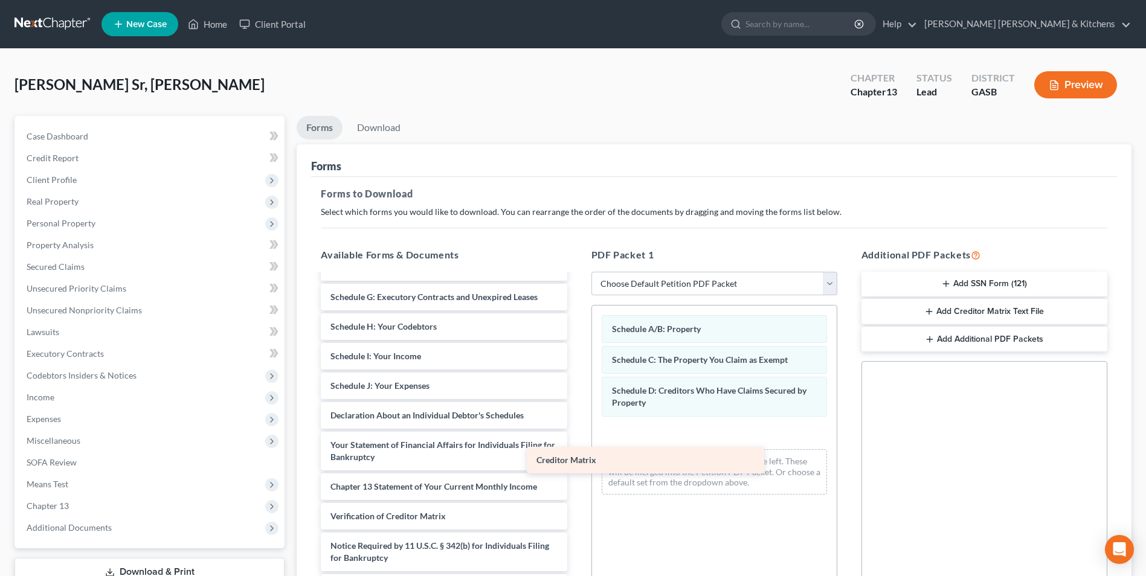
drag, startPoint x: 427, startPoint y: 522, endPoint x: 643, endPoint y: 472, distance: 221.9
click at [576, 464] on div "Creditor Matrix Installments Fee Sheets Proof Of Claim Proof Of Claim Proof Of …" at bounding box center [443, 309] width 265 height 583
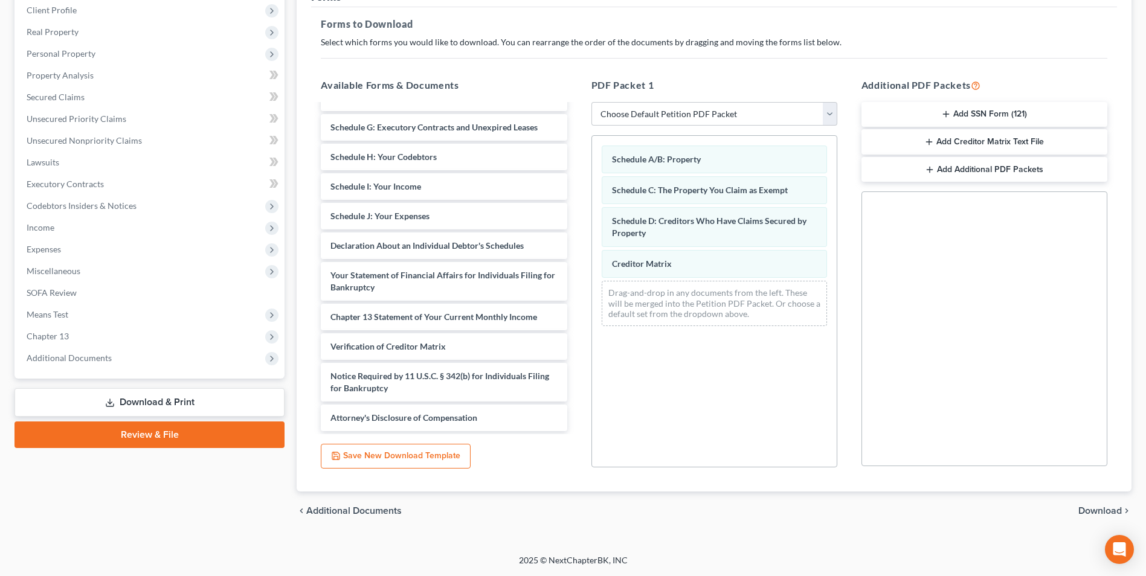
click at [1091, 510] on span "Download" at bounding box center [1099, 511] width 43 height 10
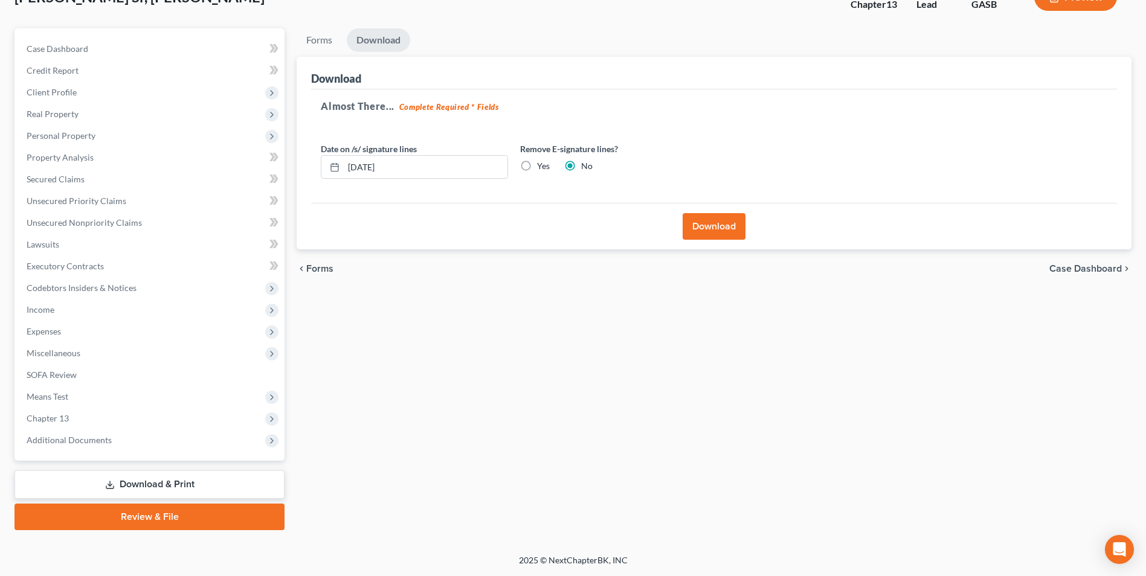
scroll to position [88, 0]
click at [693, 226] on button "Download" at bounding box center [713, 226] width 63 height 27
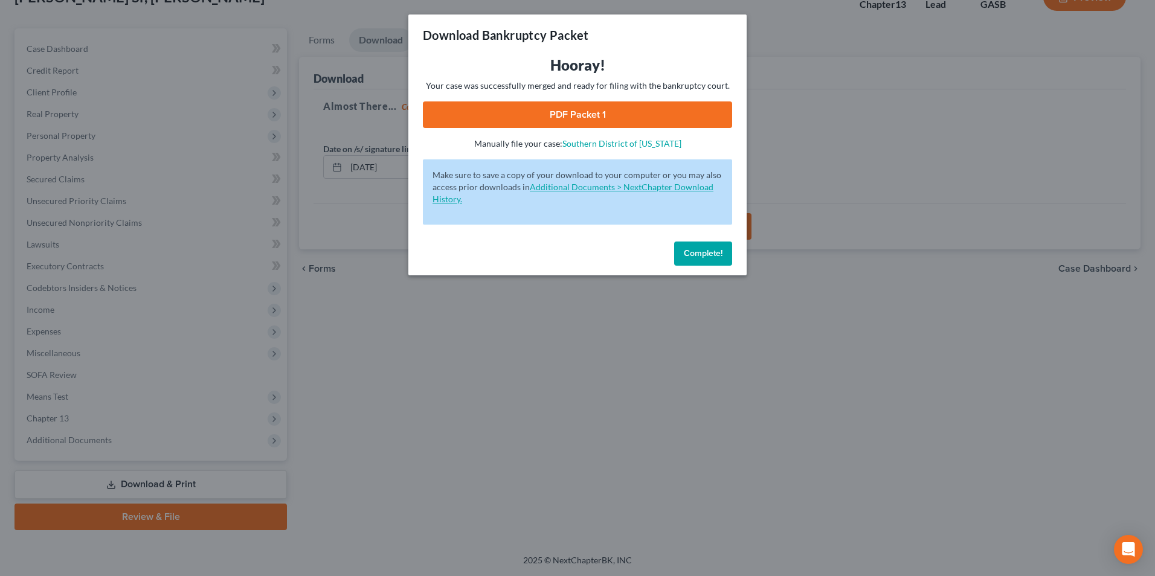
drag, startPoint x: 548, startPoint y: 116, endPoint x: 585, endPoint y: 185, distance: 78.6
click at [548, 115] on link "PDF Packet 1" at bounding box center [577, 114] width 309 height 27
click at [415, 475] on div "Download Bankruptcy Packet Hooray! Your case was successfully merged and ready …" at bounding box center [577, 288] width 1155 height 576
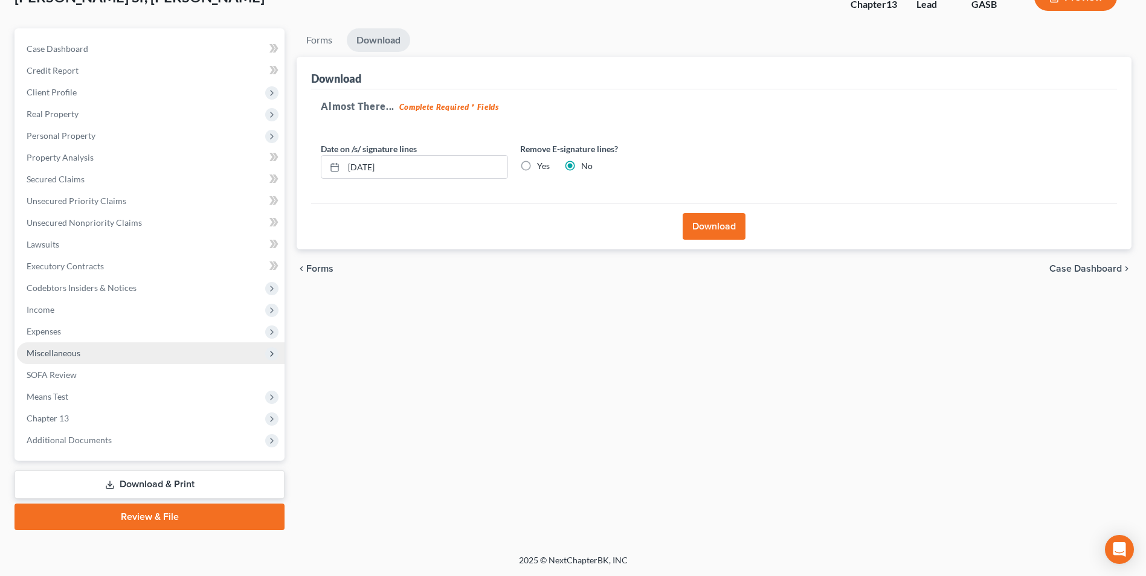
click at [76, 352] on span "Miscellaneous" at bounding box center [54, 353] width 54 height 10
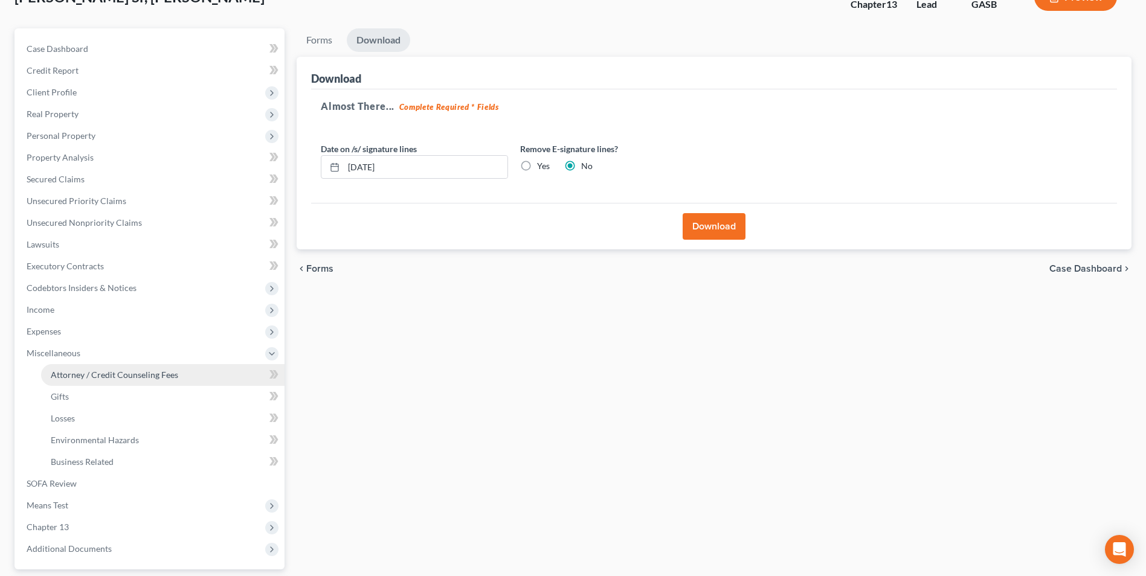
click at [80, 375] on span "Attorney / Credit Counseling Fees" at bounding box center [114, 375] width 127 height 10
select select "0"
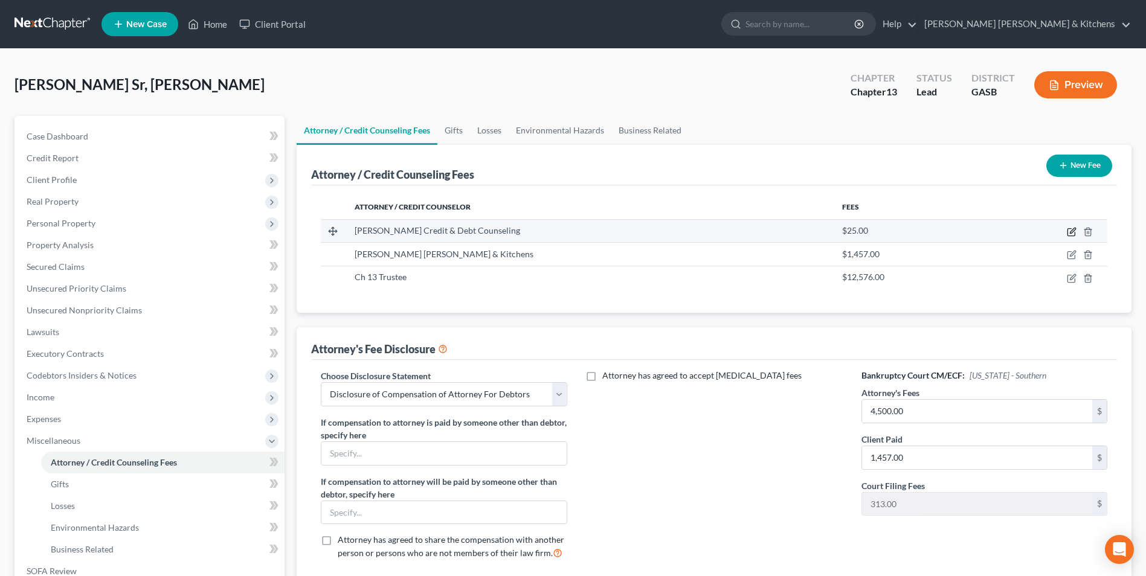
click at [1069, 231] on icon "button" at bounding box center [1071, 232] width 10 height 10
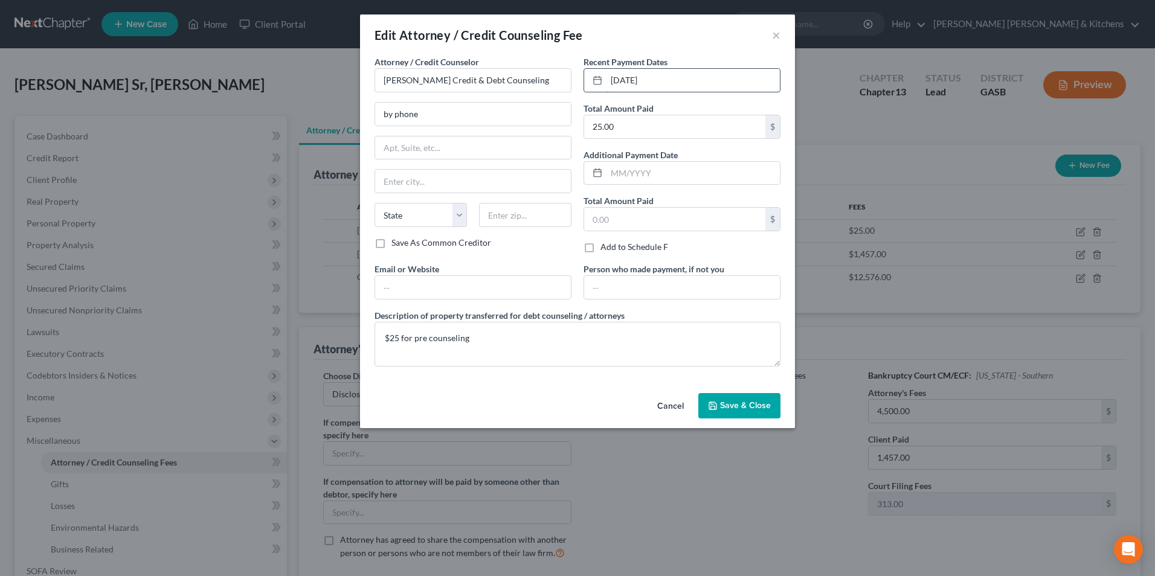
drag, startPoint x: 672, startPoint y: 85, endPoint x: 599, endPoint y: 91, distance: 72.7
click at [599, 91] on div "[DATE]" at bounding box center [681, 80] width 197 height 24
type input "[DATE]"
type input "30.00"
click at [397, 341] on textarea "$25 for pre counseling" at bounding box center [577, 344] width 406 height 45
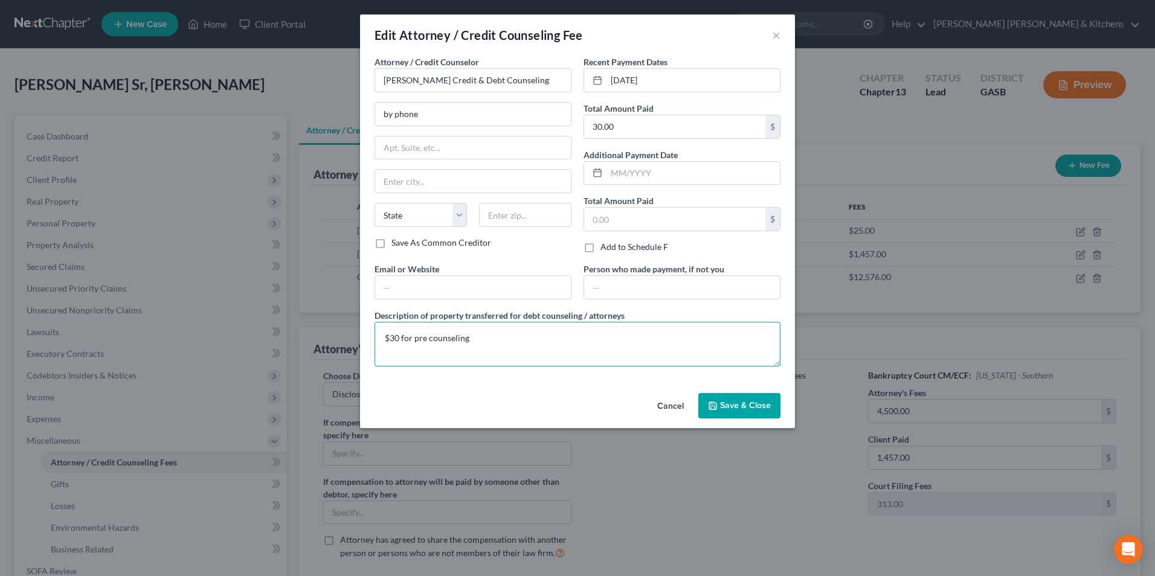
type textarea "$30 for pre counseling"
click at [771, 405] on button "Save & Close" at bounding box center [739, 405] width 82 height 25
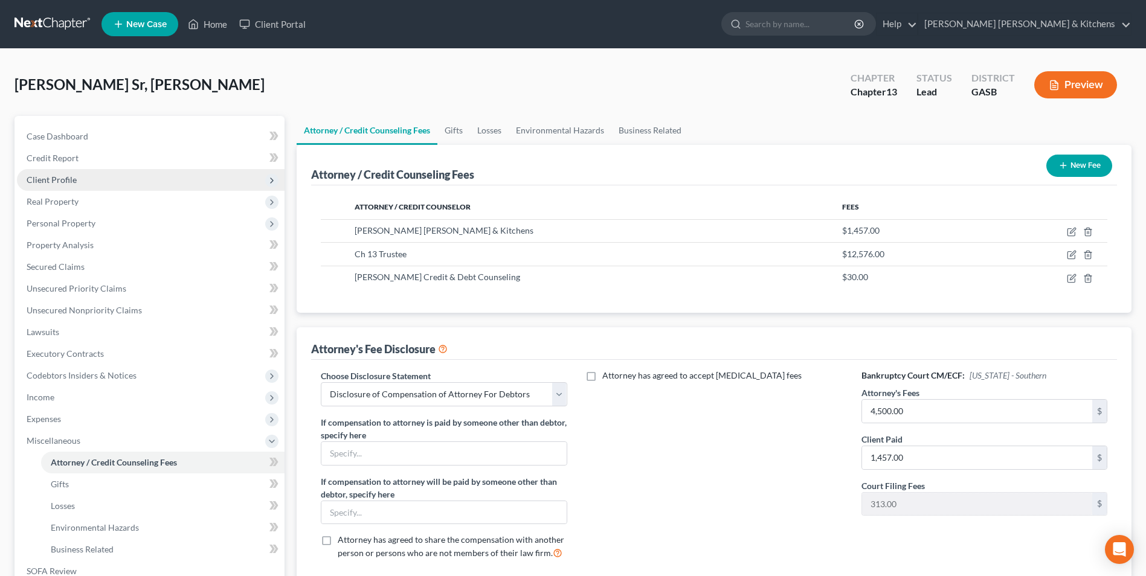
click at [74, 182] on span "Client Profile" at bounding box center [52, 180] width 50 height 10
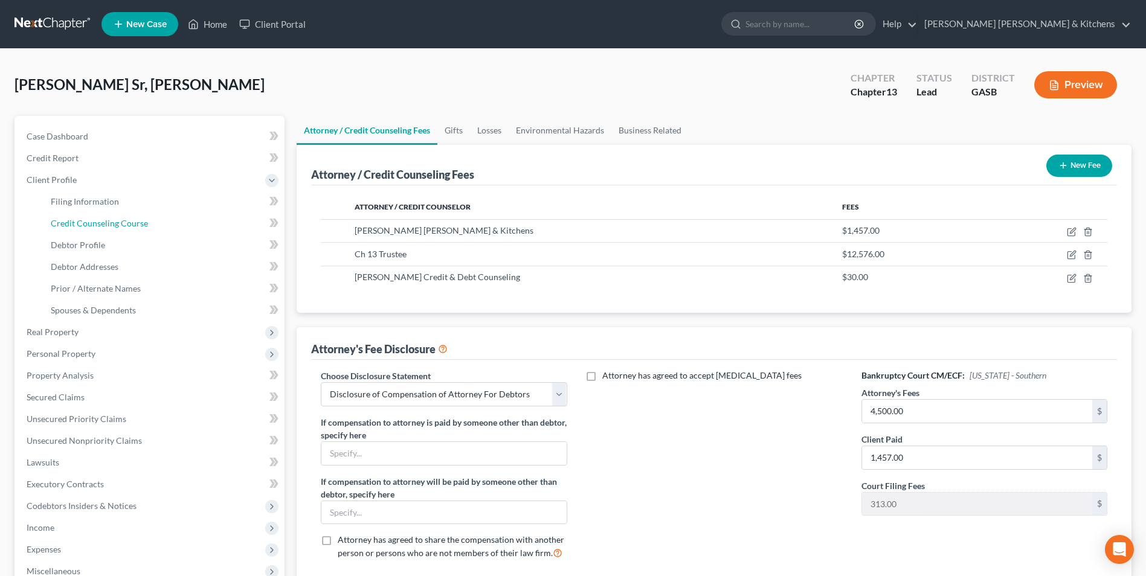
click at [77, 224] on span "Credit Counseling Course" at bounding box center [99, 223] width 97 height 10
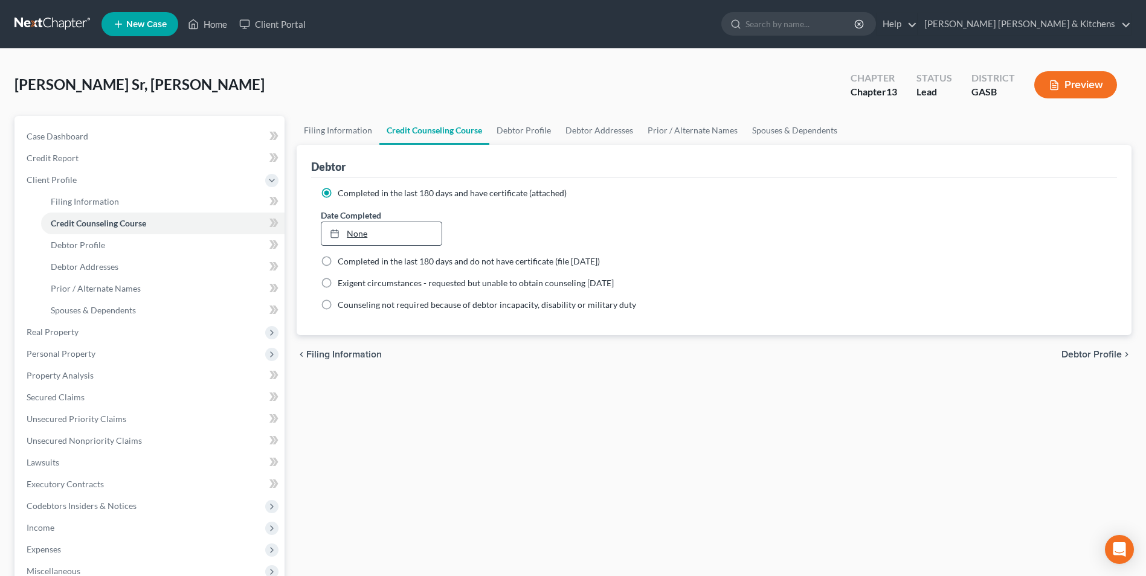
type input "[DATE]"
click at [364, 234] on link "None" at bounding box center [381, 233] width 120 height 23
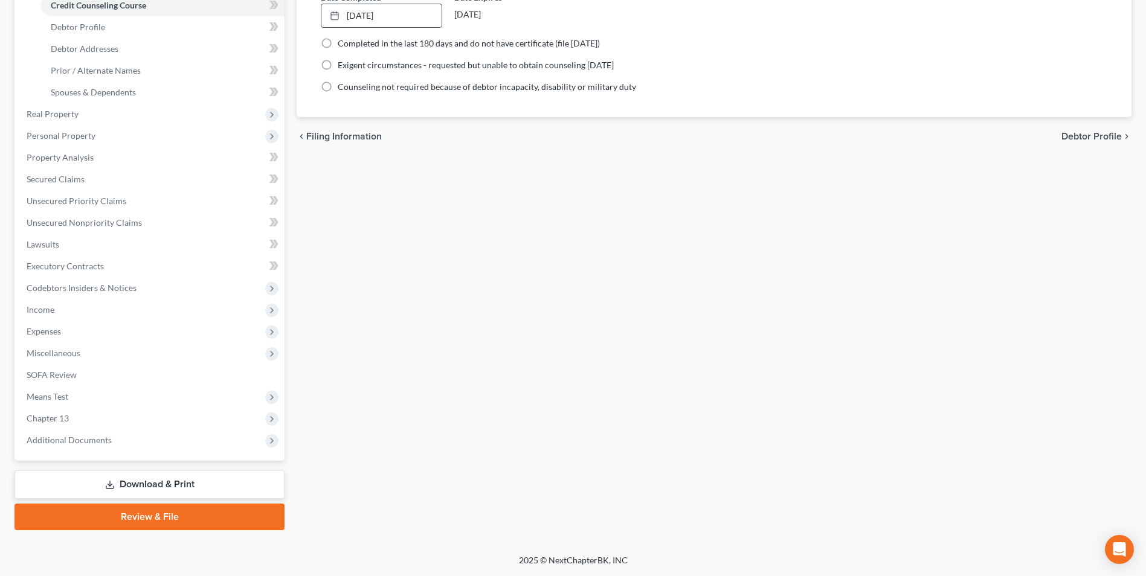
click at [193, 482] on link "Download & Print" at bounding box center [149, 484] width 270 height 28
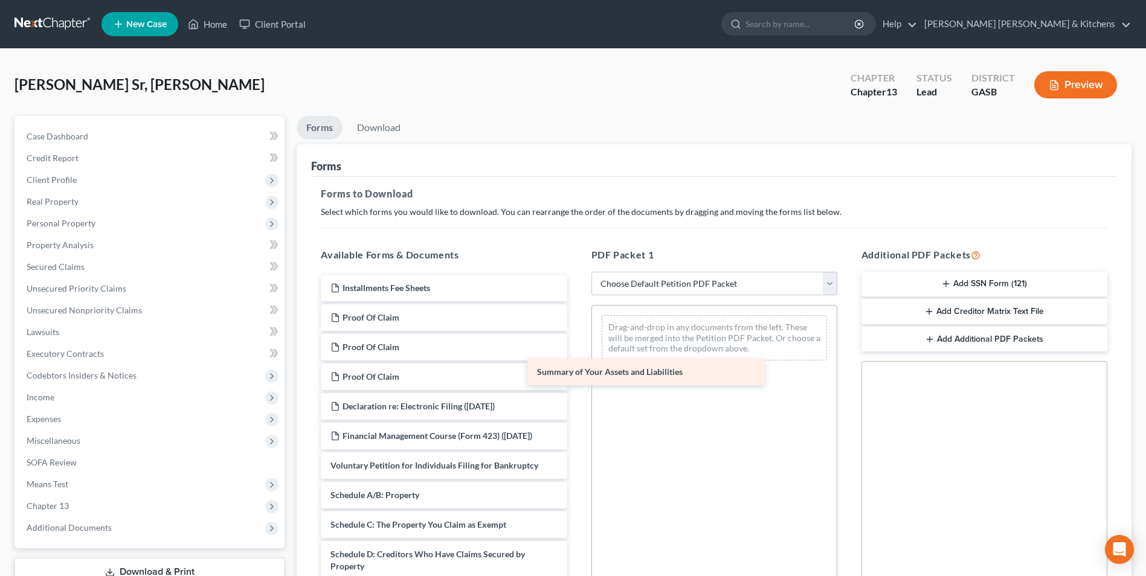
drag, startPoint x: 463, startPoint y: 507, endPoint x: 686, endPoint y: 361, distance: 267.0
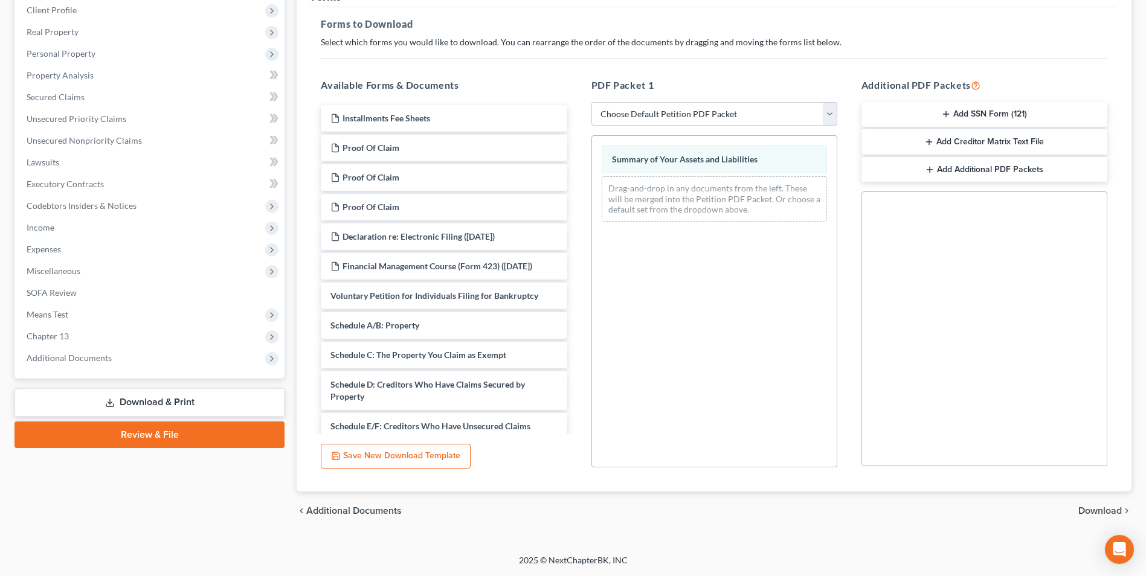
click at [1100, 508] on span "Download" at bounding box center [1099, 511] width 43 height 10
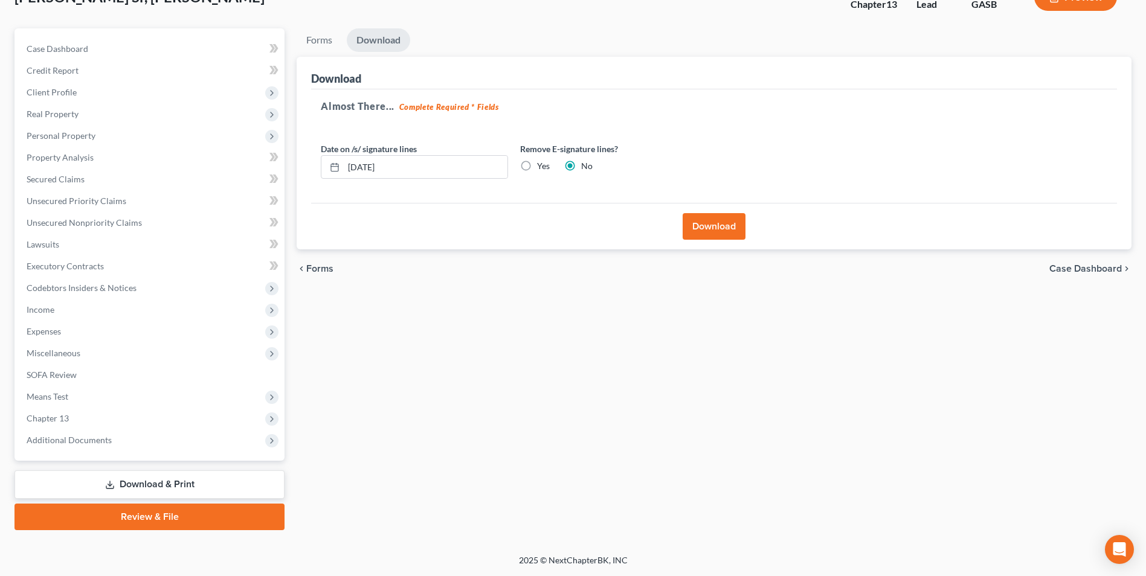
scroll to position [88, 0]
click at [721, 227] on button "Download" at bounding box center [713, 226] width 63 height 27
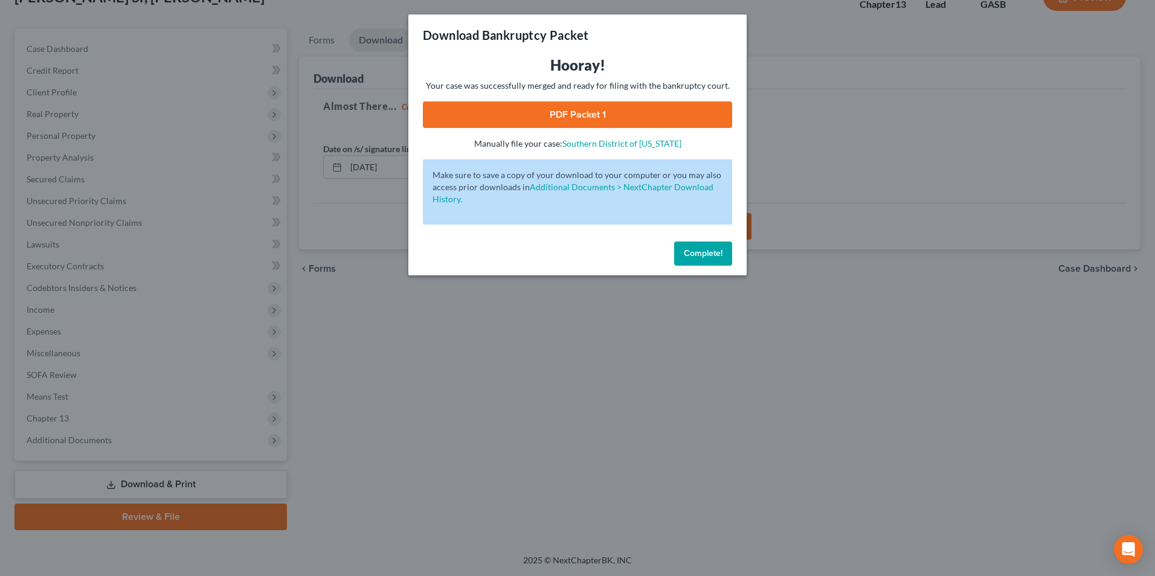
click at [560, 121] on link "PDF Packet 1" at bounding box center [577, 114] width 309 height 27
click at [442, 386] on div "Download Bankruptcy Packet Hooray! Your case was successfully merged and ready …" at bounding box center [577, 288] width 1155 height 576
